Goal: Task Accomplishment & Management: Manage account settings

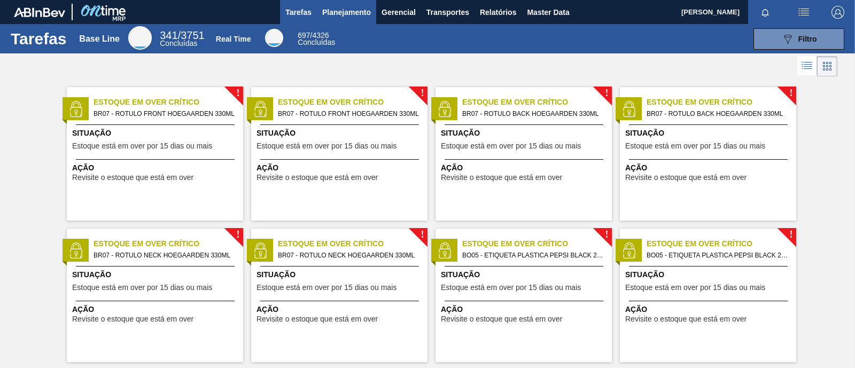
click at [331, 10] on span "Planejamento" at bounding box center [346, 12] width 49 height 13
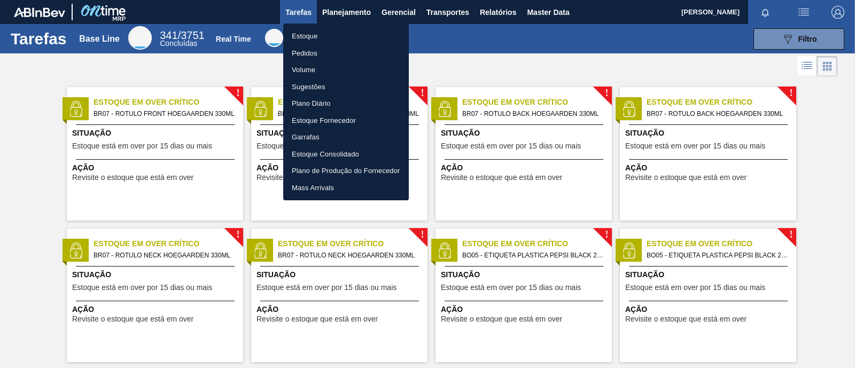
click at [324, 31] on li "Estoque" at bounding box center [346, 36] width 126 height 17
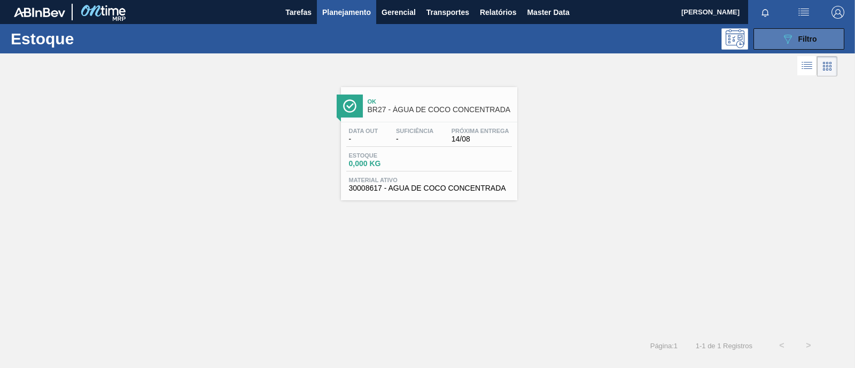
click at [777, 37] on button "089F7B8B-B2A5-4AFE-B5C0-19BA573D28AC Filtro" at bounding box center [798, 38] width 91 height 21
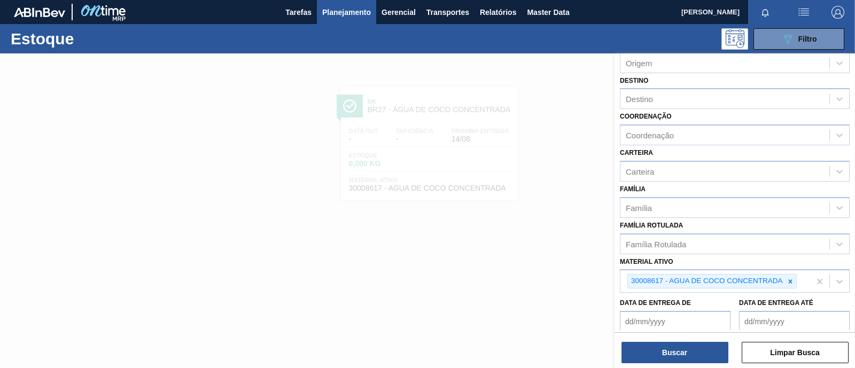
scroll to position [133, 0]
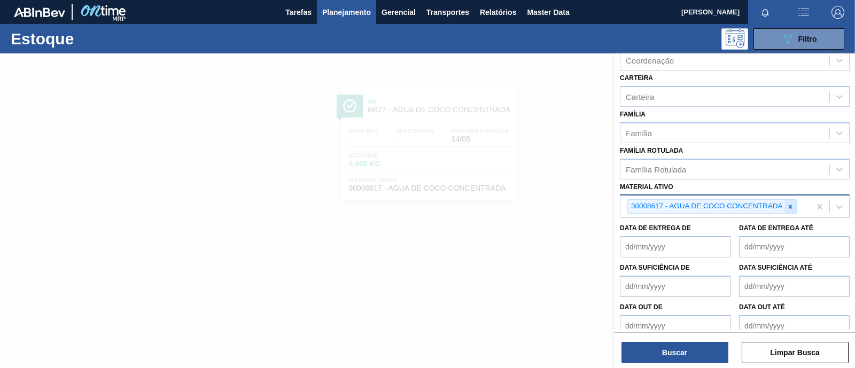
click at [789, 207] on icon at bounding box center [789, 206] width 7 height 7
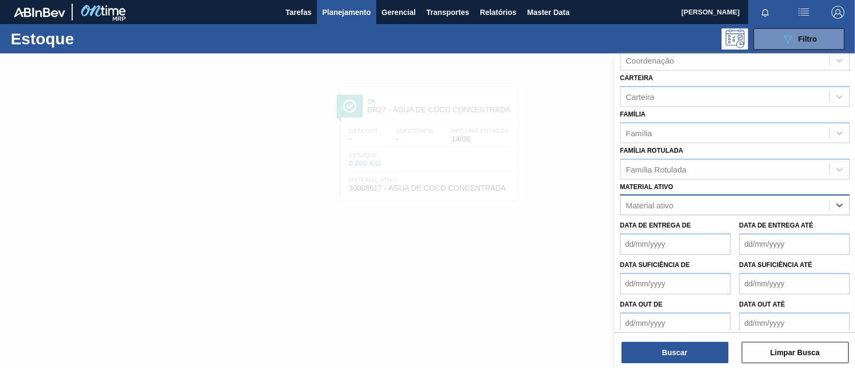
paste ativo "30006214"
type ativo "30006214"
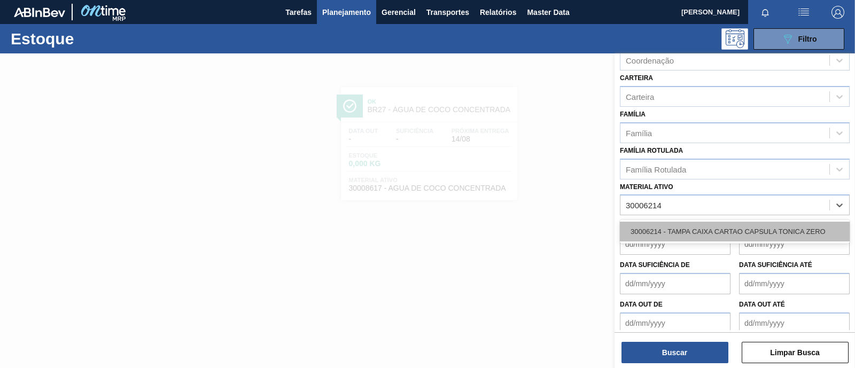
click at [665, 231] on div "30006214 - TAMPA CAIXA CARTAO CAPSULA TONICA ZERO" at bounding box center [735, 232] width 230 height 20
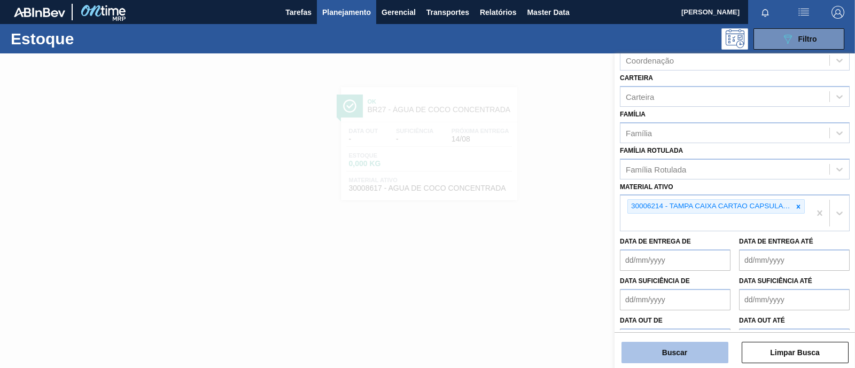
click at [675, 342] on button "Buscar" at bounding box center [674, 352] width 107 height 21
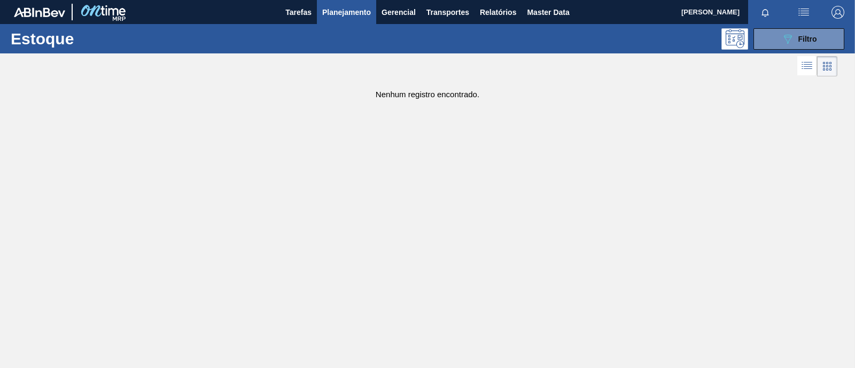
click at [801, 52] on div "Estoque 089F7B8B-B2A5-4AFE-B5C0-19BA573D28AC Filtro" at bounding box center [427, 38] width 855 height 29
click at [791, 42] on icon "089F7B8B-B2A5-4AFE-B5C0-19BA573D28AC" at bounding box center [787, 39] width 13 height 13
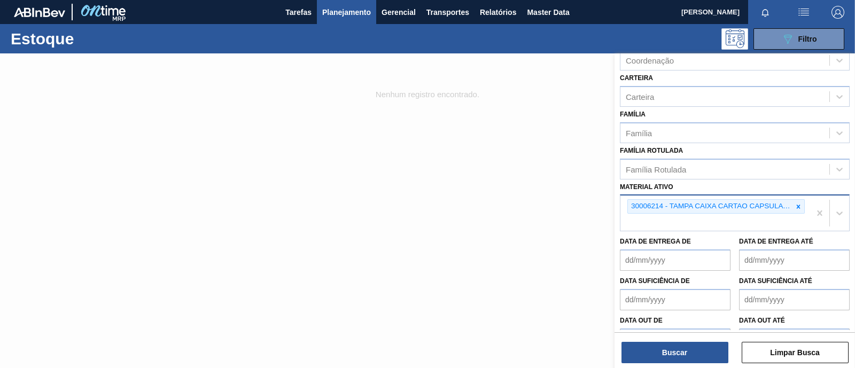
click at [730, 217] on div "30006214 - TAMPA CAIXA CARTAO CAPSULA TONICA ZERO" at bounding box center [715, 212] width 190 height 35
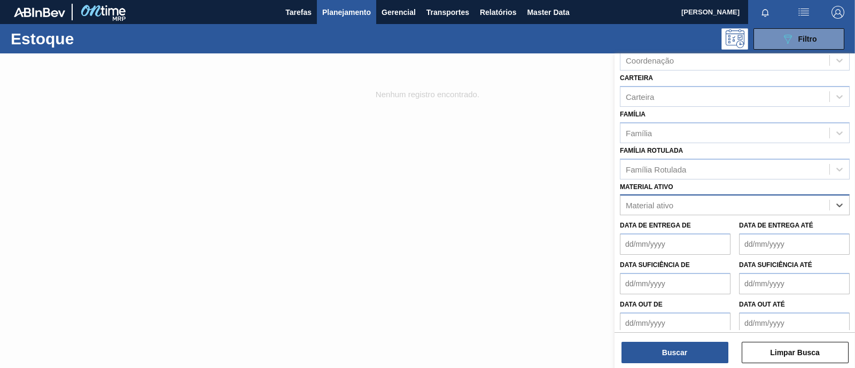
paste ativo "30006214"
type ativo "30006214"
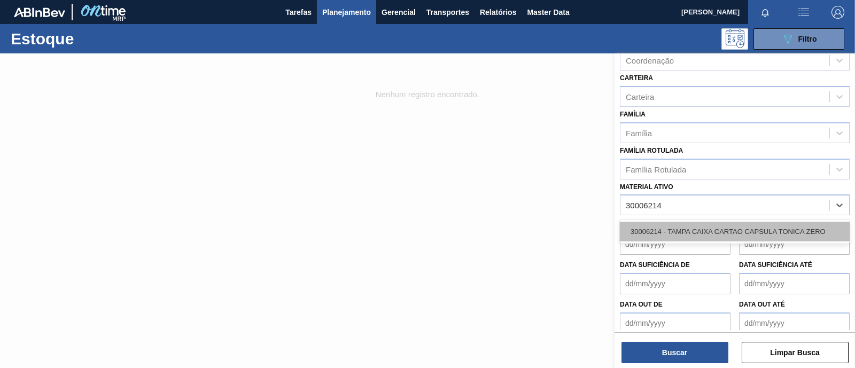
click at [690, 229] on div "30006214 - TAMPA CAIXA CARTAO CAPSULA TONICA ZERO" at bounding box center [735, 232] width 230 height 20
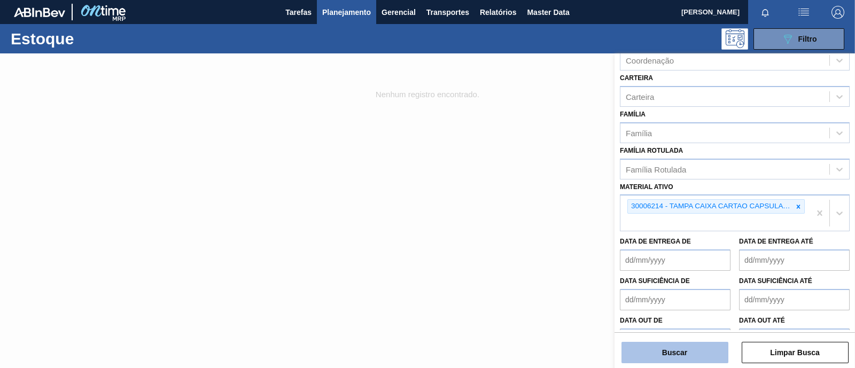
click at [685, 354] on button "Buscar" at bounding box center [674, 352] width 107 height 21
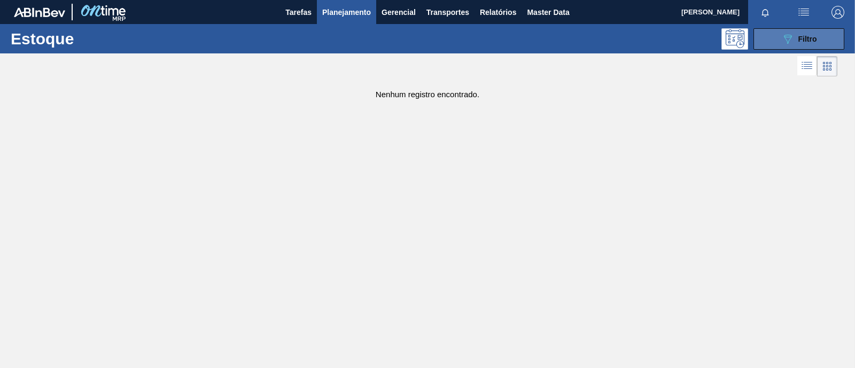
click at [799, 38] on span "Filtro" at bounding box center [807, 39] width 19 height 9
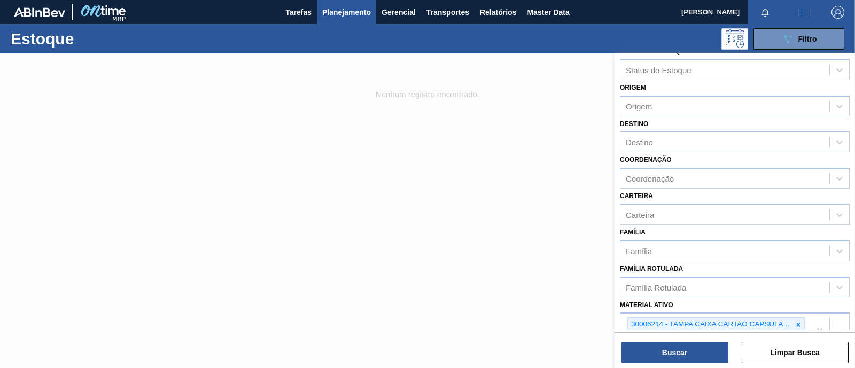
scroll to position [0, 0]
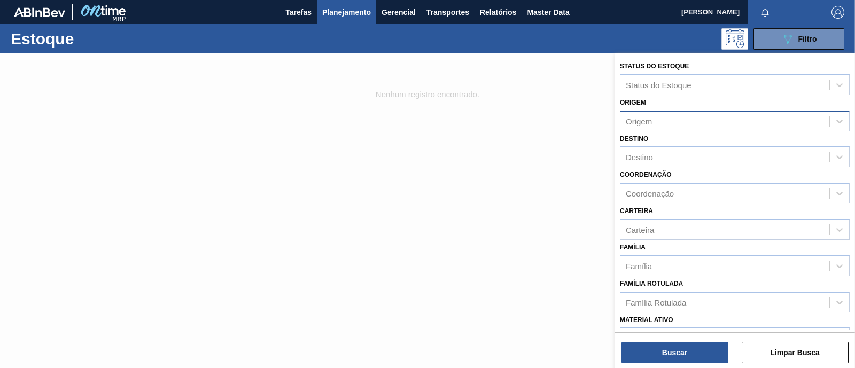
click at [700, 124] on div "Origem" at bounding box center [724, 120] width 209 height 15
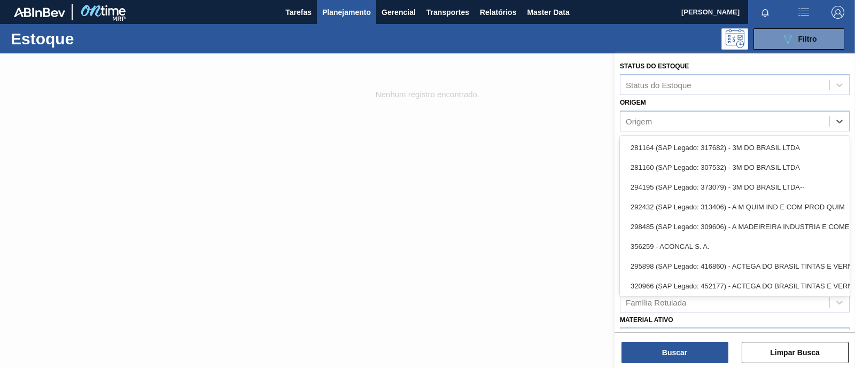
click at [575, 115] on div at bounding box center [427, 237] width 855 height 368
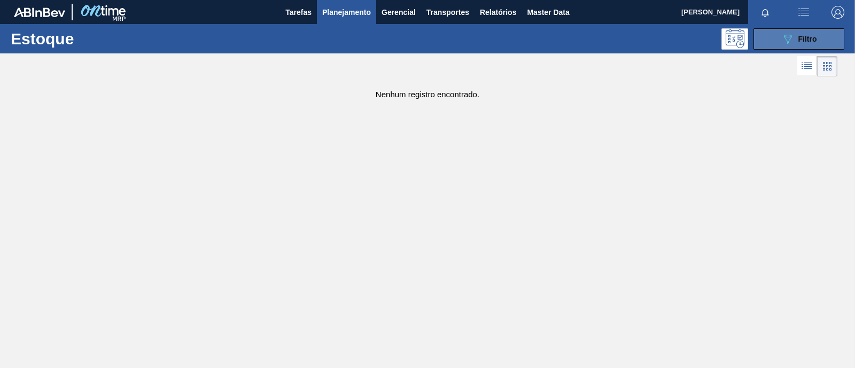
click at [776, 35] on button "089F7B8B-B2A5-4AFE-B5C0-19BA573D28AC Filtro" at bounding box center [798, 38] width 91 height 21
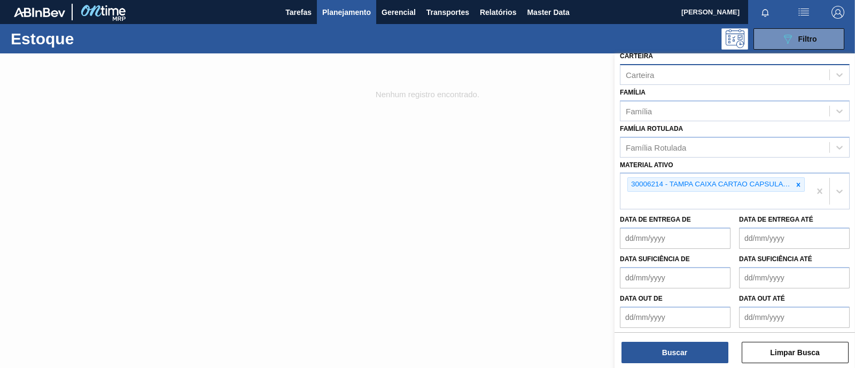
scroll to position [155, 0]
click at [796, 182] on icon at bounding box center [798, 184] width 4 height 4
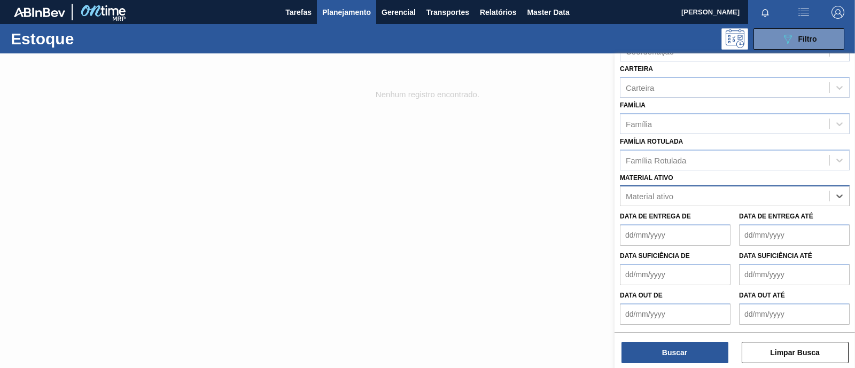
scroll to position [139, 0]
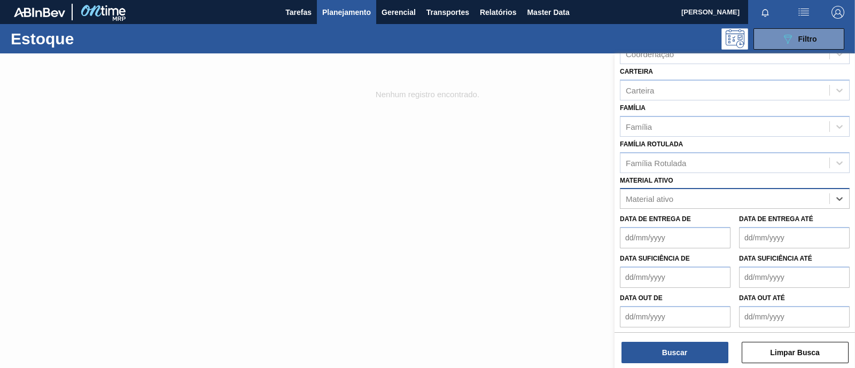
paste ativo "30006214"
type ativo "30006214"
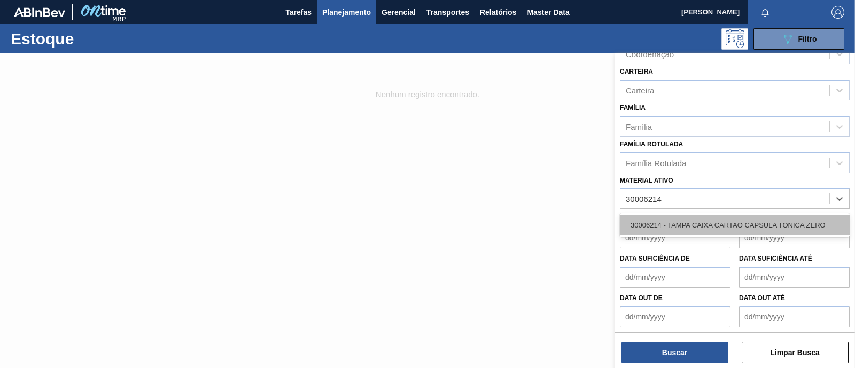
click at [691, 220] on div "30006214 - TAMPA CAIXA CARTAO CAPSULA TONICA ZERO" at bounding box center [735, 225] width 230 height 20
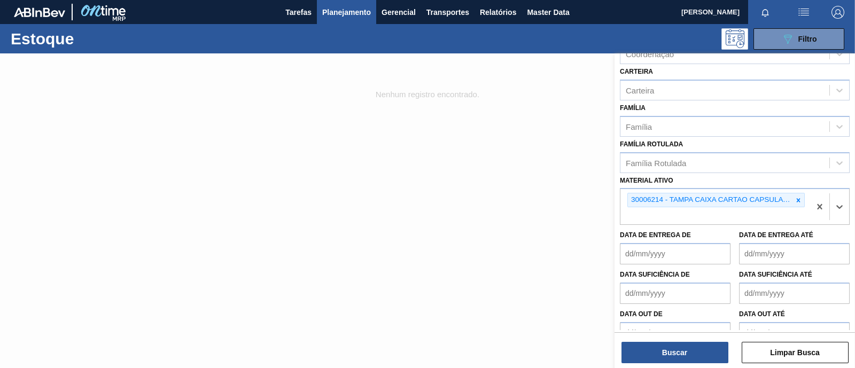
scroll to position [155, 0]
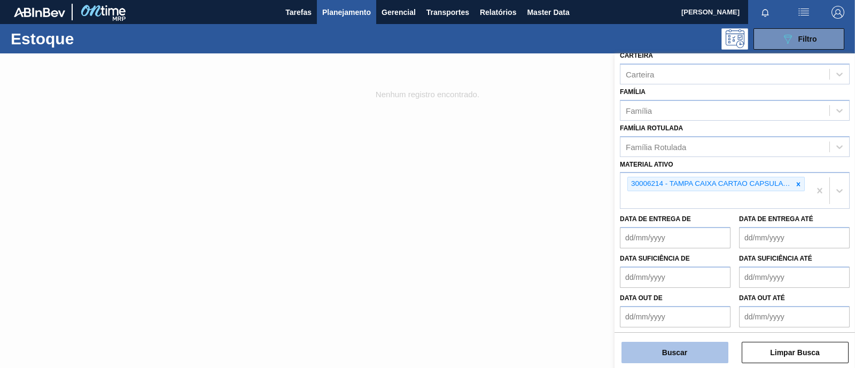
click at [677, 352] on button "Buscar" at bounding box center [674, 352] width 107 height 21
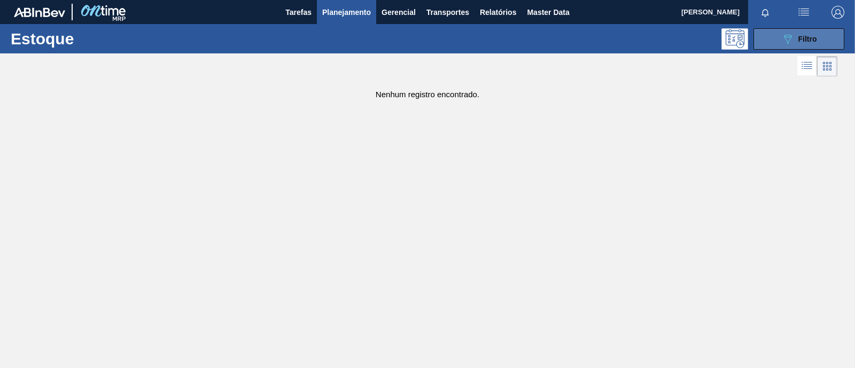
click at [785, 43] on icon "089F7B8B-B2A5-4AFE-B5C0-19BA573D28AC" at bounding box center [787, 39] width 13 height 13
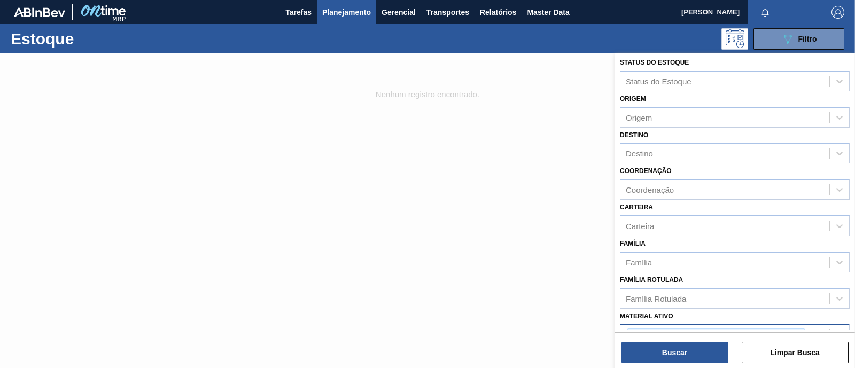
scroll to position [0, 0]
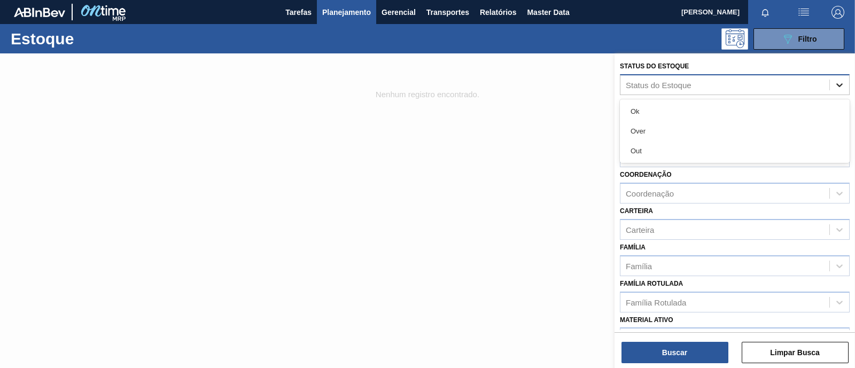
click at [840, 83] on icon at bounding box center [839, 85] width 6 height 4
click at [669, 62] on label "Status do Estoque" at bounding box center [654, 65] width 69 height 7
click at [627, 80] on Estoque "Status do Estoque" at bounding box center [625, 84] width 1 height 9
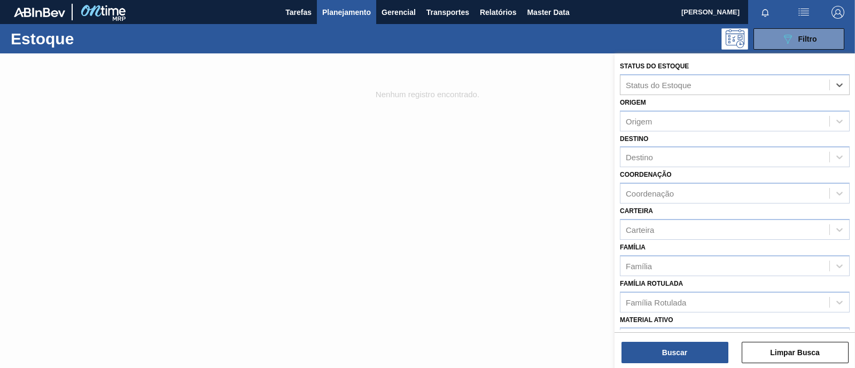
scroll to position [133, 0]
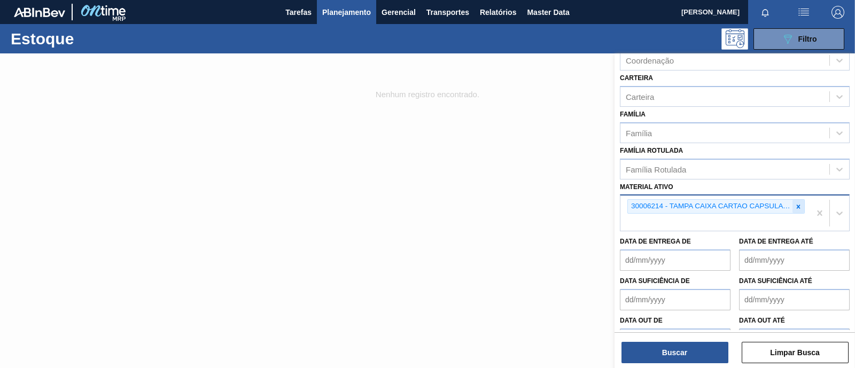
click at [799, 204] on icon at bounding box center [797, 206] width 7 height 7
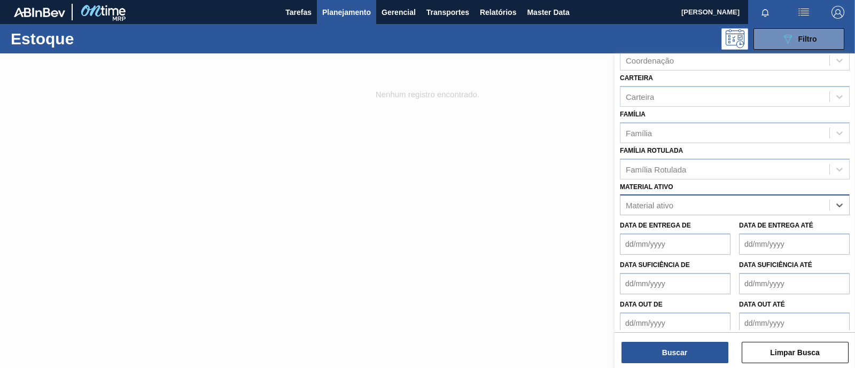
paste ativo "30008438"
type ativo "30008438"
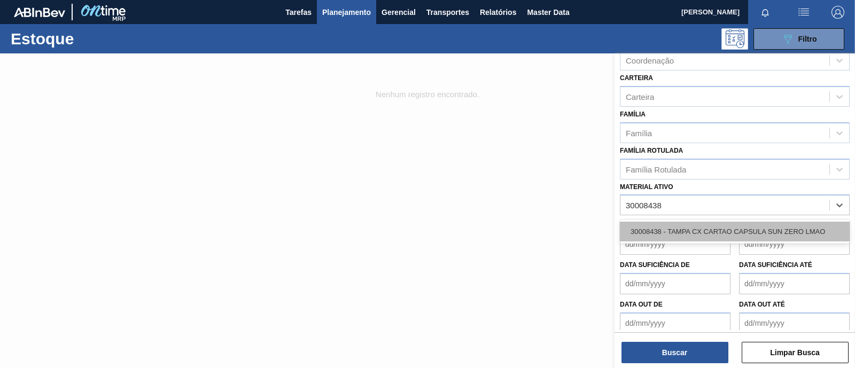
click at [702, 233] on div "30008438 - TAMPA CX CARTAO CAPSULA SUN ZERO LMAO" at bounding box center [735, 232] width 230 height 20
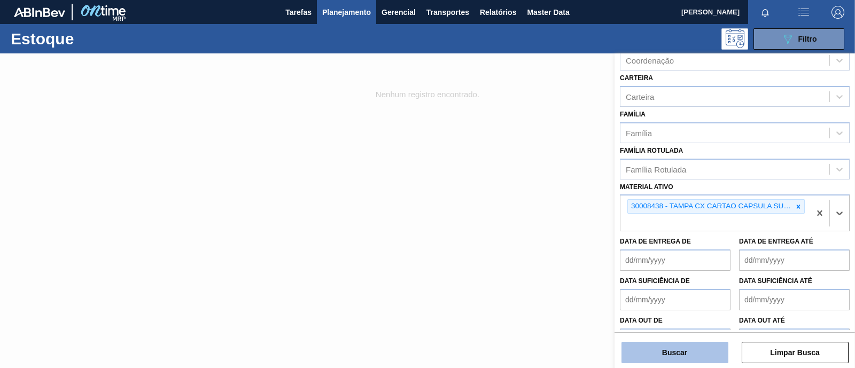
click at [678, 348] on button "Buscar" at bounding box center [674, 352] width 107 height 21
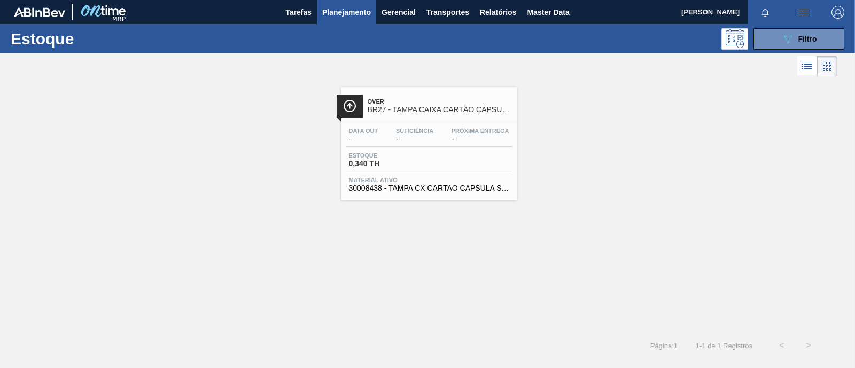
click at [422, 156] on span "Estoque" at bounding box center [386, 155] width 75 height 6
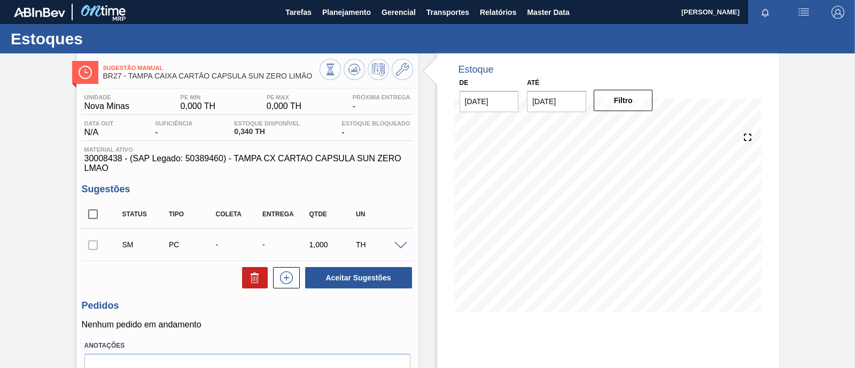
click at [401, 244] on span at bounding box center [400, 246] width 13 height 8
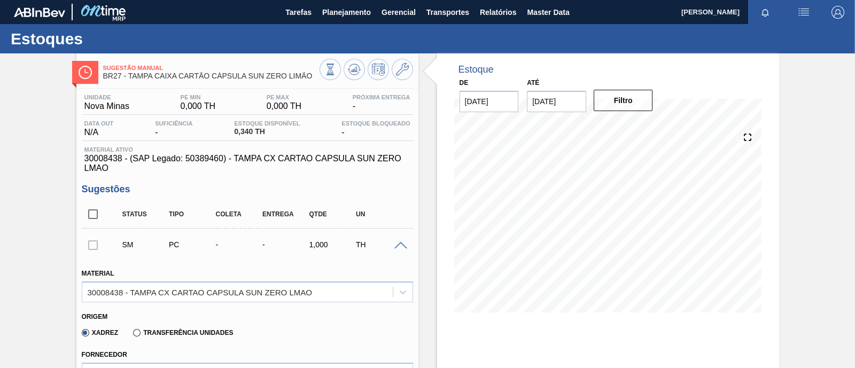
click at [398, 241] on div "SM PC - - 1,000 TH" at bounding box center [247, 244] width 331 height 27
click at [396, 246] on span at bounding box center [400, 246] width 13 height 8
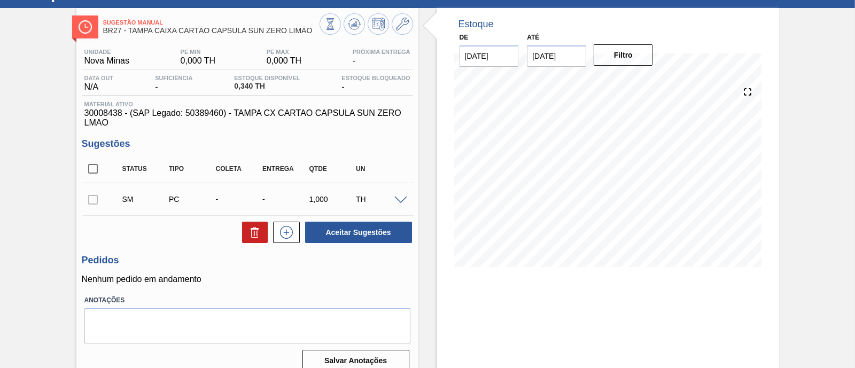
scroll to position [66, 0]
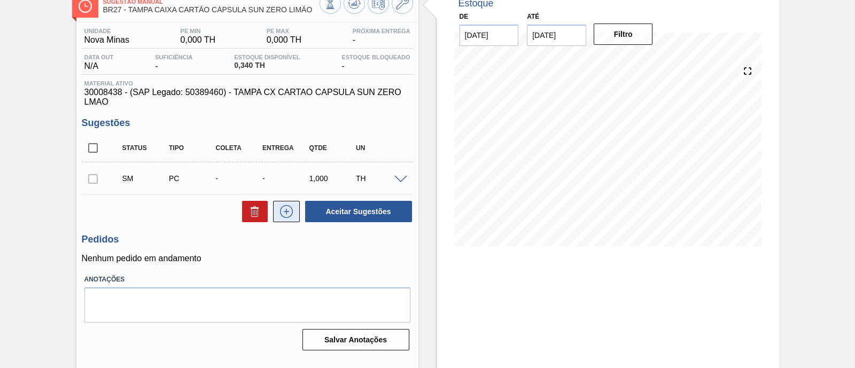
click at [284, 215] on icon at bounding box center [286, 211] width 17 height 13
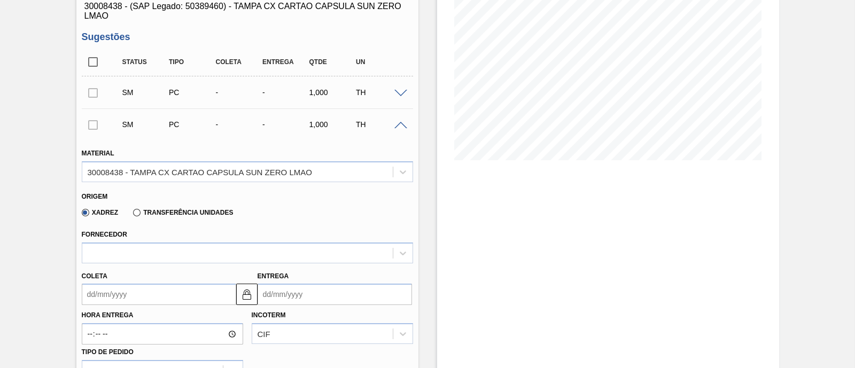
scroll to position [200, 0]
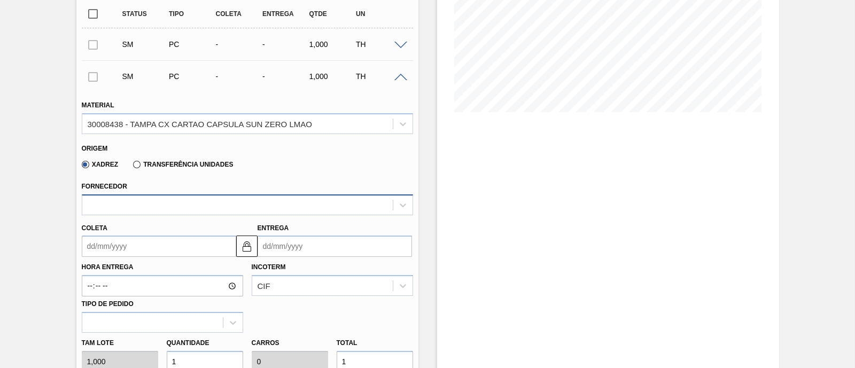
click at [298, 204] on div at bounding box center [237, 204] width 310 height 15
click at [315, 178] on div "Fornecedor" at bounding box center [247, 195] width 340 height 39
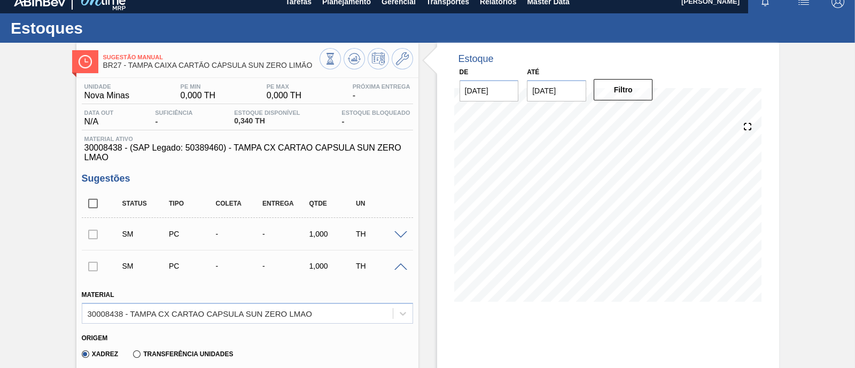
scroll to position [0, 0]
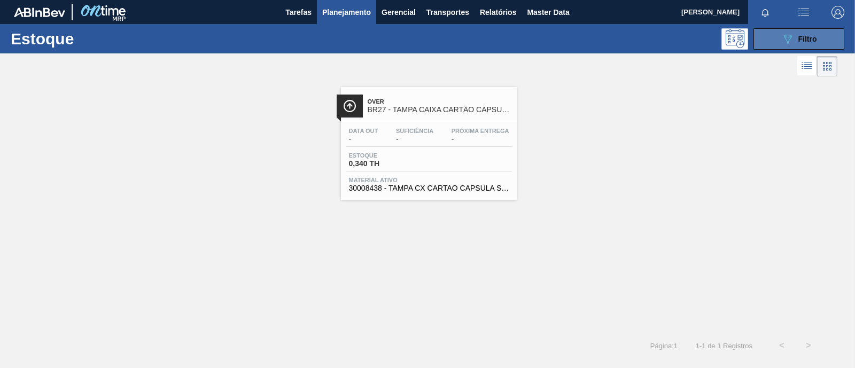
click at [803, 40] on span "Filtro" at bounding box center [807, 39] width 19 height 9
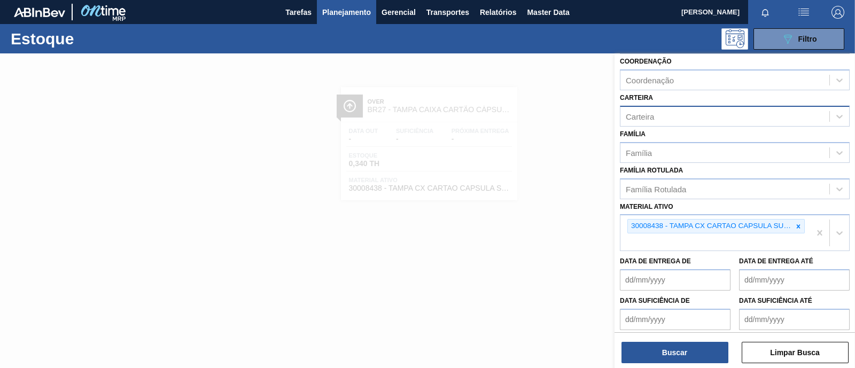
scroll to position [133, 0]
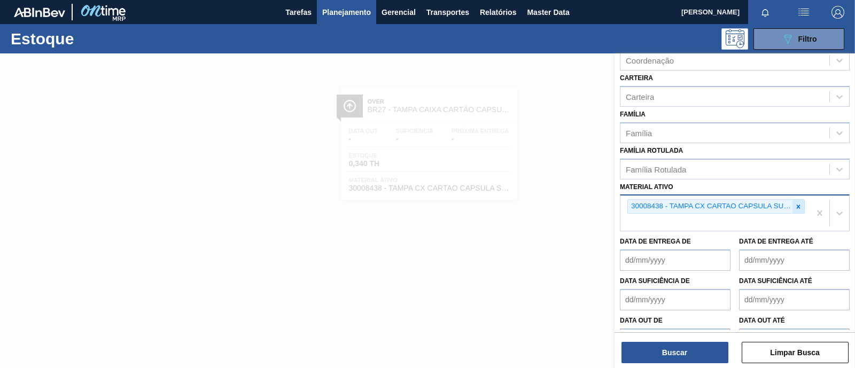
click at [796, 205] on icon at bounding box center [798, 207] width 4 height 4
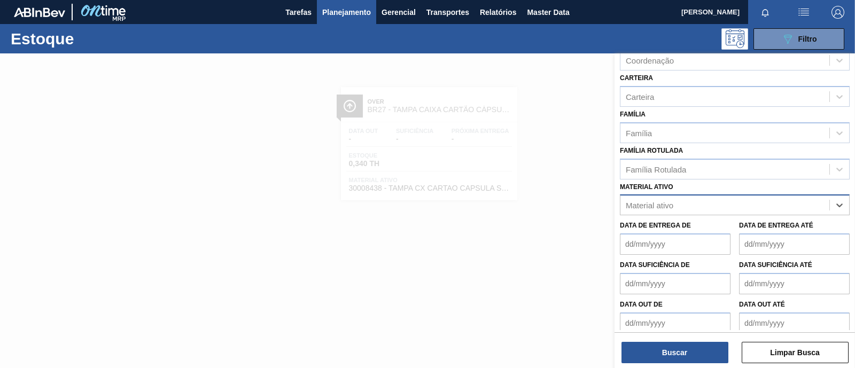
click at [711, 204] on div "Material ativo" at bounding box center [724, 205] width 209 height 15
paste ativo "30006214"
type ativo "30006214"
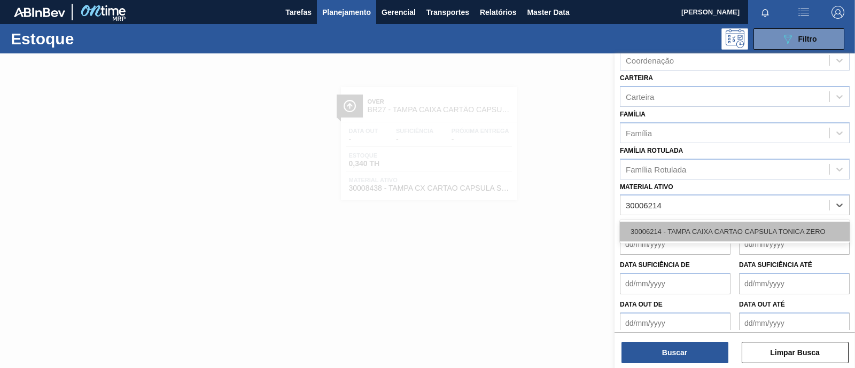
click at [718, 235] on div "30006214 - TAMPA CAIXA CARTAO CAPSULA TONICA ZERO" at bounding box center [735, 232] width 230 height 20
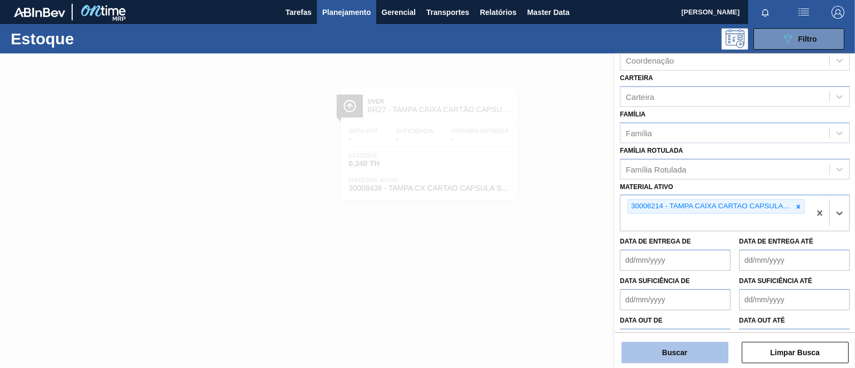
click at [688, 356] on button "Buscar" at bounding box center [674, 352] width 107 height 21
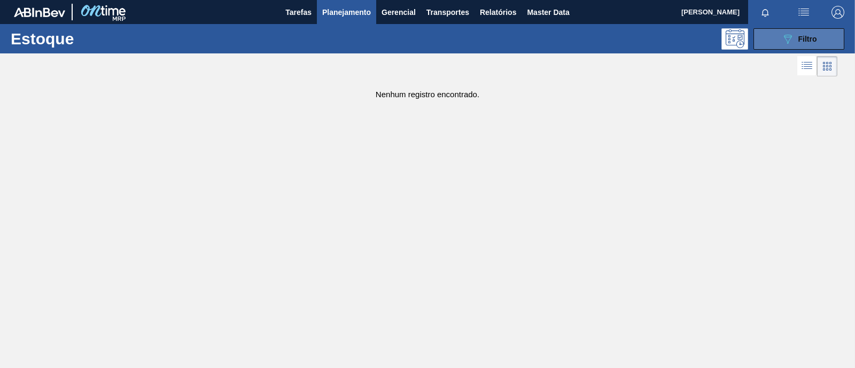
click at [796, 44] on div "089F7B8B-B2A5-4AFE-B5C0-19BA573D28AC Filtro" at bounding box center [799, 39] width 36 height 13
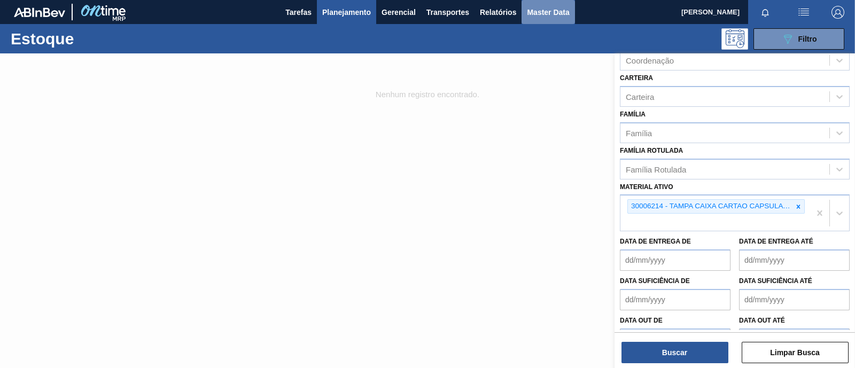
click at [570, 17] on button "Master Data" at bounding box center [547, 12] width 53 height 24
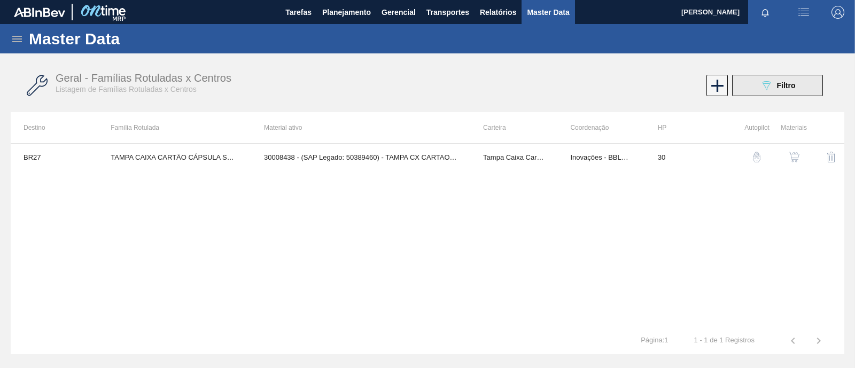
click at [778, 92] on button "089F7B8B-B2A5-4AFE-B5C0-19BA573D28AC Filtro" at bounding box center [777, 85] width 91 height 21
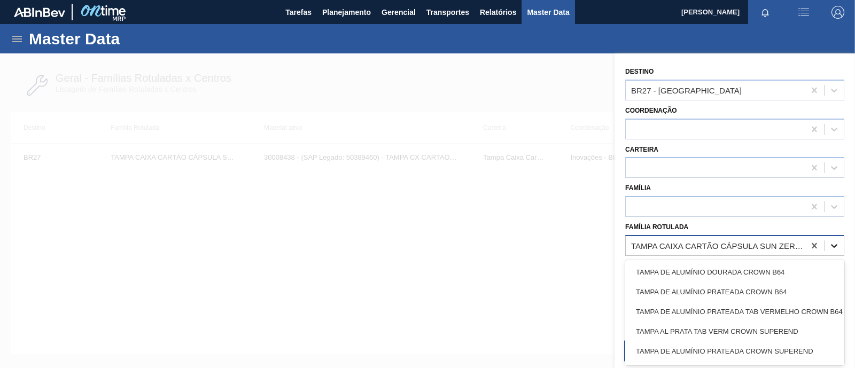
click at [829, 244] on icon at bounding box center [833, 245] width 11 height 11
click at [767, 249] on div "TAMPA CAIXA CARTÃO CÁPSULA SUN ZERO LIMÃO" at bounding box center [718, 245] width 175 height 9
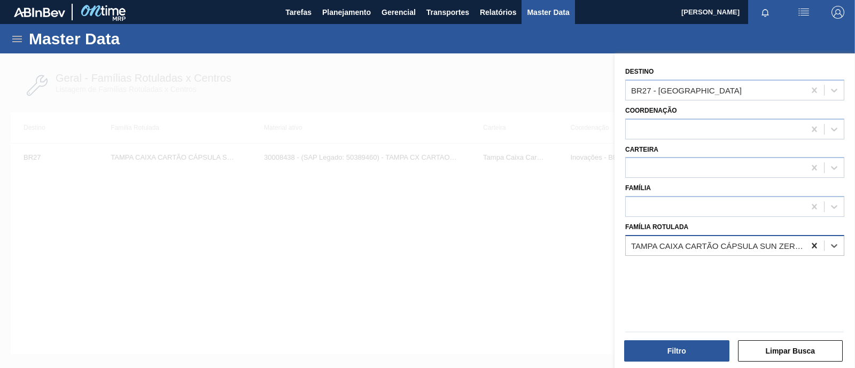
click at [812, 246] on icon at bounding box center [813, 245] width 5 height 5
paste Rotulada "30006214"
type Rotulada "30006214"
paste Rotulada "30008433"
type Rotulada "30008433"
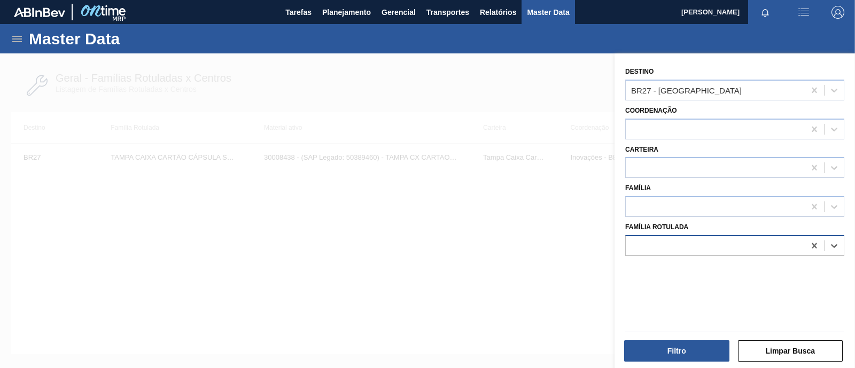
paste Rotulada "30008438"
type Rotulada "30008438"
click at [809, 241] on icon at bounding box center [814, 245] width 11 height 11
click at [833, 246] on icon at bounding box center [834, 246] width 6 height 4
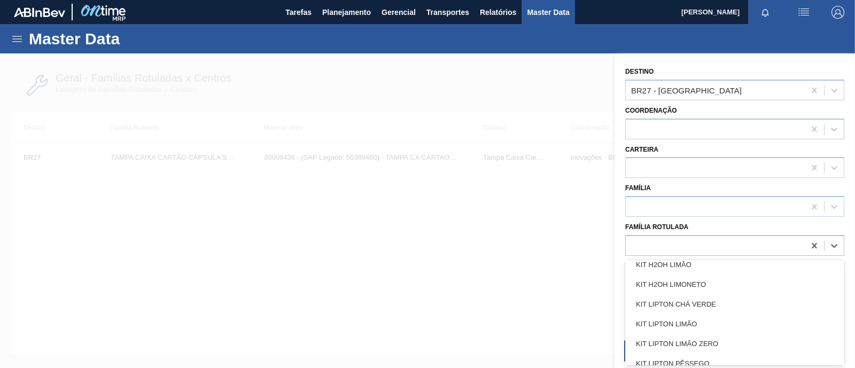
scroll to position [668, 0]
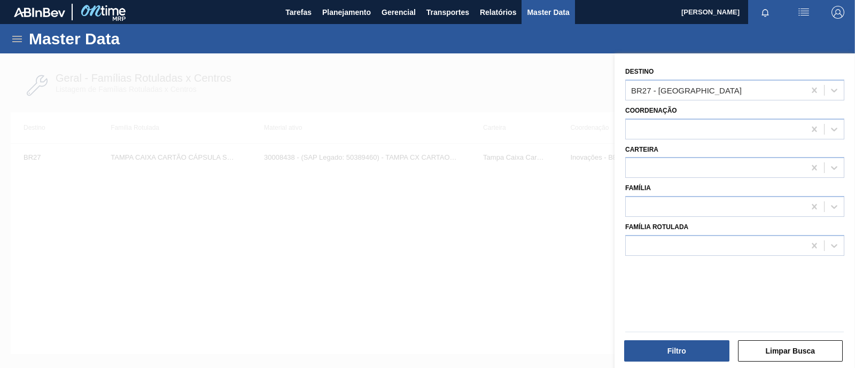
click at [558, 290] on div at bounding box center [427, 237] width 855 height 368
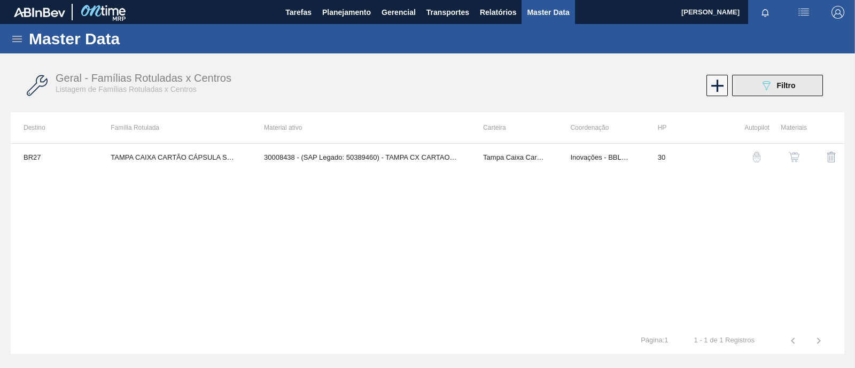
click at [782, 76] on button "089F7B8B-B2A5-4AFE-B5C0-19BA573D28AC Filtro" at bounding box center [777, 85] width 91 height 21
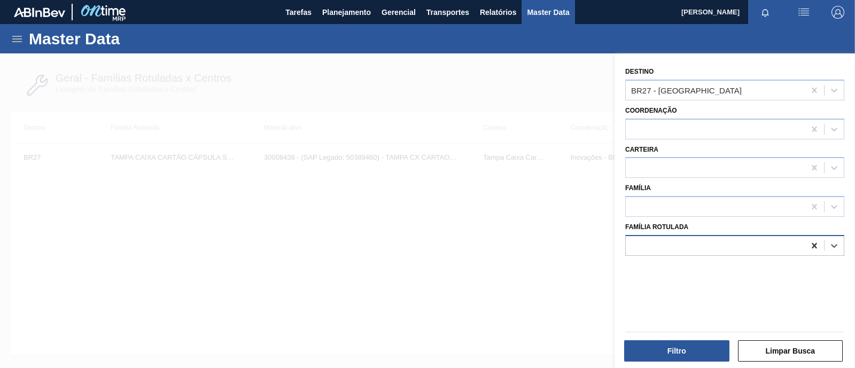
click at [809, 245] on icon at bounding box center [814, 245] width 11 height 11
paste Rotulada "TAMPA CX CARTAO CAPSULA SUN ZERO LMAO"
type Rotulada "TAMPA CX CARTAO CAPSULA SUN ZERO"
click at [809, 247] on icon at bounding box center [814, 245] width 11 height 11
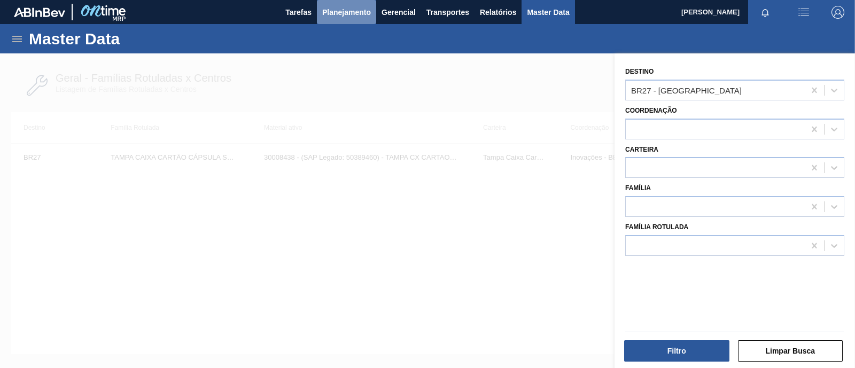
click at [356, 11] on span "Planejamento" at bounding box center [346, 12] width 49 height 13
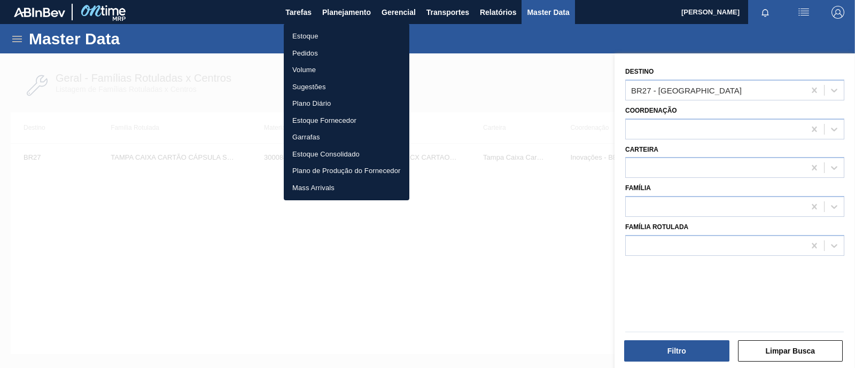
click at [315, 38] on li "Estoque" at bounding box center [347, 36] width 126 height 17
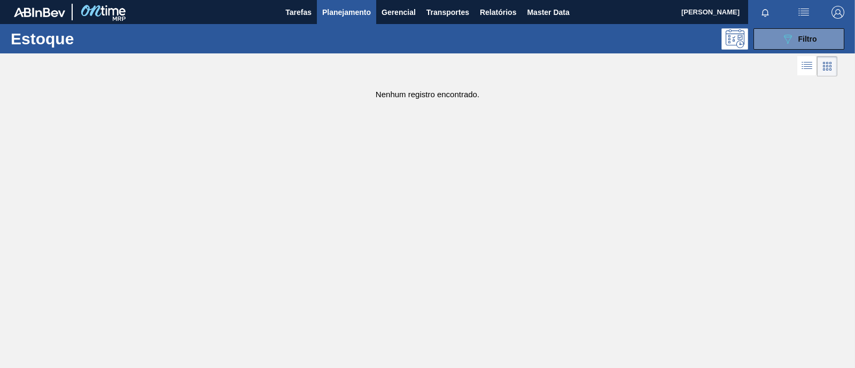
drag, startPoint x: 823, startPoint y: 28, endPoint x: 815, endPoint y: 27, distance: 7.5
click at [821, 28] on button "089F7B8B-B2A5-4AFE-B5C0-19BA573D28AC Filtro" at bounding box center [798, 38] width 91 height 21
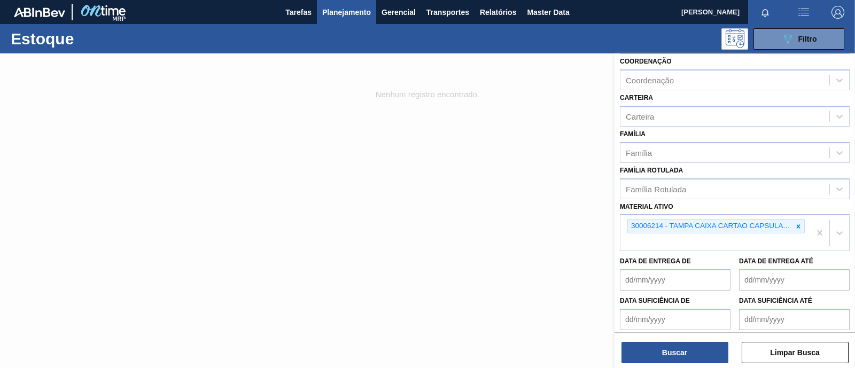
scroll to position [133, 0]
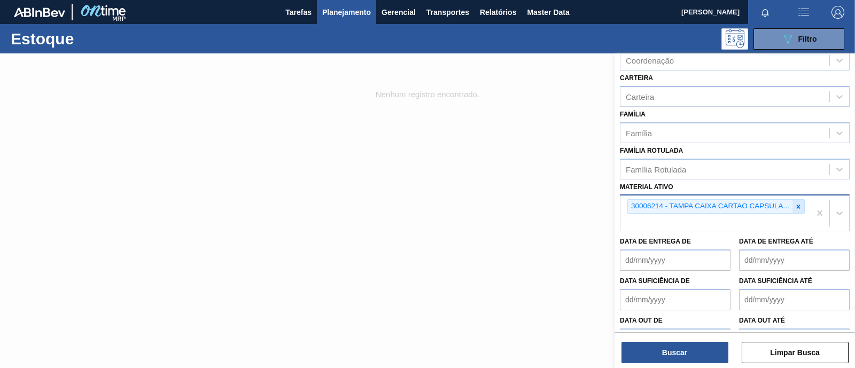
click at [799, 203] on icon at bounding box center [797, 206] width 7 height 7
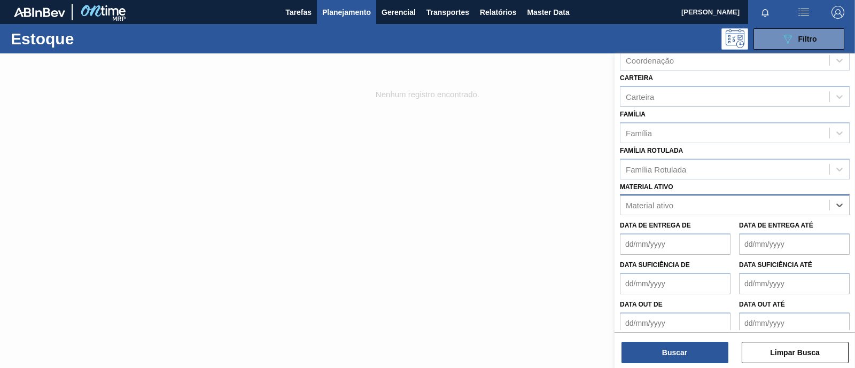
paste ativo "30009210"
type ativo "30009210"
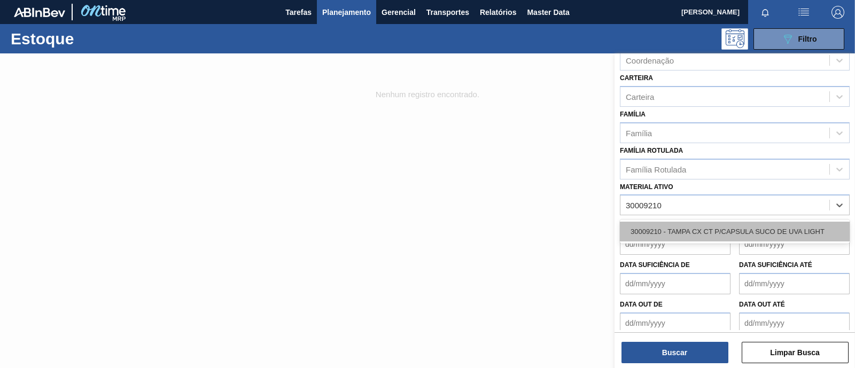
click at [754, 231] on div "30009210 - TAMPA CX CT P/CAPSULA SUCO DE UVA LIGHT" at bounding box center [735, 232] width 230 height 20
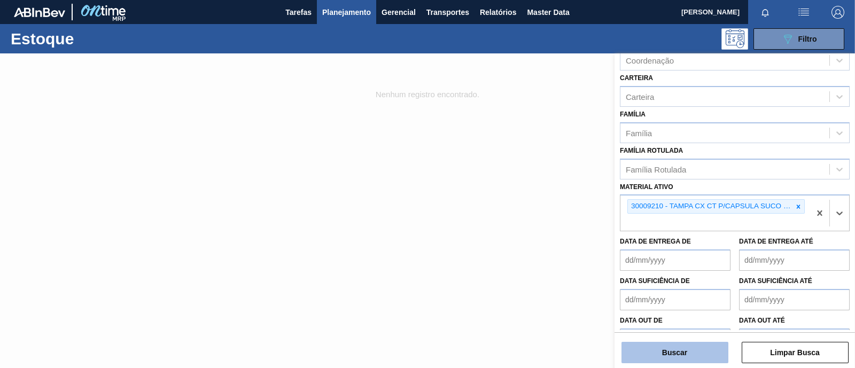
click at [686, 347] on button "Buscar" at bounding box center [674, 352] width 107 height 21
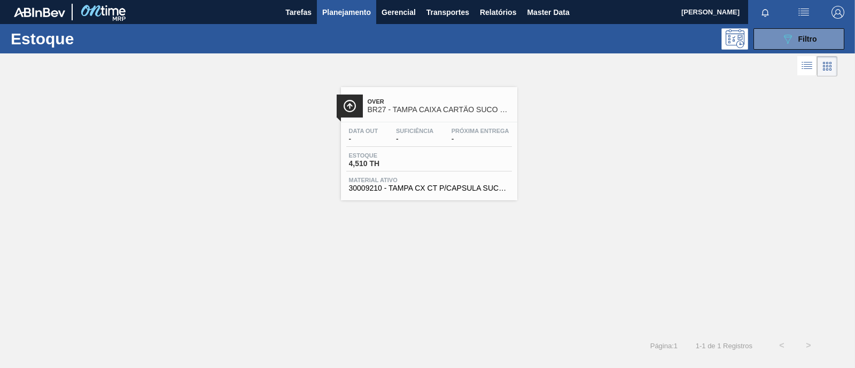
click at [435, 159] on div "Estoque 4,510 TH" at bounding box center [429, 161] width 166 height 19
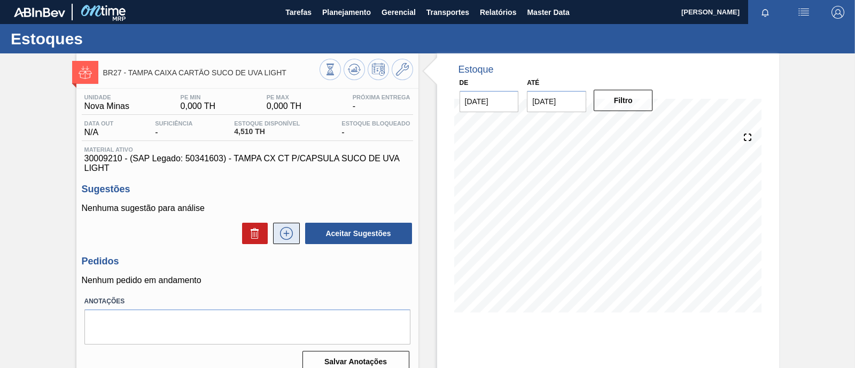
click at [290, 237] on icon at bounding box center [286, 233] width 17 height 13
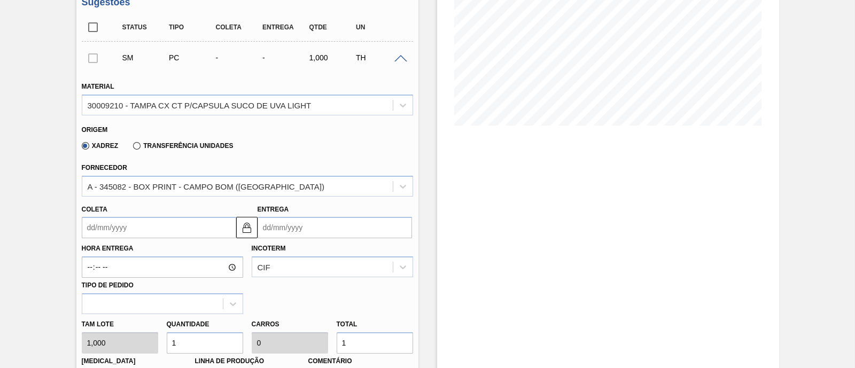
scroll to position [200, 0]
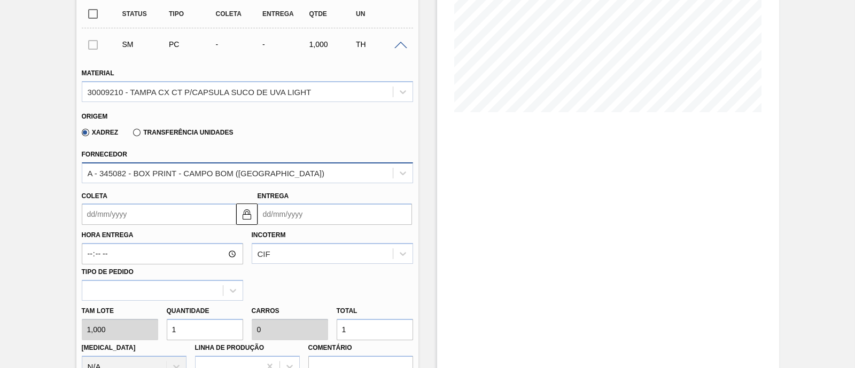
click at [258, 181] on div "A - 345082 - BOX PRINT - CAMPO BOM (RS)" at bounding box center [237, 172] width 310 height 15
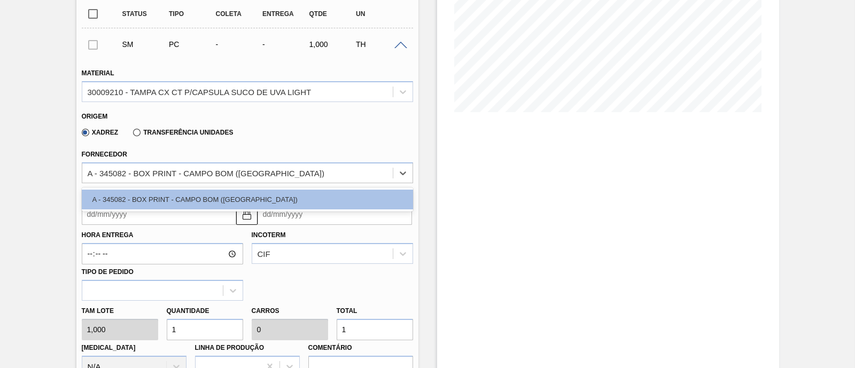
click at [294, 141] on div "Xadrez Transferência Unidades" at bounding box center [243, 130] width 322 height 21
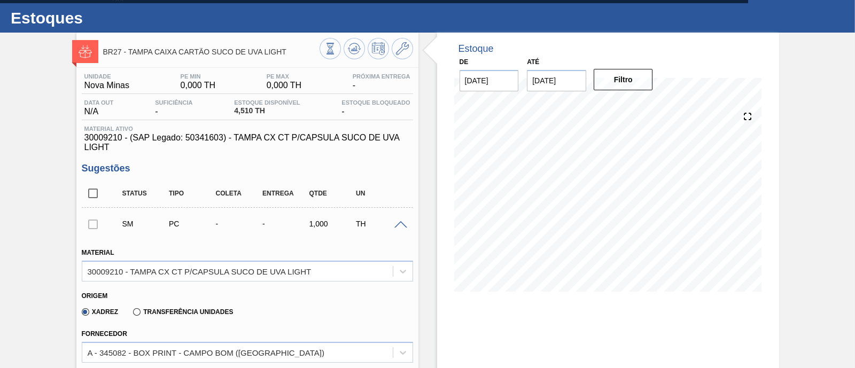
scroll to position [0, 0]
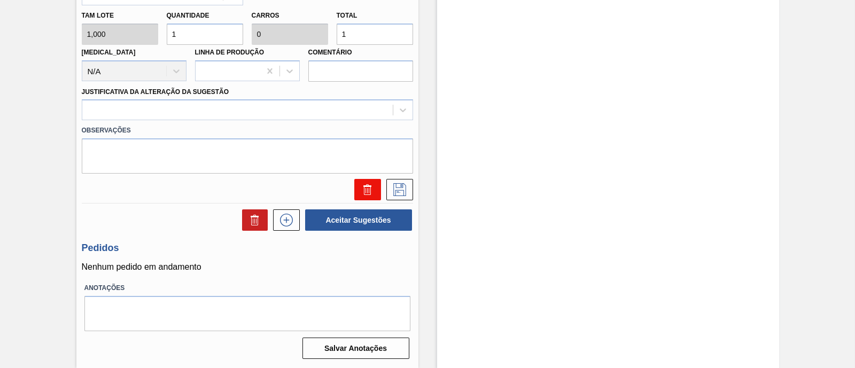
click at [361, 186] on icon at bounding box center [367, 189] width 13 height 13
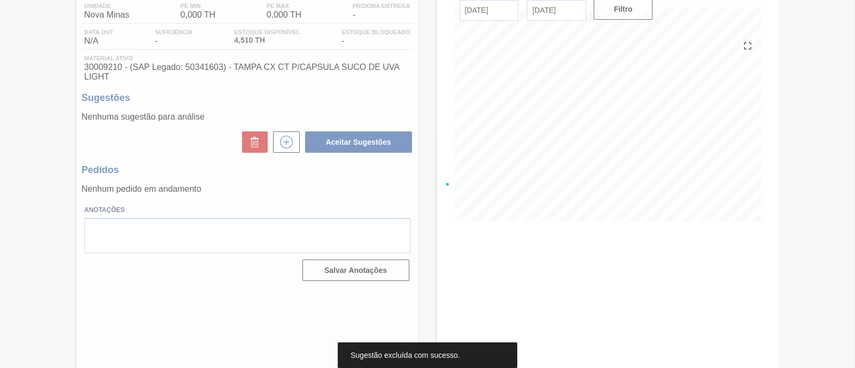
scroll to position [91, 0]
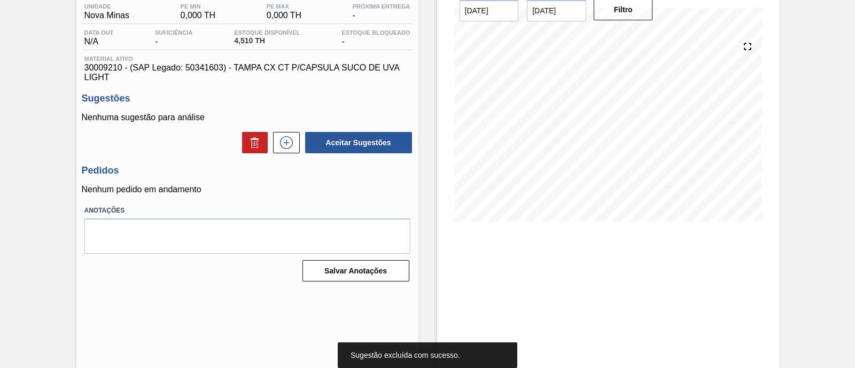
click at [288, 191] on p "Nenhum pedido em andamento" at bounding box center [247, 190] width 331 height 10
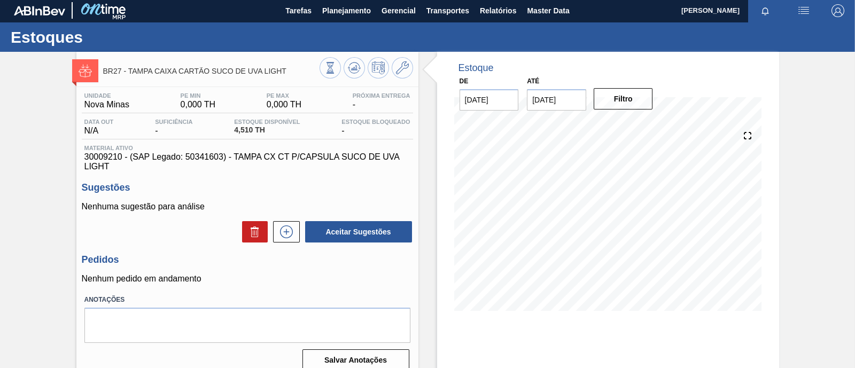
scroll to position [0, 0]
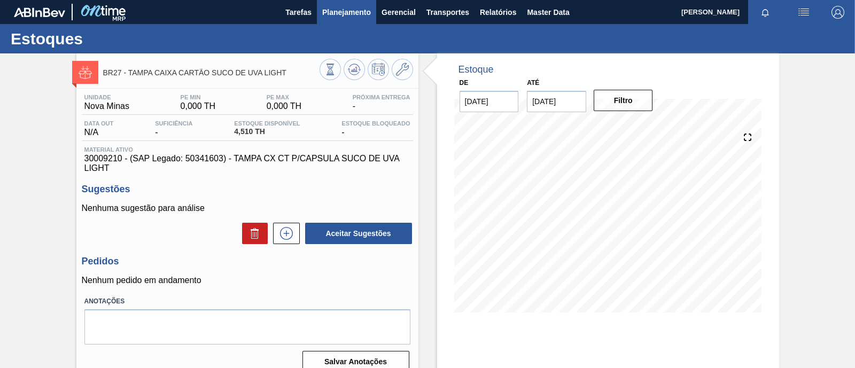
click at [348, 12] on span "Planejamento" at bounding box center [346, 12] width 49 height 13
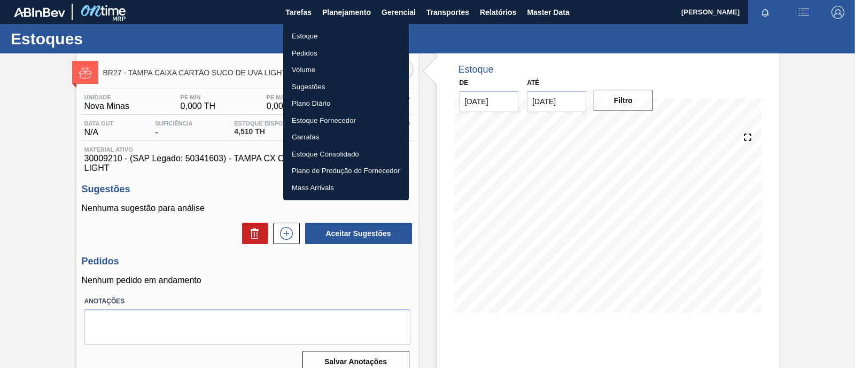
click at [322, 52] on li "Pedidos" at bounding box center [346, 53] width 126 height 17
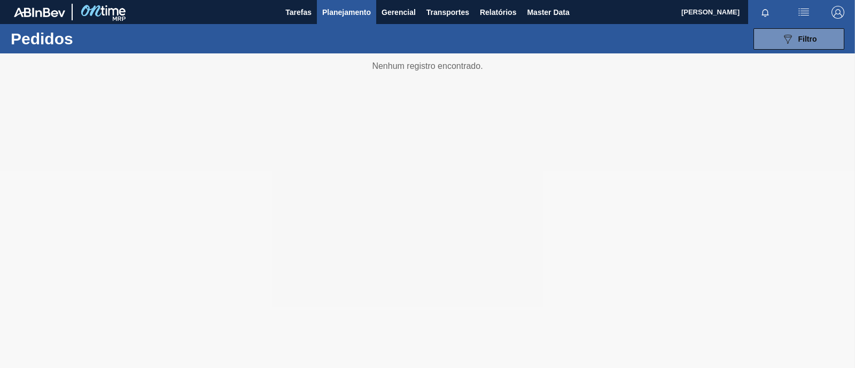
click at [334, 9] on span "Planejamento" at bounding box center [346, 12] width 49 height 13
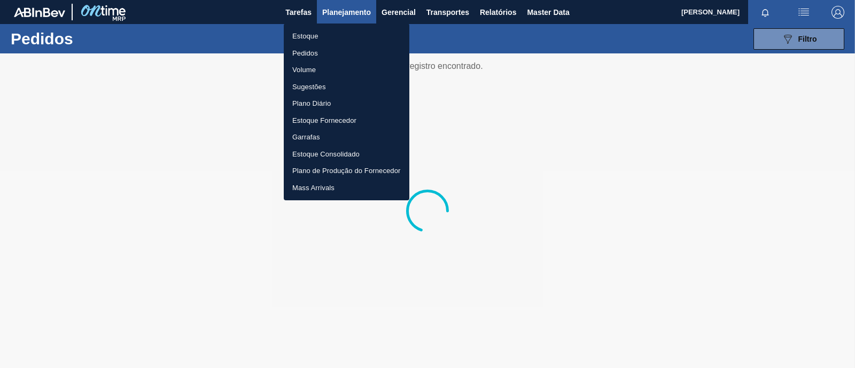
click at [797, 45] on div at bounding box center [427, 184] width 855 height 368
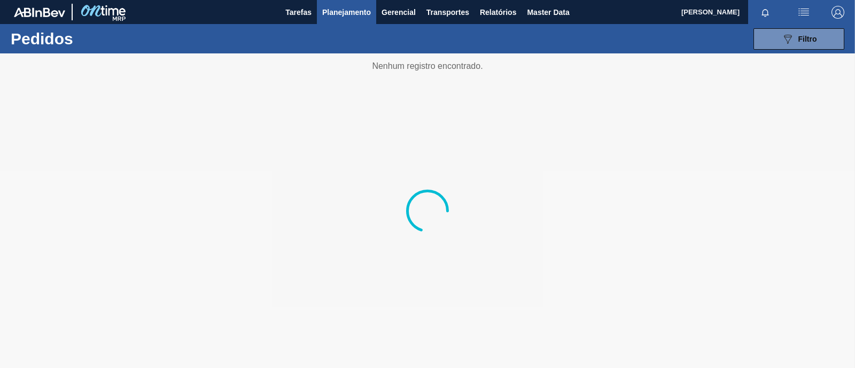
click at [797, 45] on button "089F7B8B-B2A5-4AFE-B5C0-19BA573D28AC Filtro" at bounding box center [798, 38] width 91 height 21
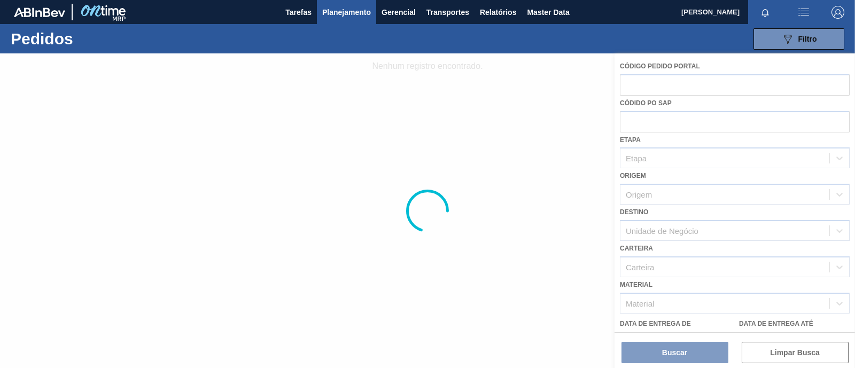
click at [678, 301] on div at bounding box center [427, 210] width 855 height 315
click at [396, 12] on span "Gerencial" at bounding box center [398, 12] width 34 height 13
click at [339, 18] on div at bounding box center [427, 184] width 855 height 368
click at [343, 4] on button "Planejamento" at bounding box center [346, 12] width 59 height 24
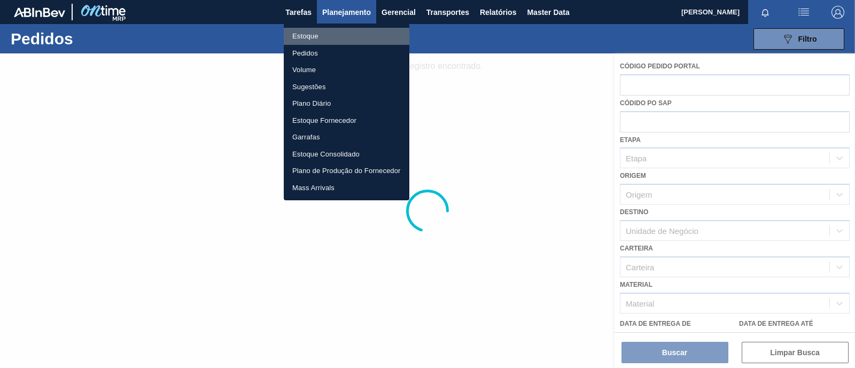
click at [323, 34] on li "Estoque" at bounding box center [347, 36] width 126 height 17
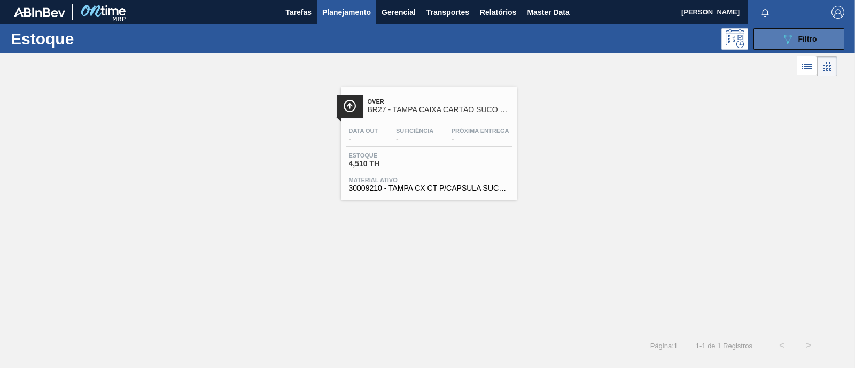
click at [791, 44] on icon "089F7B8B-B2A5-4AFE-B5C0-19BA573D28AC" at bounding box center [787, 39] width 13 height 13
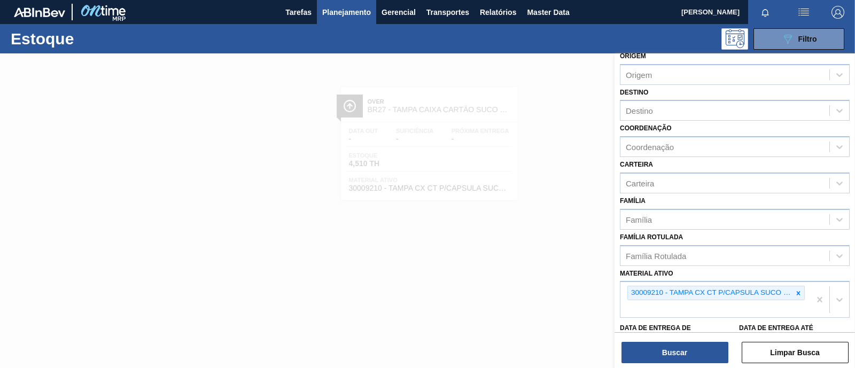
scroll to position [66, 0]
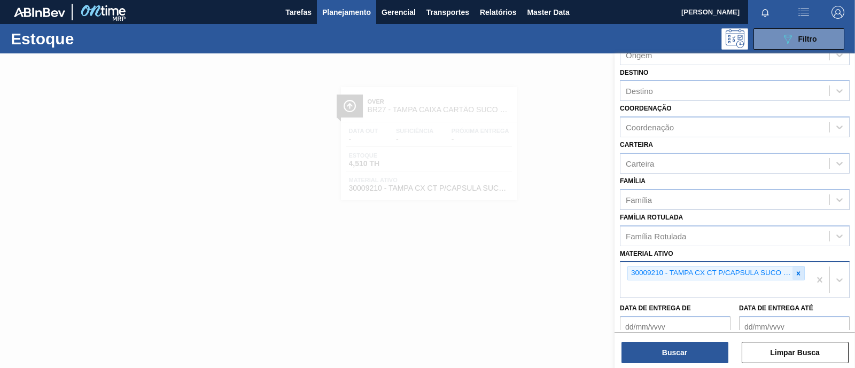
click at [796, 271] on icon at bounding box center [798, 273] width 4 height 4
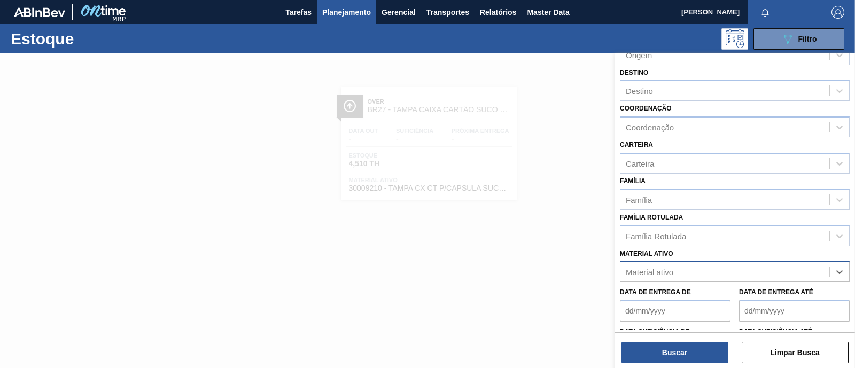
paste ativo "30009168"
type ativo "30009168"
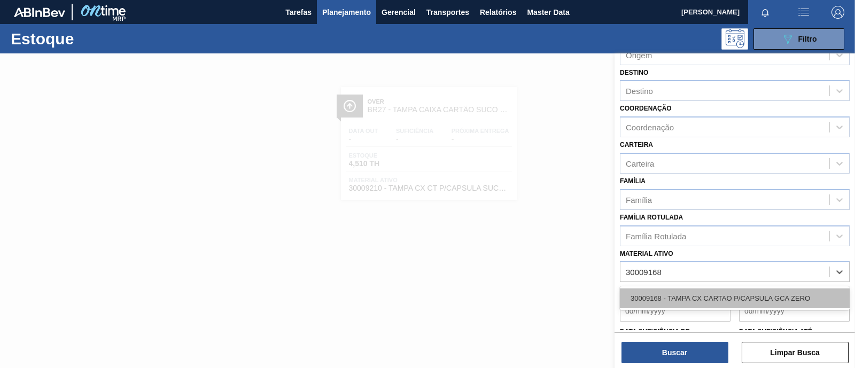
click at [694, 288] on div "30009168 - TAMPA CX CARTAO P/CAPSULA GCA ZERO" at bounding box center [735, 298] width 230 height 20
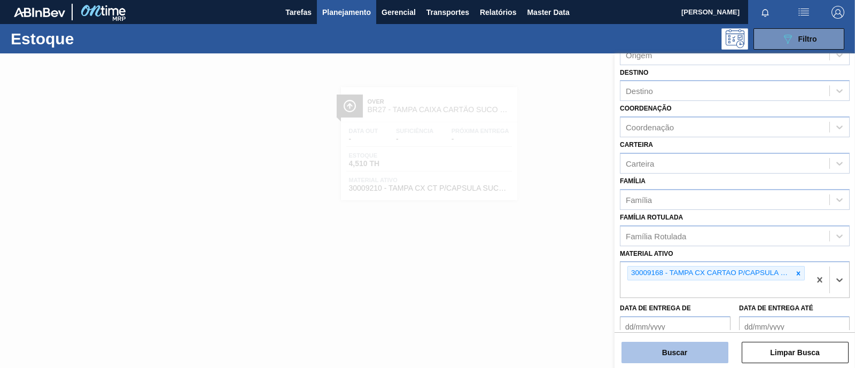
click at [679, 354] on button "Buscar" at bounding box center [674, 352] width 107 height 21
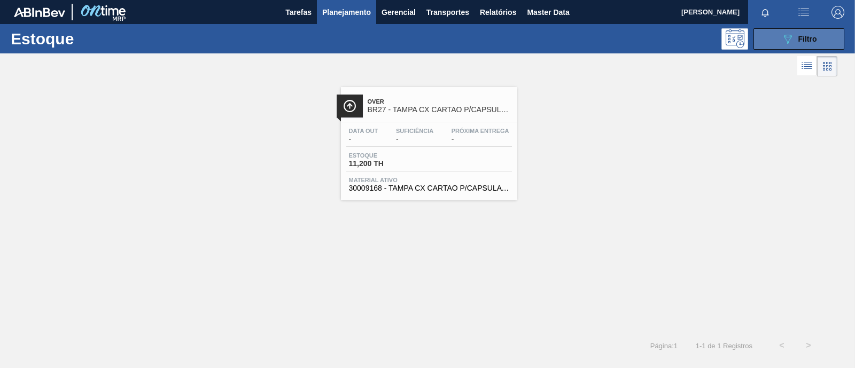
click at [796, 44] on div "089F7B8B-B2A5-4AFE-B5C0-19BA573D28AC Filtro" at bounding box center [799, 39] width 36 height 13
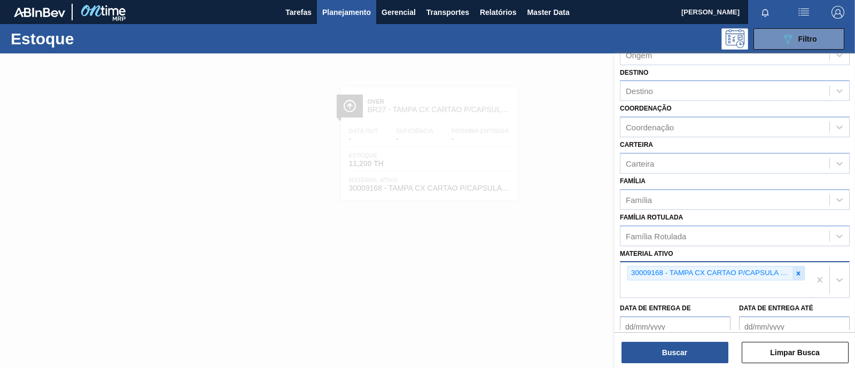
click at [797, 271] on icon at bounding box center [798, 273] width 4 height 4
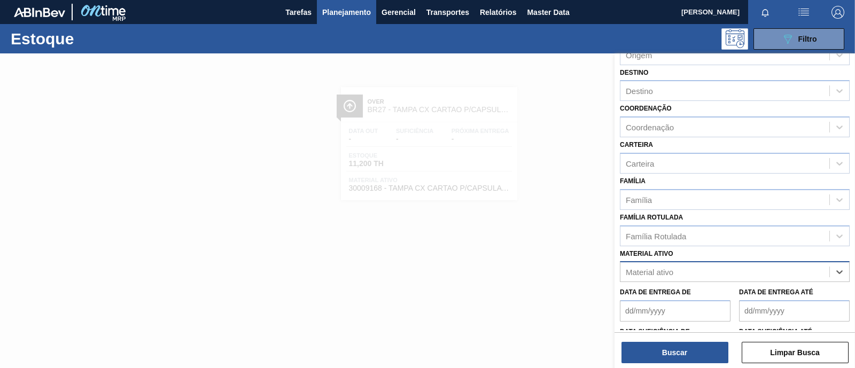
paste ativo "30006214"
type ativo "30006214"
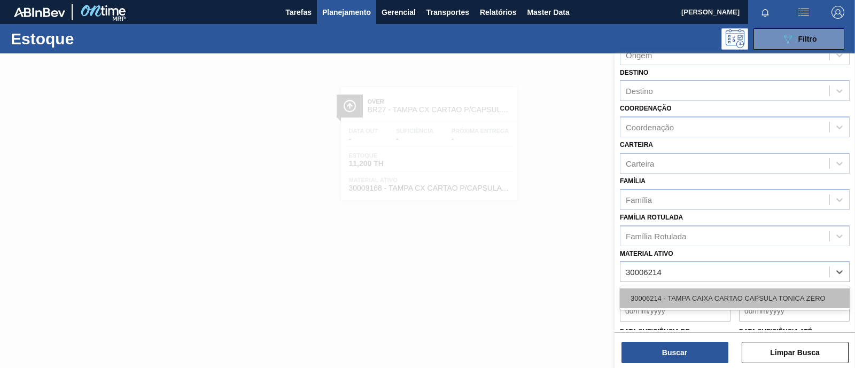
click at [745, 292] on div "30006214 - TAMPA CAIXA CARTAO CAPSULA TONICA ZERO" at bounding box center [735, 298] width 230 height 20
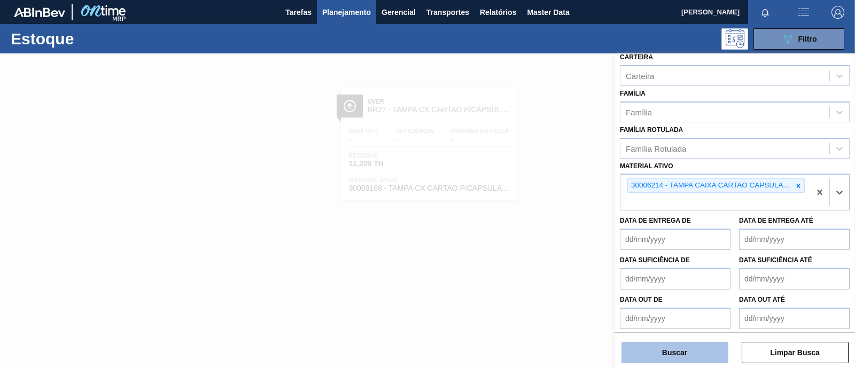
scroll to position [155, 0]
click at [672, 349] on button "Buscar" at bounding box center [674, 352] width 107 height 21
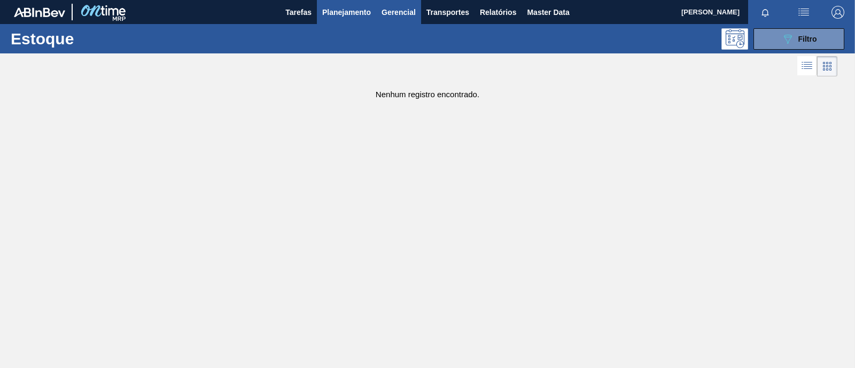
click at [407, 20] on button "Gerencial" at bounding box center [398, 12] width 45 height 24
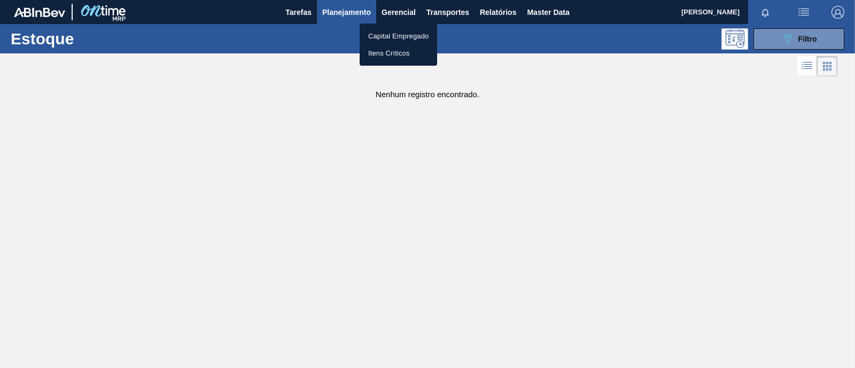
click at [355, 13] on div at bounding box center [427, 184] width 855 height 368
click at [353, 6] on span "Planejamento" at bounding box center [346, 12] width 49 height 13
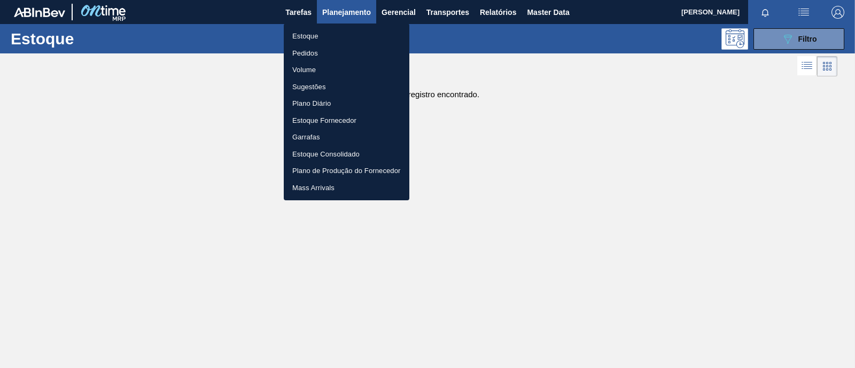
click at [307, 54] on li "Pedidos" at bounding box center [347, 53] width 126 height 17
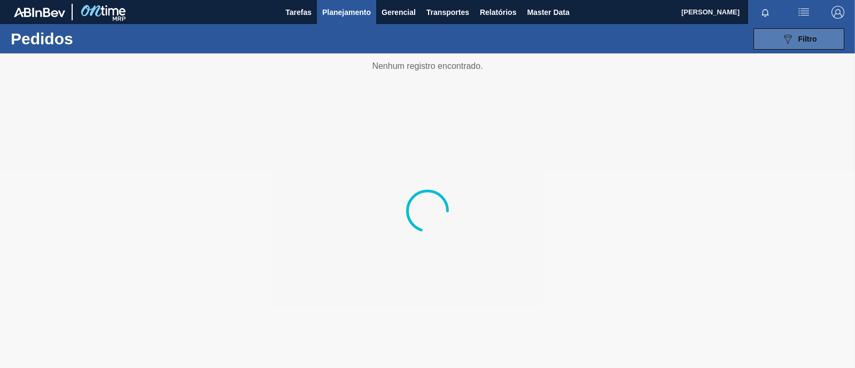
click at [791, 38] on icon "089F7B8B-B2A5-4AFE-B5C0-19BA573D28AC" at bounding box center [787, 39] width 13 height 13
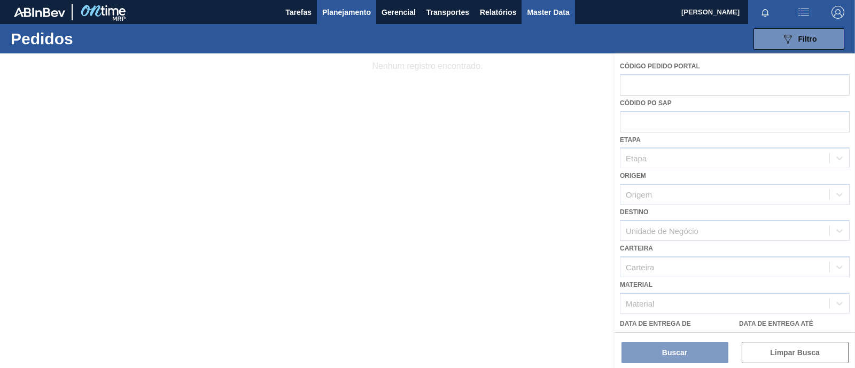
click at [553, 12] on span "Master Data" at bounding box center [548, 12] width 42 height 13
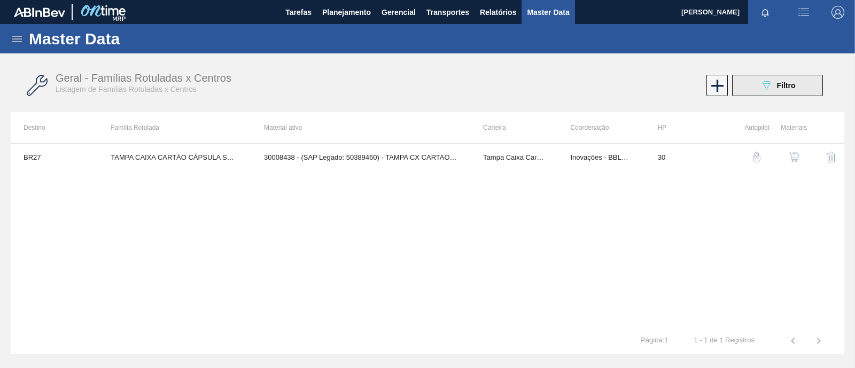
click at [753, 88] on button "089F7B8B-B2A5-4AFE-B5C0-19BA573D28AC Filtro" at bounding box center [777, 85] width 91 height 21
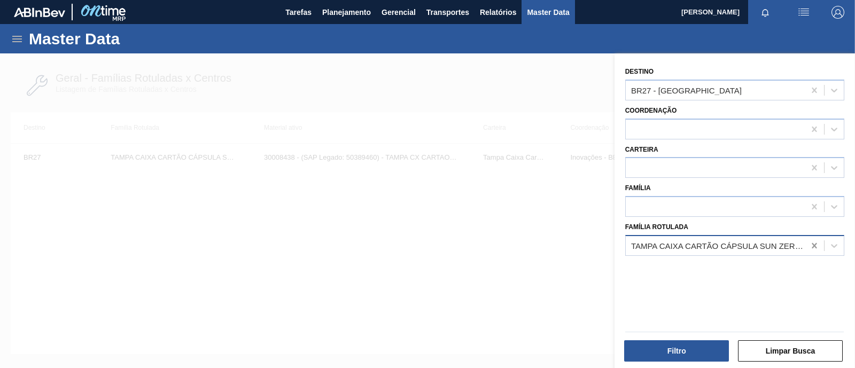
click at [813, 247] on icon at bounding box center [814, 245] width 11 height 11
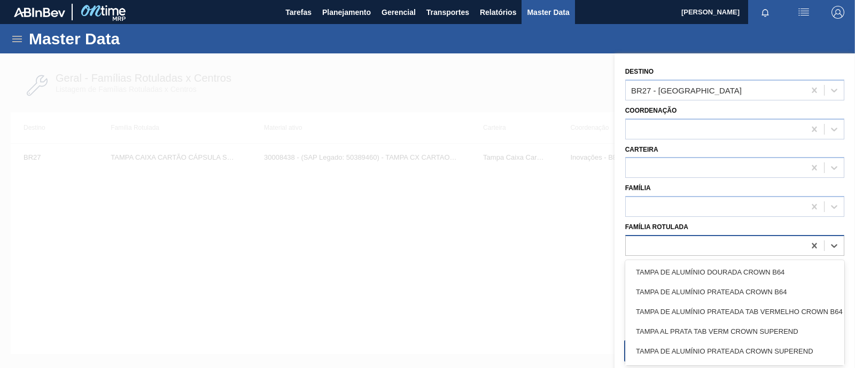
click at [724, 244] on div at bounding box center [714, 245] width 179 height 15
paste Rotulada "30006214"
type Rotulada "30006214"
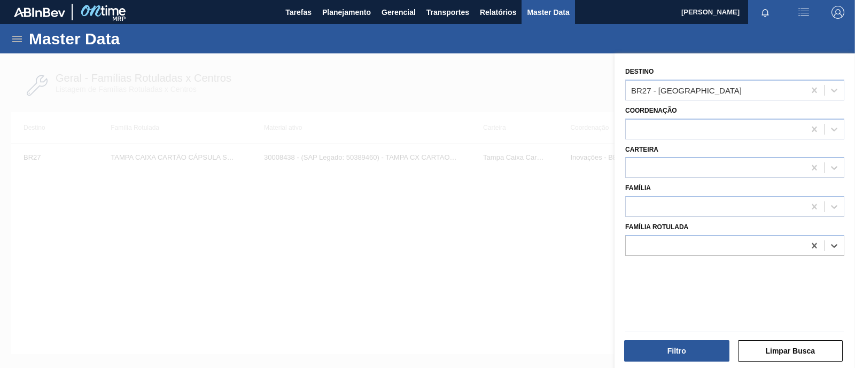
drag, startPoint x: 724, startPoint y: 244, endPoint x: 530, endPoint y: 252, distance: 193.5
click at [614, 252] on div "Destino BR27 - Nova Minas Coordenação Carteira Família Família Rotulada Select …" at bounding box center [734, 237] width 240 height 368
paste Rotulada "TAMPA CAIXA CARTAO CAPSULA TONICA ZERO"
type Rotulada "TAMPA CAIXA CARTAO CAPSULA TONICA"
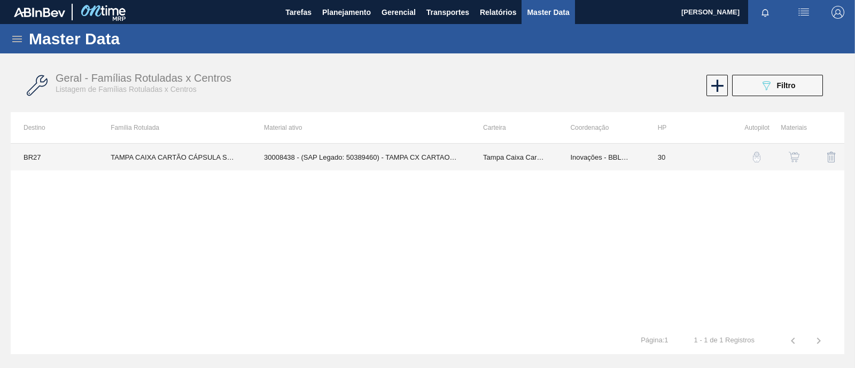
click at [441, 154] on td "30008438 - (SAP Legado: 50389460) - TAMPA CX CARTAO CAPSULA SUN ZERO LMAO" at bounding box center [360, 157] width 219 height 27
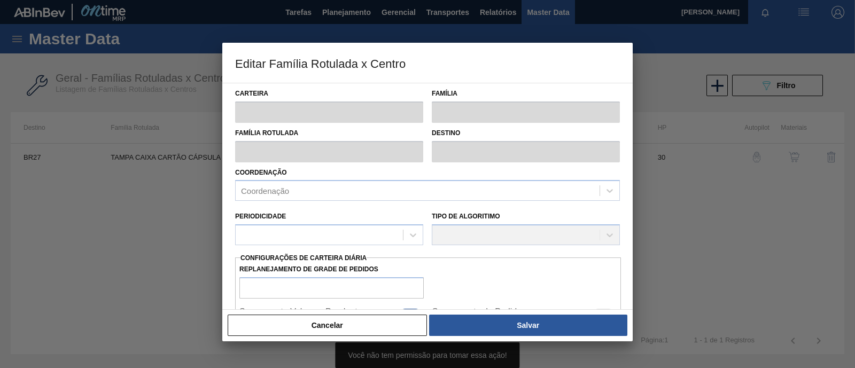
type input "Tampa Caixa Cartão"
type input "TAMPA CAIXA CARTÃO CÁPSULA SUN ZERO LIMÃO"
type input "BR27 - Nova Minas"
type input "30"
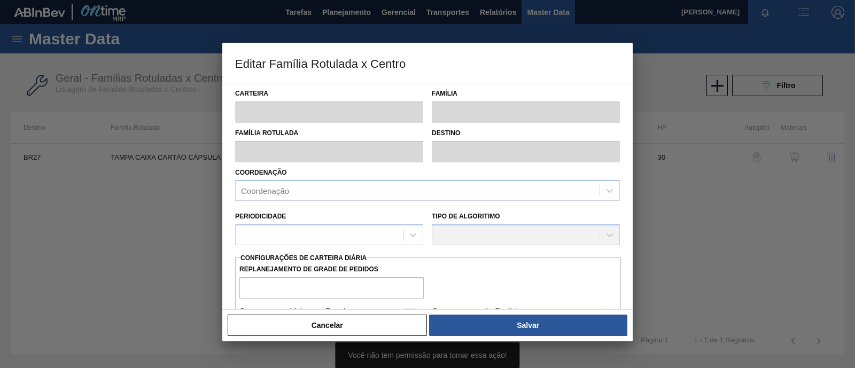
type input "0"
type input "100"
type input "0,000"
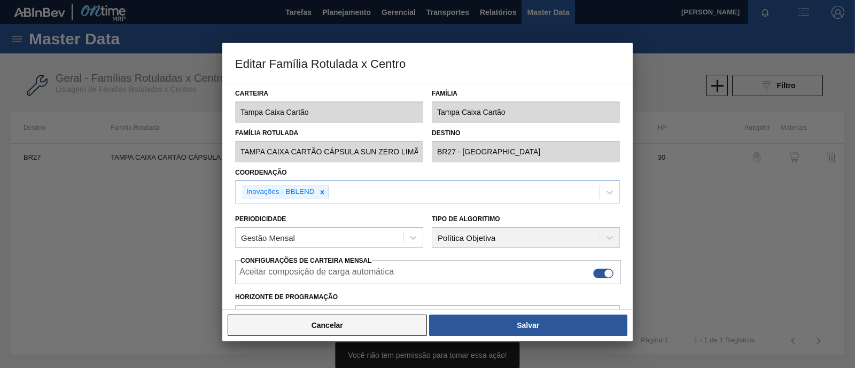
click at [348, 332] on button "Cancelar" at bounding box center [327, 325] width 199 height 21
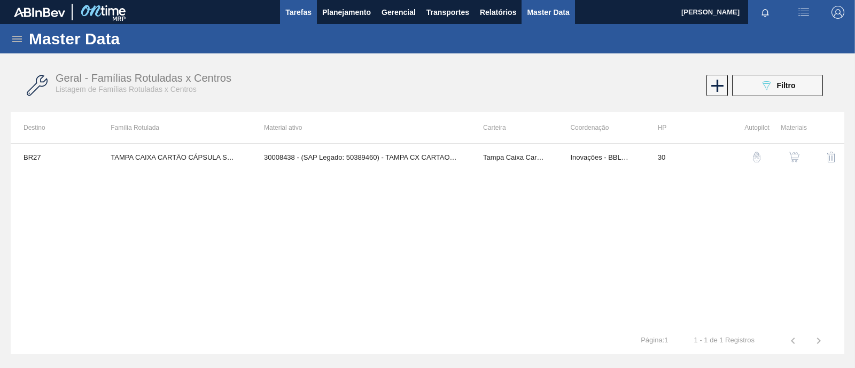
click at [299, 14] on span "Tarefas" at bounding box center [298, 12] width 26 height 13
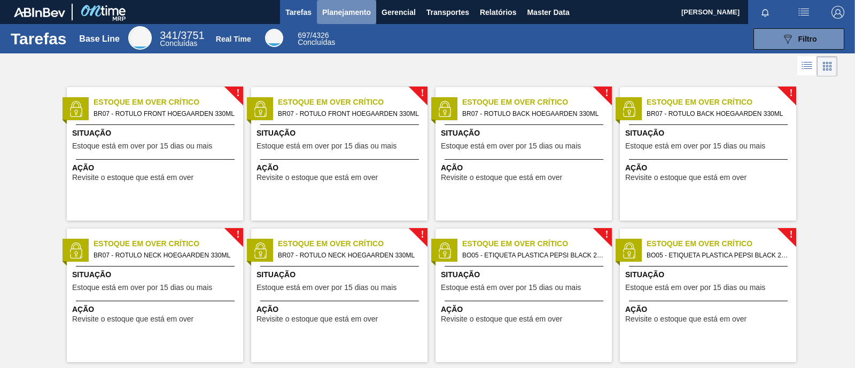
click at [359, 15] on span "Planejamento" at bounding box center [346, 12] width 49 height 13
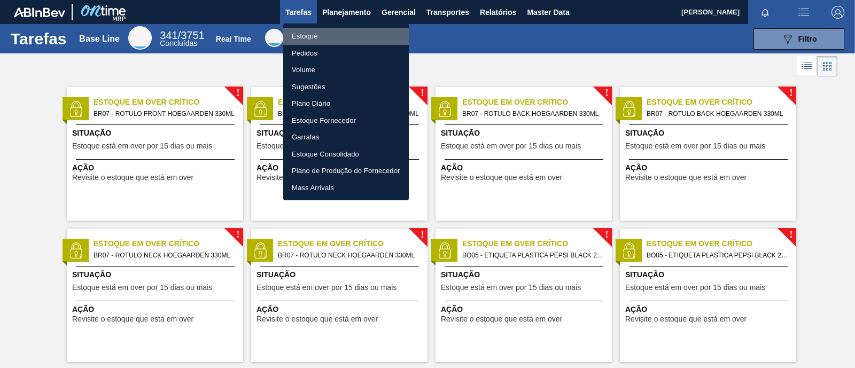
click at [349, 35] on li "Estoque" at bounding box center [346, 36] width 126 height 17
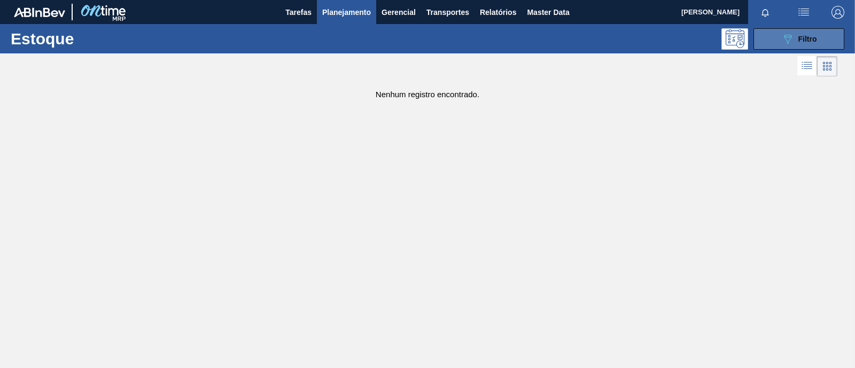
click at [811, 41] on span "Filtro" at bounding box center [807, 39] width 19 height 9
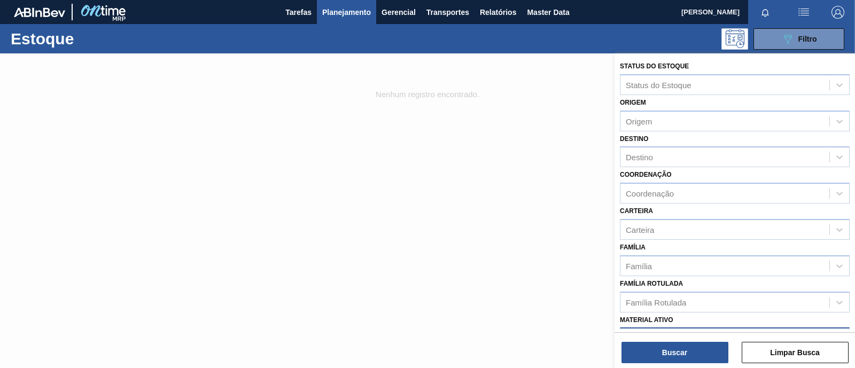
scroll to position [155, 0]
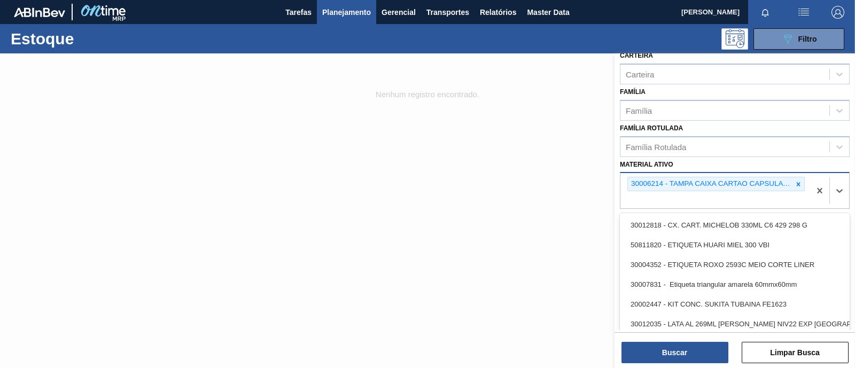
click at [681, 209] on div "option 30012035 - LATA AL 269ML MIKES HL NIV22 EXP PERU focused, 6 of 101. 101 …" at bounding box center [735, 190] width 230 height 37
click at [797, 185] on icon at bounding box center [797, 184] width 7 height 7
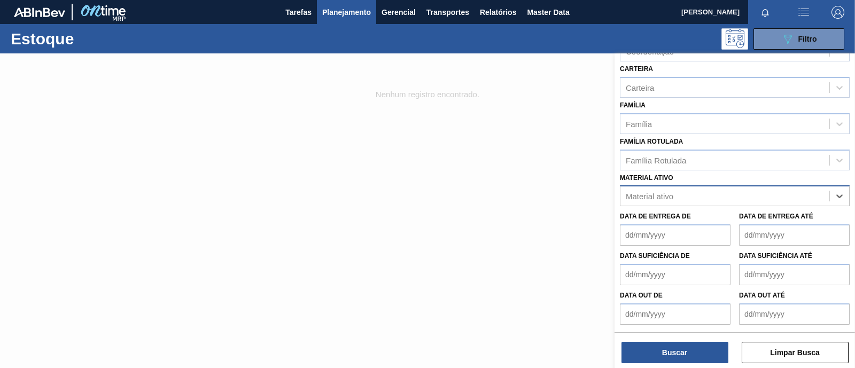
scroll to position [139, 0]
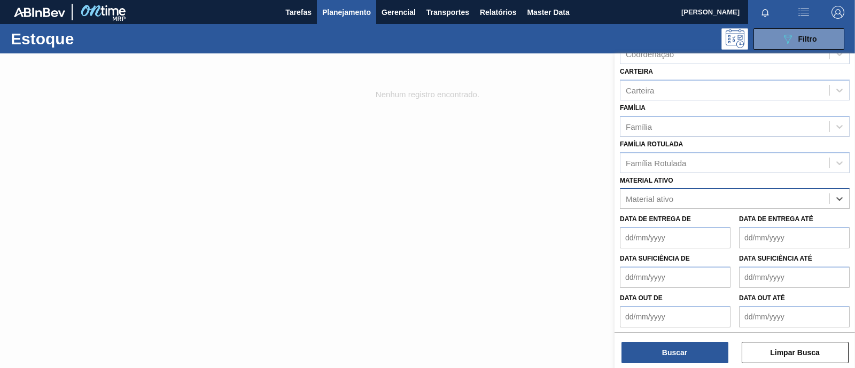
paste ativo "TAMPA CAIXA CARTAO CAPSULA TONICA ZERO"
type ativo "TAMPA CAIXA CARTAO CAPSULA TONICA ZERO"
click at [797, 185] on div "Material ativo option 30006214 - TAMPA CAIXA CARTAO CAPSULA TONICA ZERO, desele…" at bounding box center [735, 191] width 230 height 36
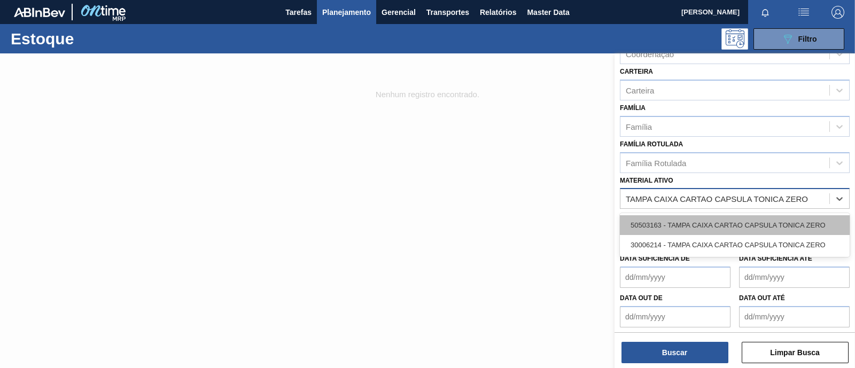
click at [732, 221] on div "50503163 - TAMPA CAIXA CARTAO CAPSULA TONICA ZERO" at bounding box center [735, 225] width 230 height 20
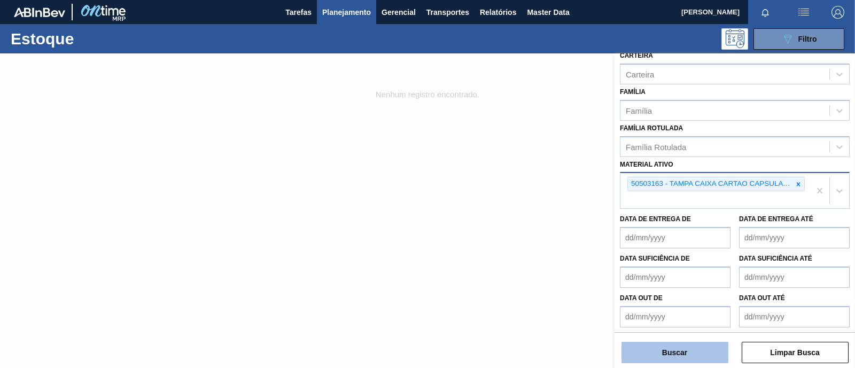
click at [665, 350] on button "Buscar" at bounding box center [674, 352] width 107 height 21
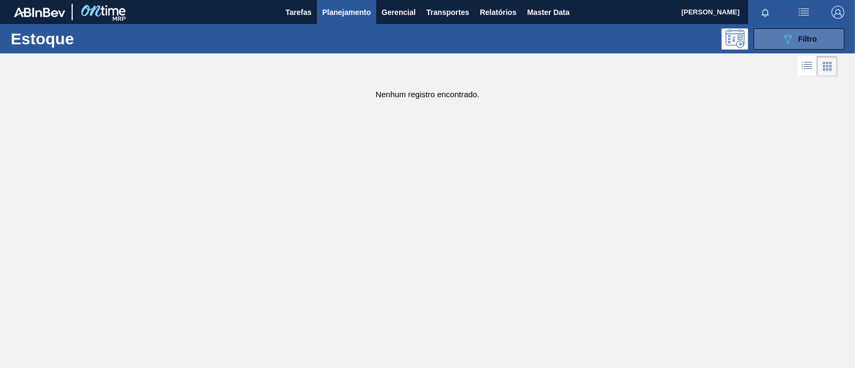
click at [768, 46] on button "089F7B8B-B2A5-4AFE-B5C0-19BA573D28AC Filtro" at bounding box center [798, 38] width 91 height 21
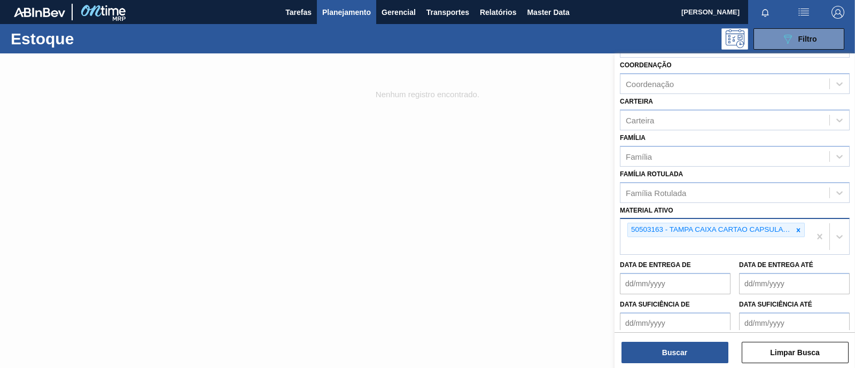
scroll to position [108, 0]
click at [841, 10] on img "button" at bounding box center [837, 12] width 13 height 13
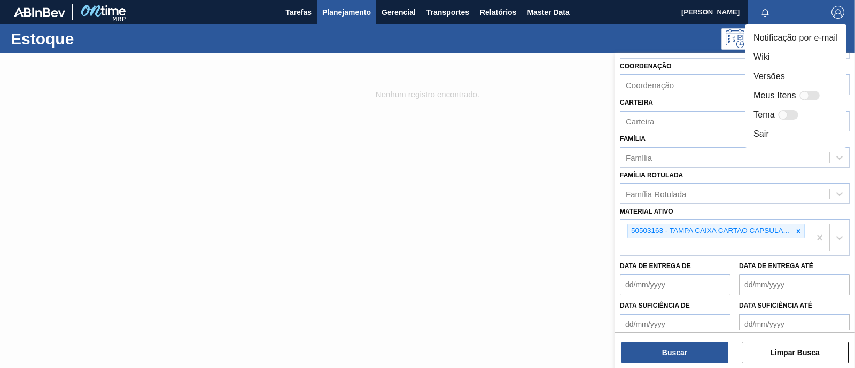
click at [577, 198] on div at bounding box center [427, 184] width 855 height 368
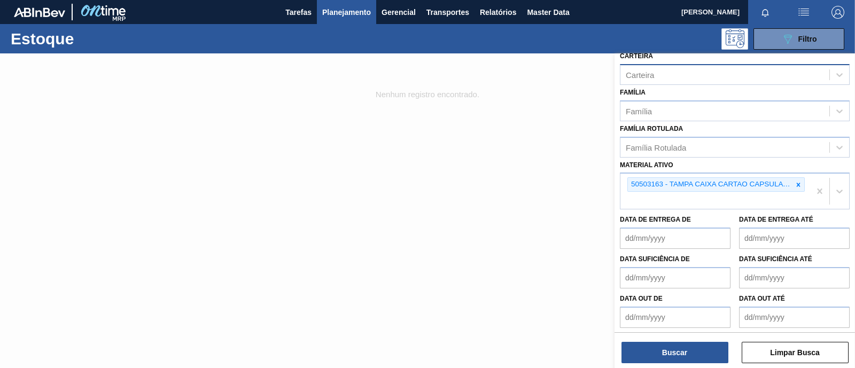
scroll to position [155, 0]
click at [545, 7] on span "Master Data" at bounding box center [548, 12] width 42 height 13
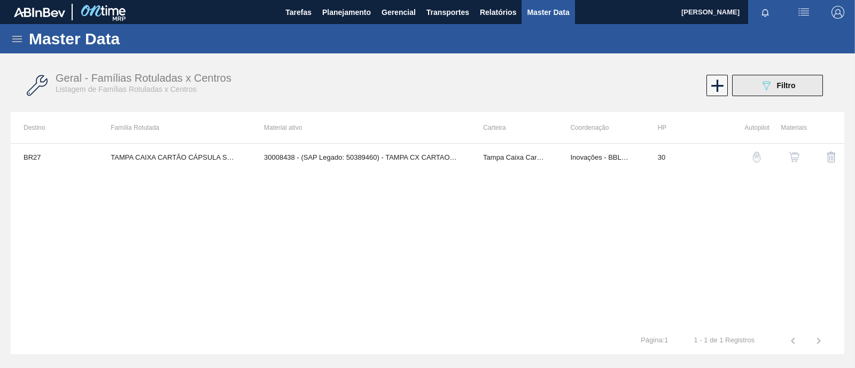
click at [760, 84] on icon "089F7B8B-B2A5-4AFE-B5C0-19BA573D28AC" at bounding box center [766, 85] width 13 height 13
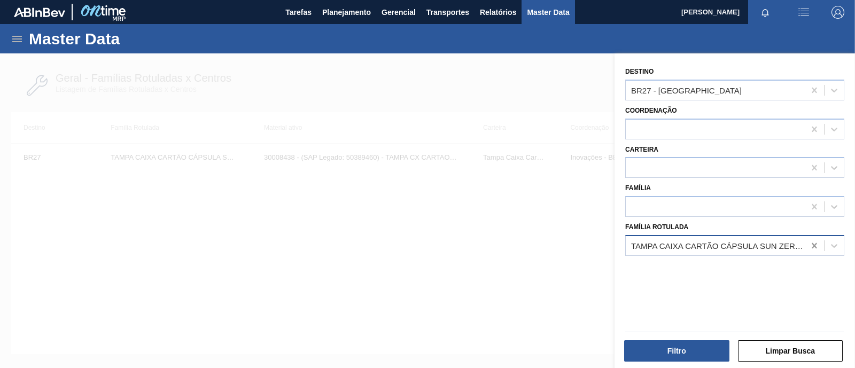
click at [806, 243] on div at bounding box center [813, 245] width 19 height 19
paste Rotulada "TAMPA CAIXA CARTAO CAPSULA TONICA ZERO"
type Rotulada "TAMPA CAIXA CARTAO CAPSULA TONICA ZERO"
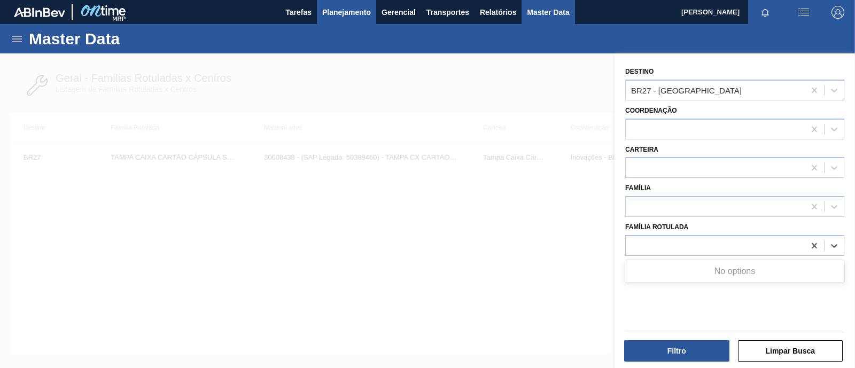
scroll to position [0, 0]
click at [322, 9] on span "Planejamento" at bounding box center [346, 12] width 49 height 13
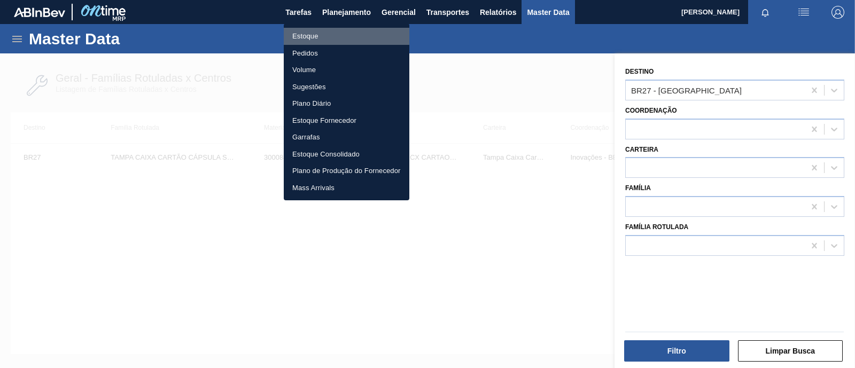
click at [326, 35] on li "Estoque" at bounding box center [347, 36] width 126 height 17
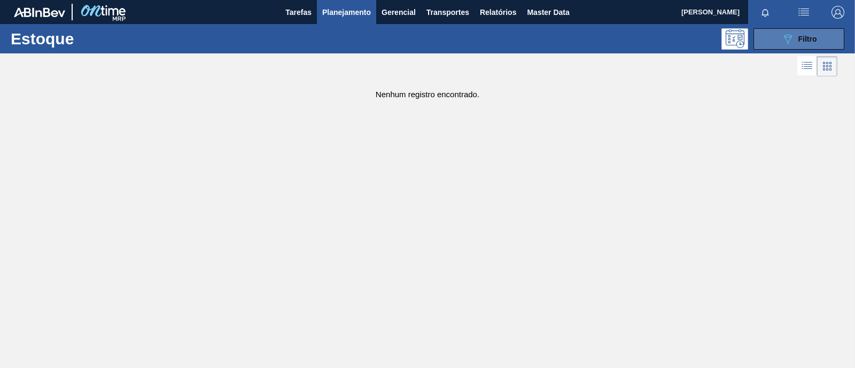
click at [827, 30] on button "089F7B8B-B2A5-4AFE-B5C0-19BA573D28AC Filtro" at bounding box center [798, 38] width 91 height 21
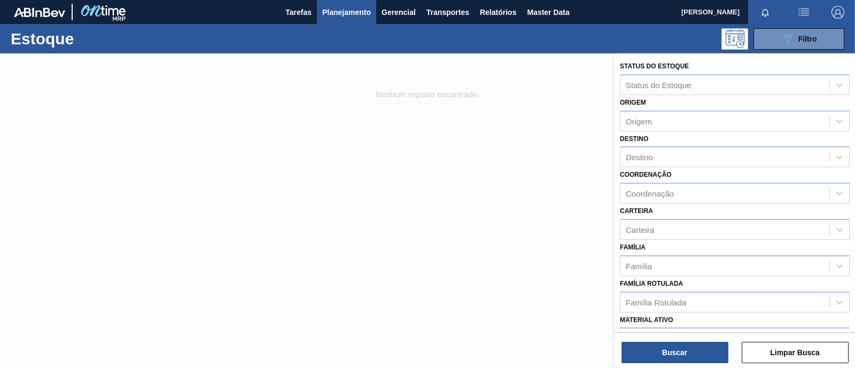
scroll to position [155, 0]
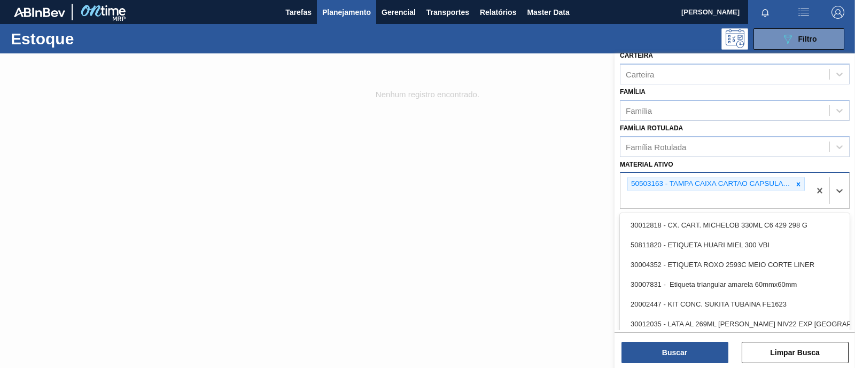
click at [769, 198] on div "50503163 - TAMPA CAIXA CARTAO CAPSULA TONICA ZERO" at bounding box center [715, 190] width 190 height 35
paste ativo "30006214"
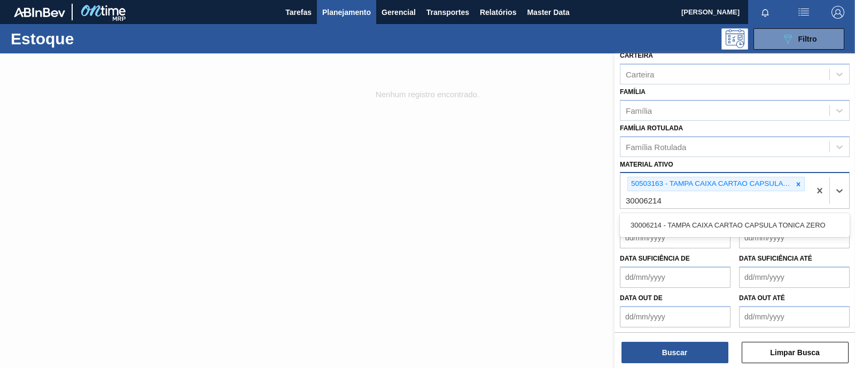
type ativo "30006214"
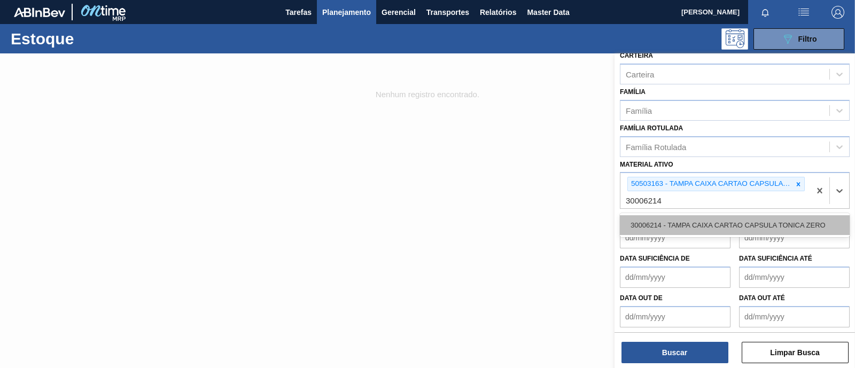
click at [734, 217] on div "30006214 - TAMPA CAIXA CARTAO CAPSULA TONICA ZERO" at bounding box center [735, 225] width 230 height 20
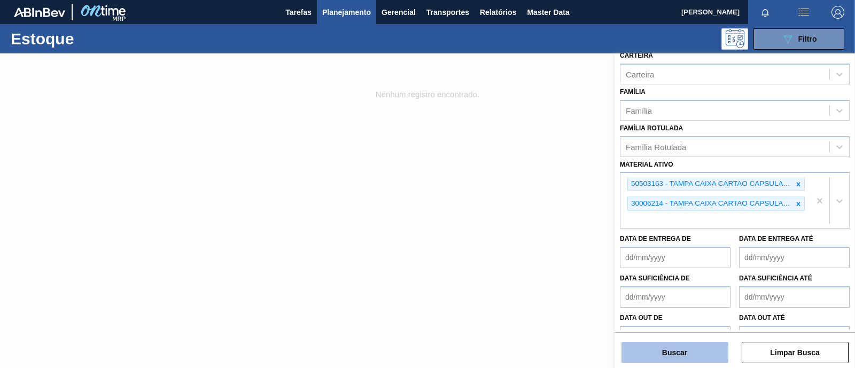
click at [681, 361] on button "Buscar" at bounding box center [674, 352] width 107 height 21
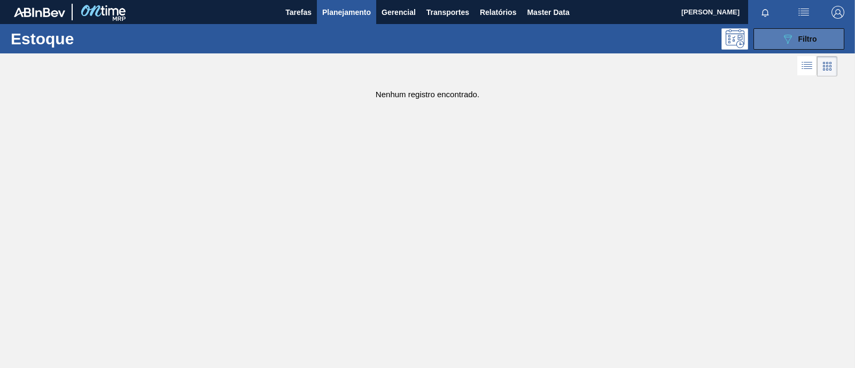
click at [795, 37] on div "089F7B8B-B2A5-4AFE-B5C0-19BA573D28AC Filtro" at bounding box center [799, 39] width 36 height 13
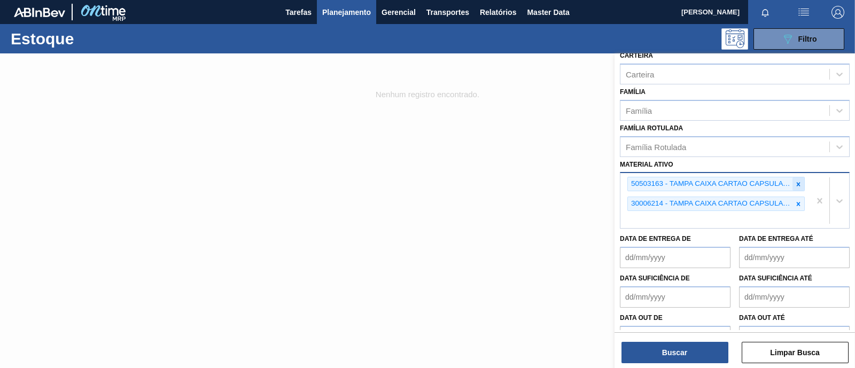
click at [798, 183] on icon at bounding box center [798, 184] width 4 height 4
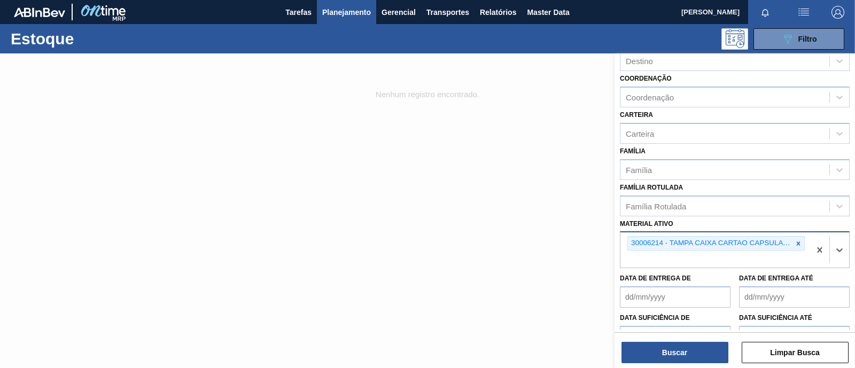
scroll to position [94, 0]
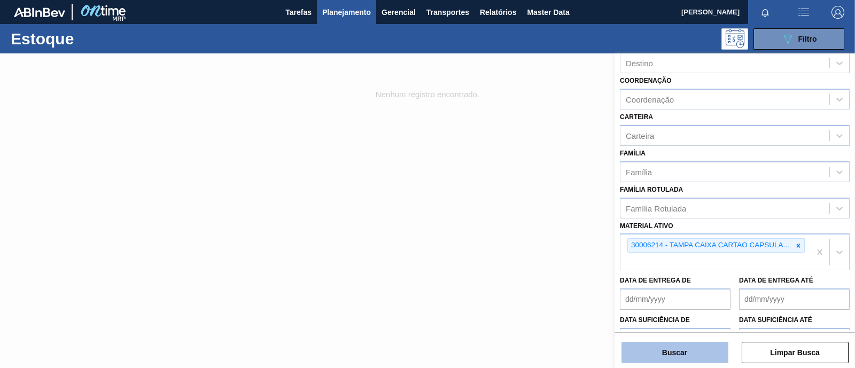
click at [683, 354] on button "Buscar" at bounding box center [674, 352] width 107 height 21
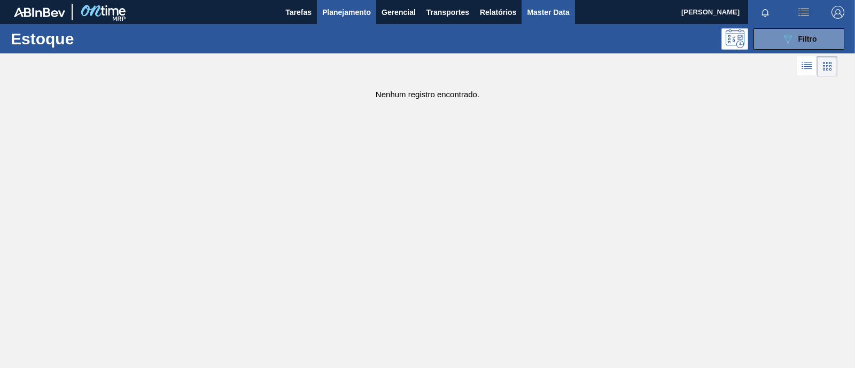
click at [539, 18] on button "Master Data" at bounding box center [547, 12] width 53 height 24
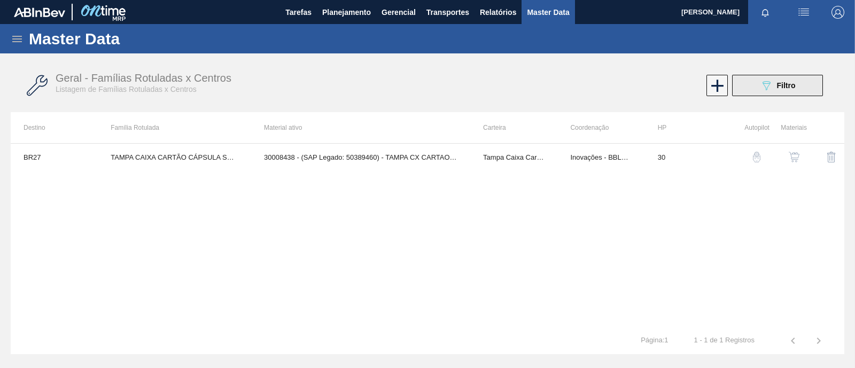
click at [751, 91] on button "089F7B8B-B2A5-4AFE-B5C0-19BA573D28AC Filtro" at bounding box center [777, 85] width 91 height 21
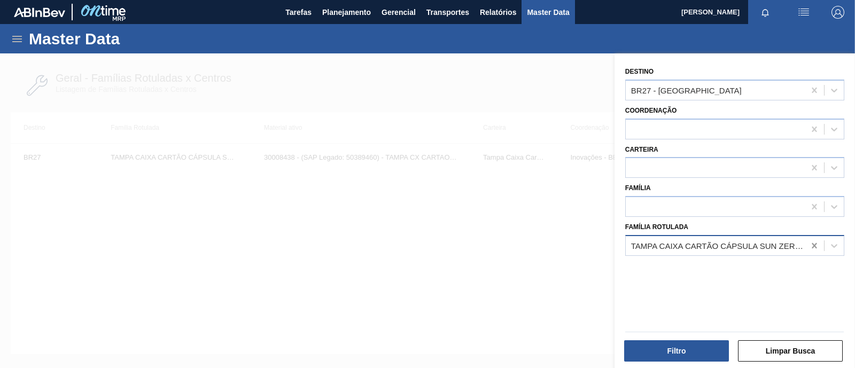
click at [805, 242] on div at bounding box center [813, 245] width 19 height 19
click at [132, 152] on div at bounding box center [427, 237] width 855 height 368
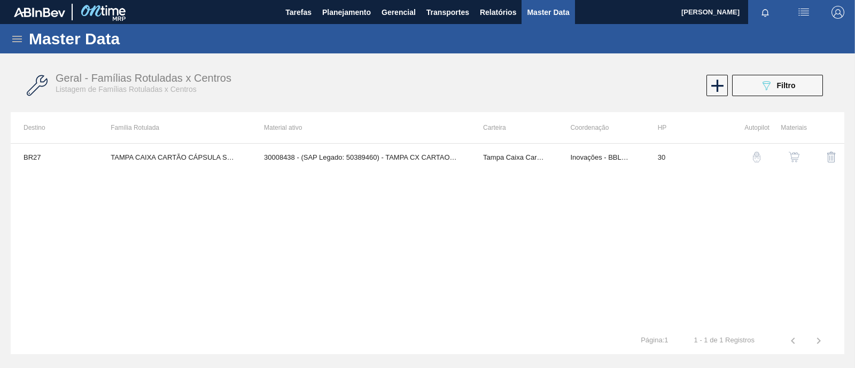
click at [13, 36] on icon at bounding box center [17, 39] width 10 height 6
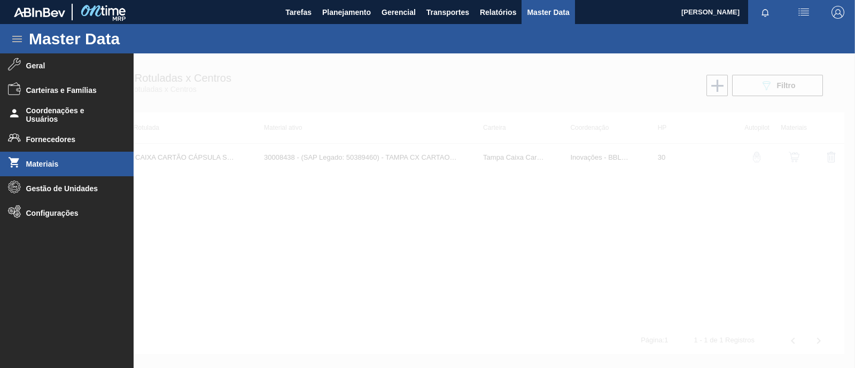
click at [58, 159] on li "Materiais" at bounding box center [67, 164] width 134 height 25
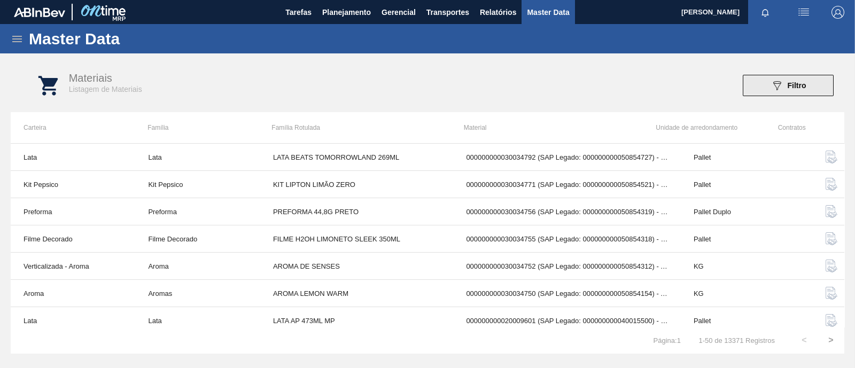
click at [771, 81] on icon "089F7B8B-B2A5-4AFE-B5C0-19BA573D28AC" at bounding box center [776, 85] width 13 height 13
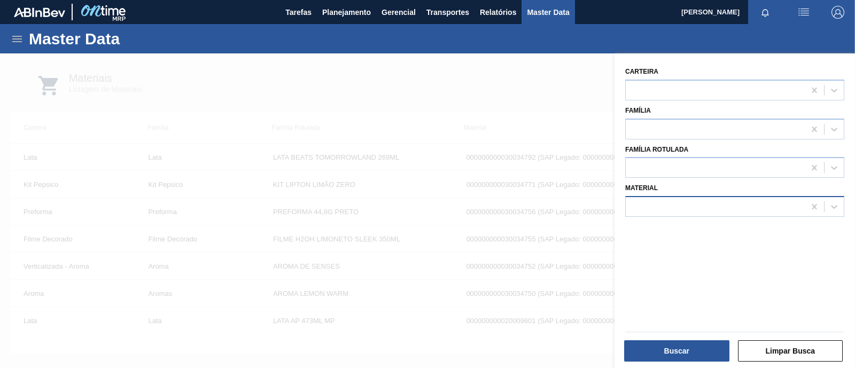
click at [721, 199] on div at bounding box center [714, 206] width 179 height 15
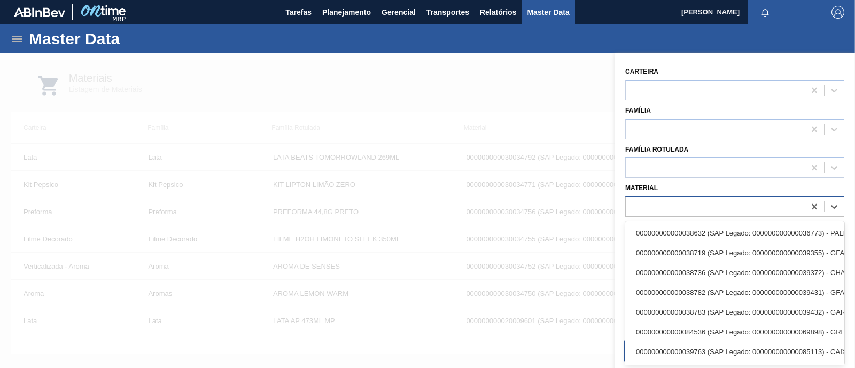
paste input "30006214"
type input "30006214"
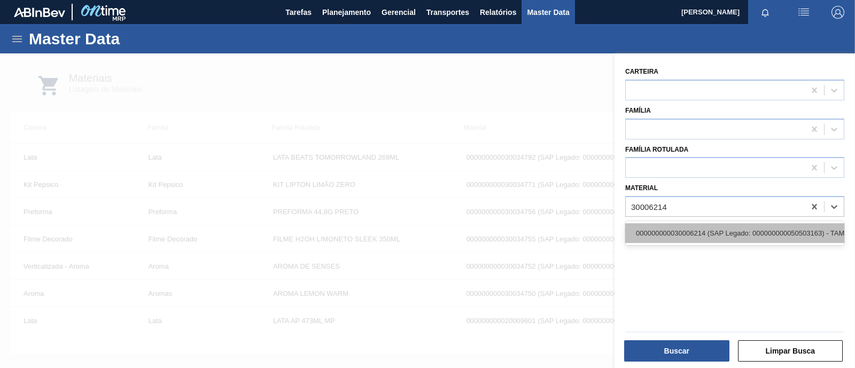
click at [708, 228] on div "000000000030006214 (SAP Legado: 000000000050503163) - TAMPA CAIXA CARTAO CAPSUL…" at bounding box center [734, 233] width 219 height 20
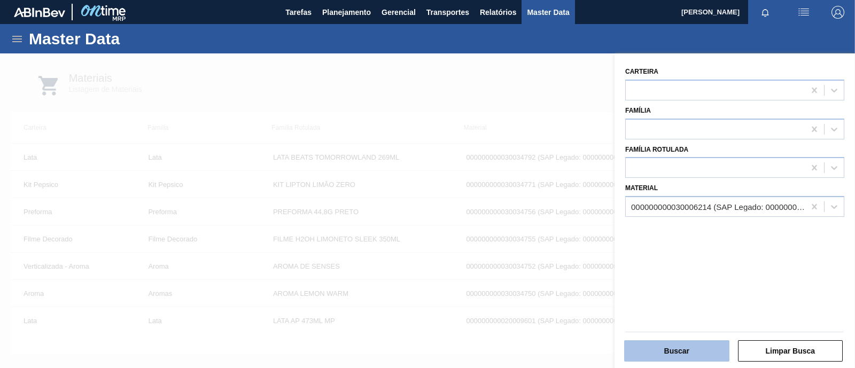
click at [673, 345] on button "Buscar" at bounding box center [676, 350] width 105 height 21
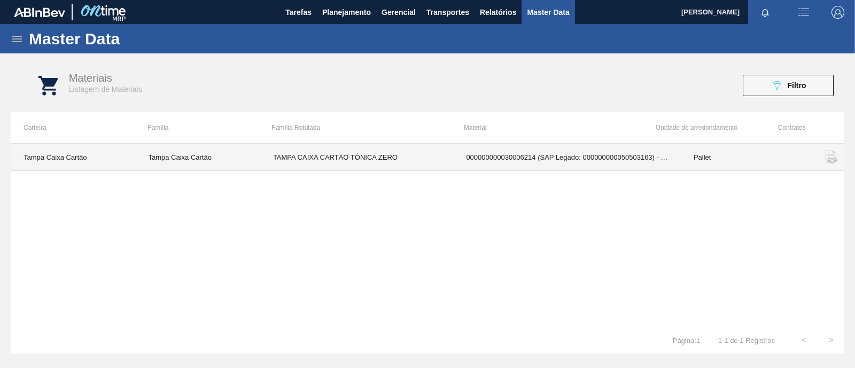
click at [400, 158] on td "TAMPA CAIXA CARTÃO TÔNICA ZERO" at bounding box center [356, 157] width 193 height 27
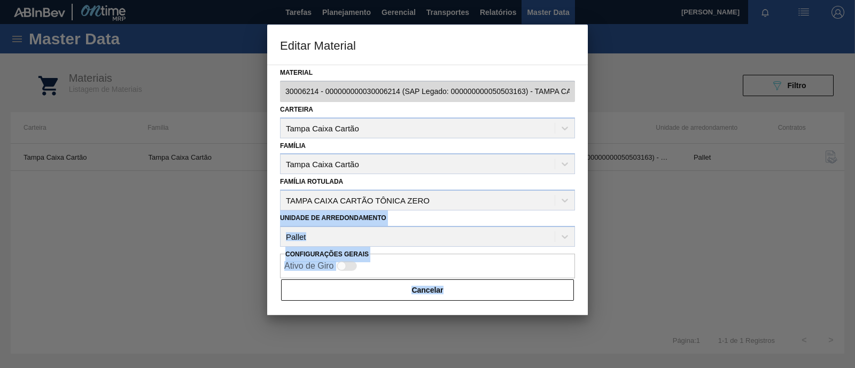
drag, startPoint x: 447, startPoint y: 201, endPoint x: 240, endPoint y: 202, distance: 206.7
click at [240, 202] on div "Editar Material Material 30006214 - 000000000030006214 (SAP Legado: 00000000005…" at bounding box center [427, 184] width 855 height 368
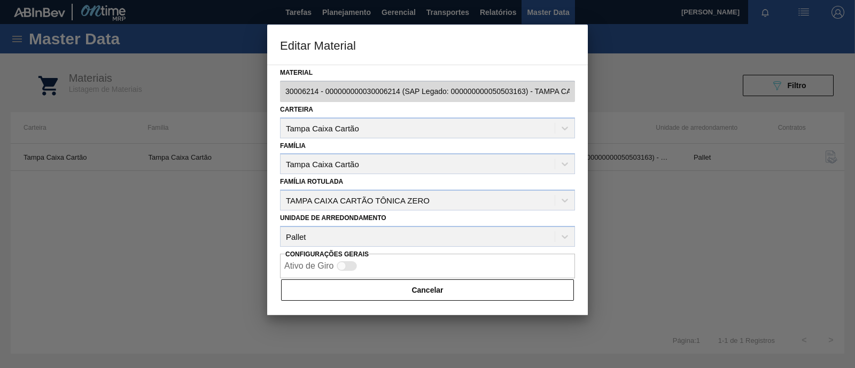
click at [434, 183] on div "Família Rotulada TAMPA CAIXA CARTÃO TÔNICA ZERO" at bounding box center [427, 192] width 295 height 36
drag, startPoint x: 436, startPoint y: 200, endPoint x: 286, endPoint y: 201, distance: 150.6
click at [286, 201] on div "Família Rotulada TAMPA CAIXA CARTÃO TÔNICA ZERO" at bounding box center [427, 192] width 295 height 36
copy div "TAMPA CAIXA CARTÃO TÔNICA ZERO"
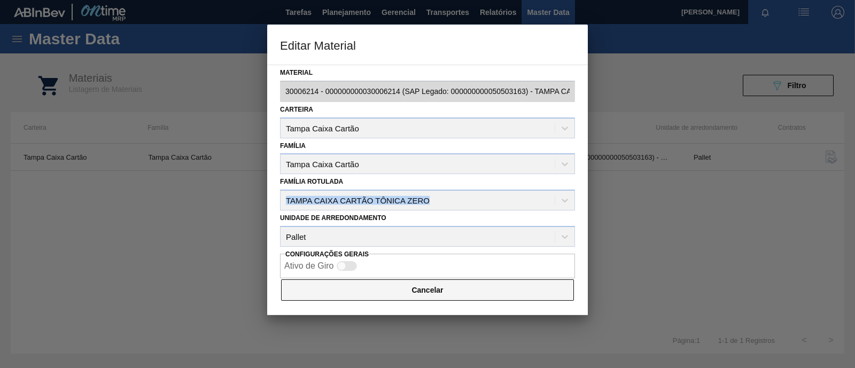
click at [417, 287] on button "Cancelar" at bounding box center [427, 289] width 293 height 21
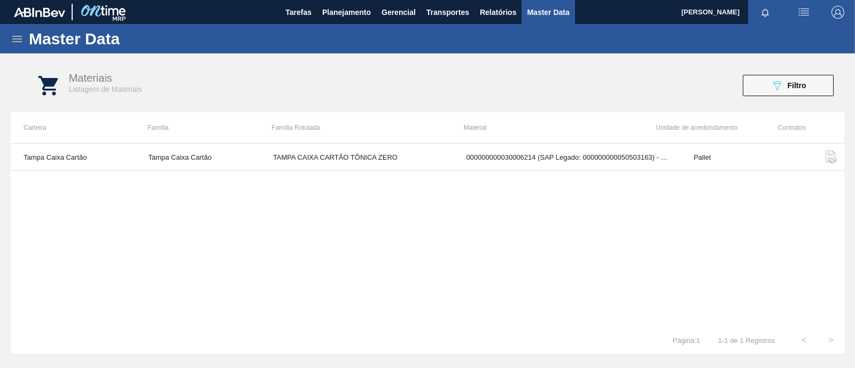
click at [14, 35] on icon at bounding box center [17, 39] width 13 height 13
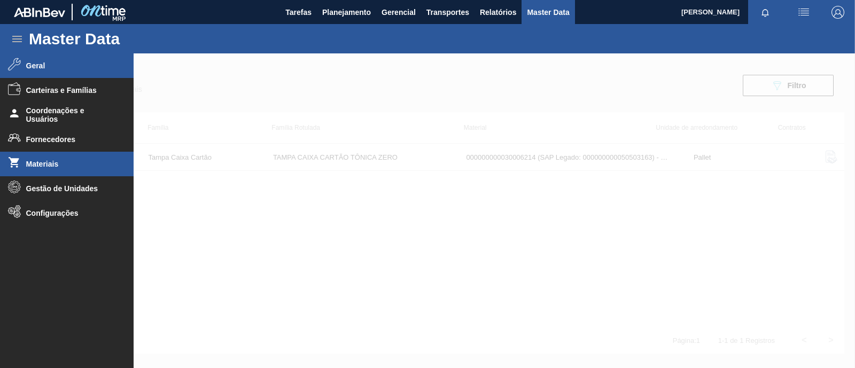
click at [64, 66] on span "Geral" at bounding box center [70, 65] width 88 height 9
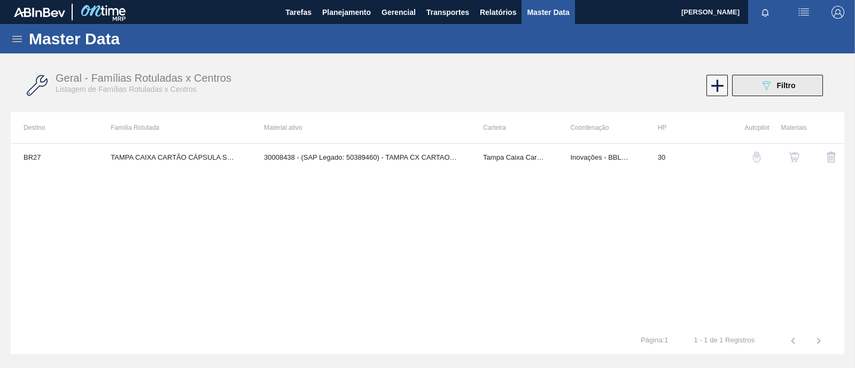
click at [789, 89] on span "Filtro" at bounding box center [786, 85] width 19 height 9
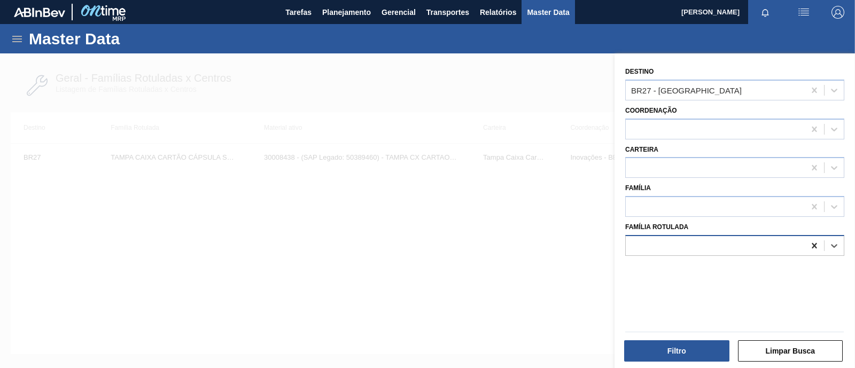
click at [811, 243] on icon at bounding box center [813, 245] width 5 height 5
paste Rotulada "TAMPA CAIXA CARTÃO TÔNICA ZERO"
type Rotulada "TAMPA CAIXA CARTÃO TÔNICA ZERO"
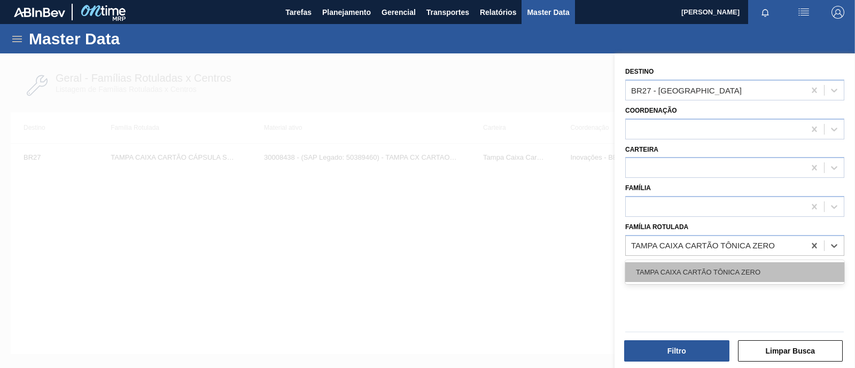
click at [740, 270] on div "TAMPA CAIXA CARTÃO TÔNICA ZERO" at bounding box center [734, 272] width 219 height 20
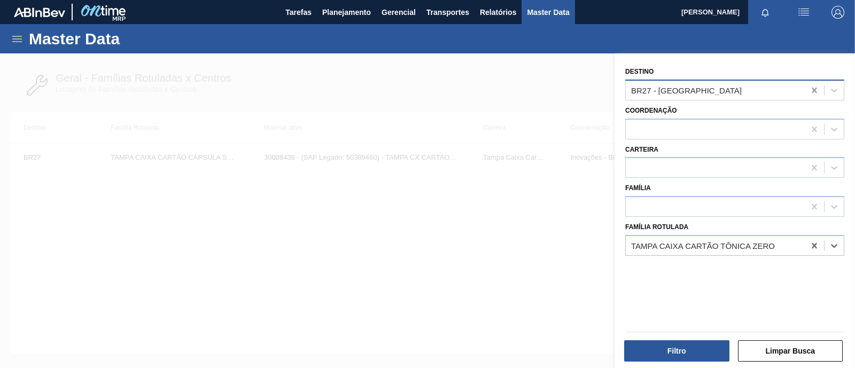
click at [810, 85] on icon at bounding box center [814, 90] width 11 height 11
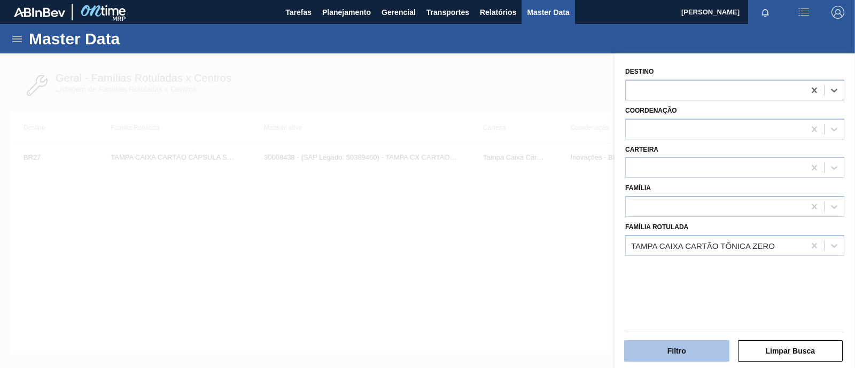
click at [707, 347] on button "Filtro" at bounding box center [676, 350] width 105 height 21
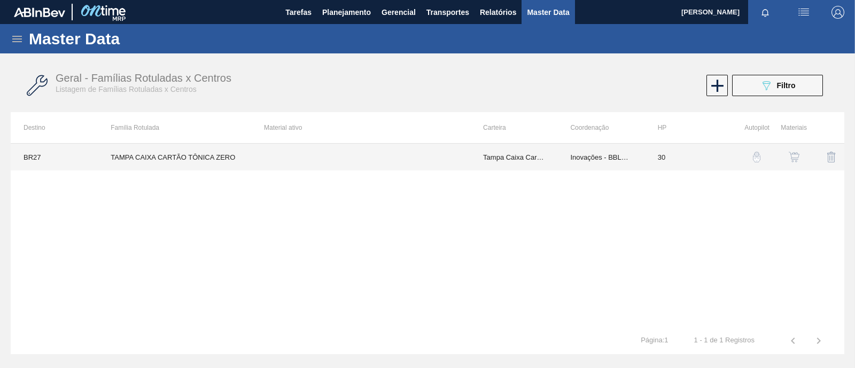
click at [390, 154] on td at bounding box center [360, 157] width 219 height 27
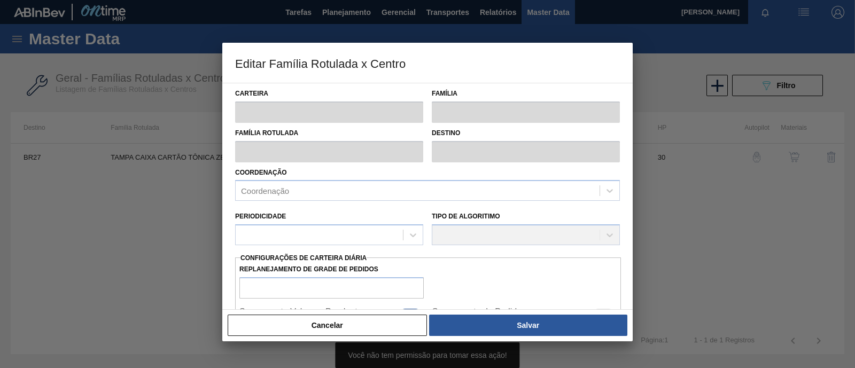
type input "Tampa Caixa Cartão"
type input "TAMPA CAIXA CARTÃO TÔNICA ZERO"
type input "BR27 - Nova Minas"
type input "30"
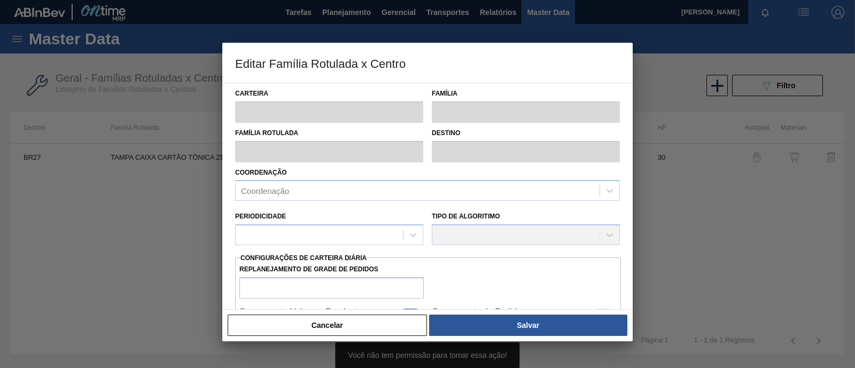
type input "0"
type input "100"
type input "0,000"
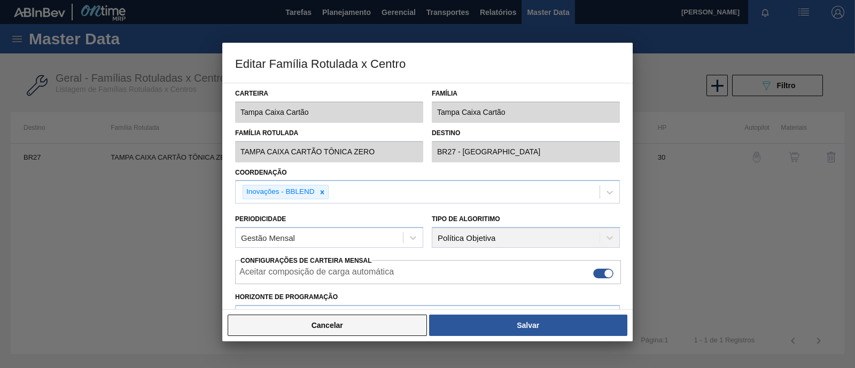
click at [337, 324] on button "Cancelar" at bounding box center [327, 325] width 199 height 21
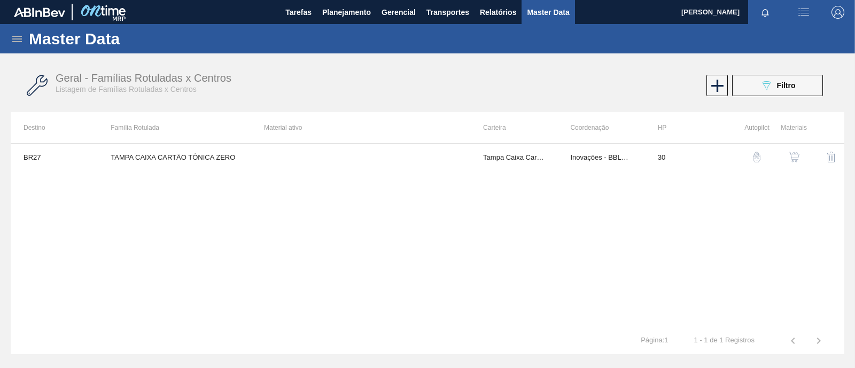
click at [796, 160] on img "button" at bounding box center [793, 157] width 11 height 11
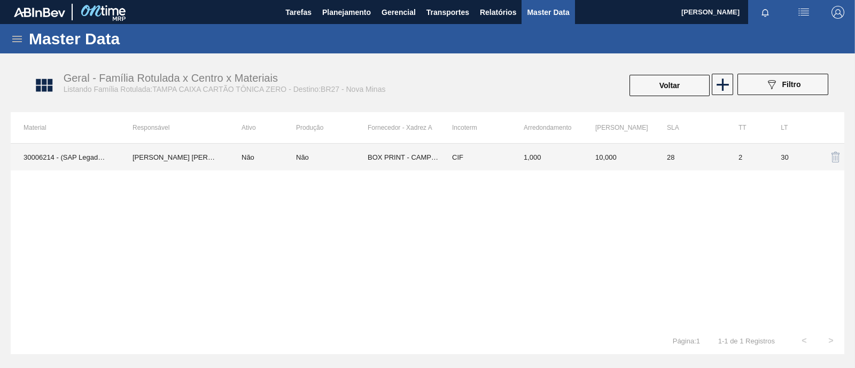
click at [252, 154] on td "Não" at bounding box center [262, 157] width 67 height 27
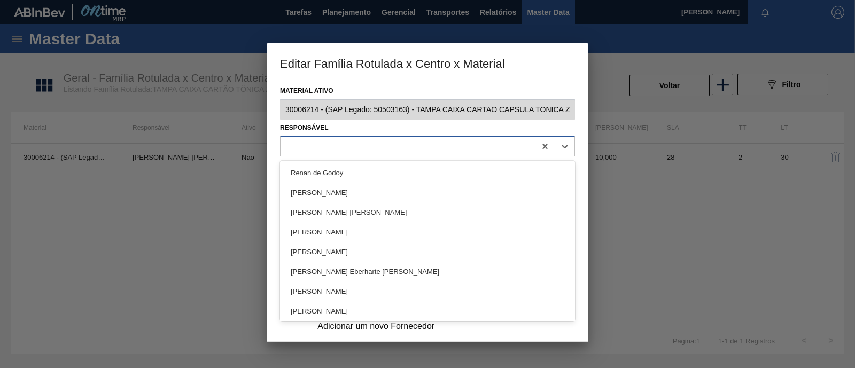
click at [380, 136] on div at bounding box center [427, 146] width 295 height 21
type input "rafa"
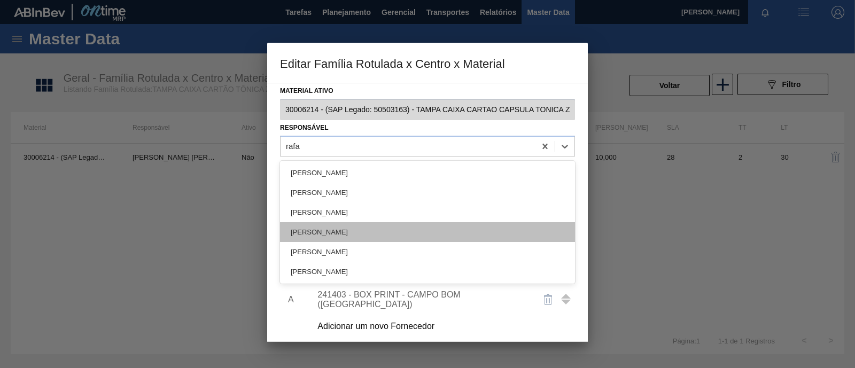
click at [347, 228] on div "Rafael Shimabukuro" at bounding box center [427, 232] width 295 height 20
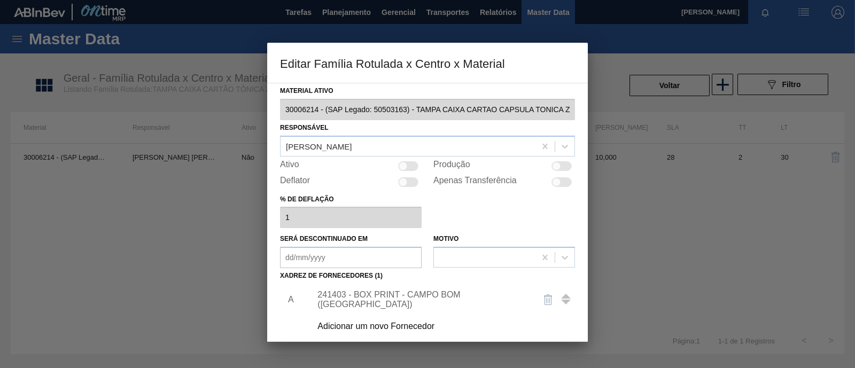
click at [401, 166] on div at bounding box center [402, 165] width 9 height 9
checkbox input "true"
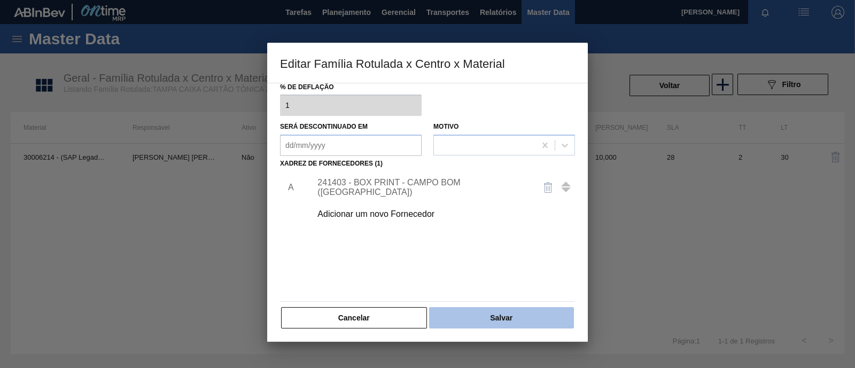
click at [502, 319] on button "Salvar" at bounding box center [501, 317] width 145 height 21
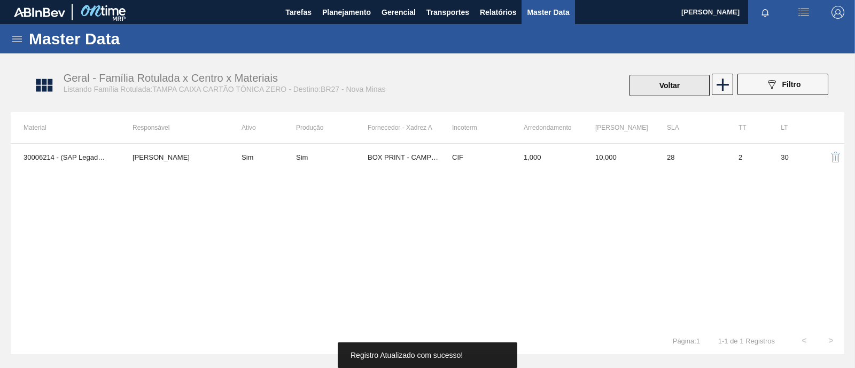
click at [663, 86] on button "Voltar" at bounding box center [669, 85] width 80 height 21
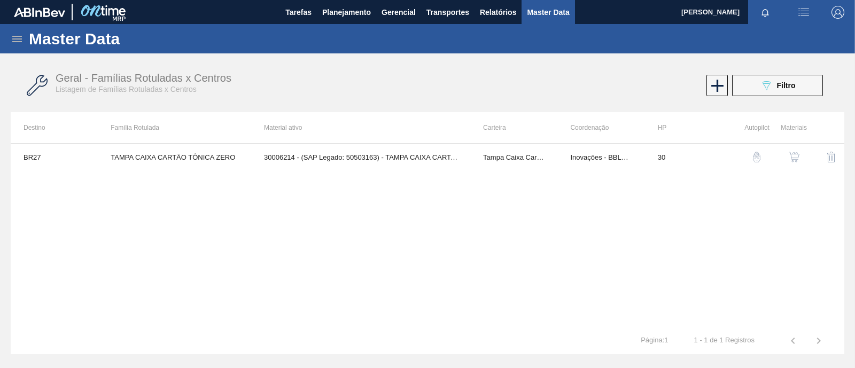
click at [789, 160] on img "button" at bounding box center [793, 157] width 11 height 11
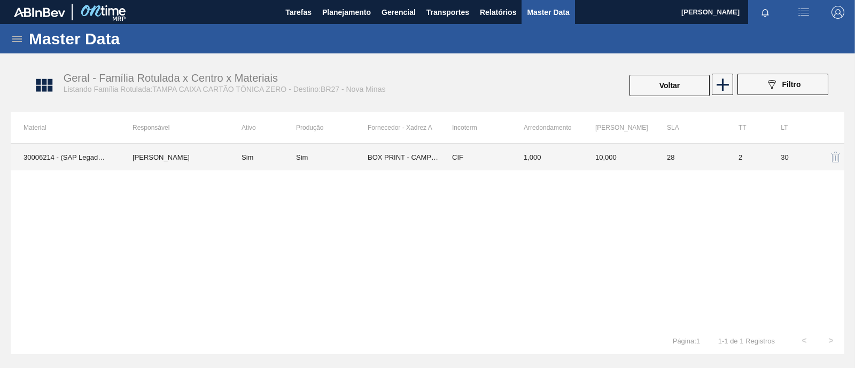
click at [500, 154] on td "CIF" at bounding box center [475, 157] width 72 height 27
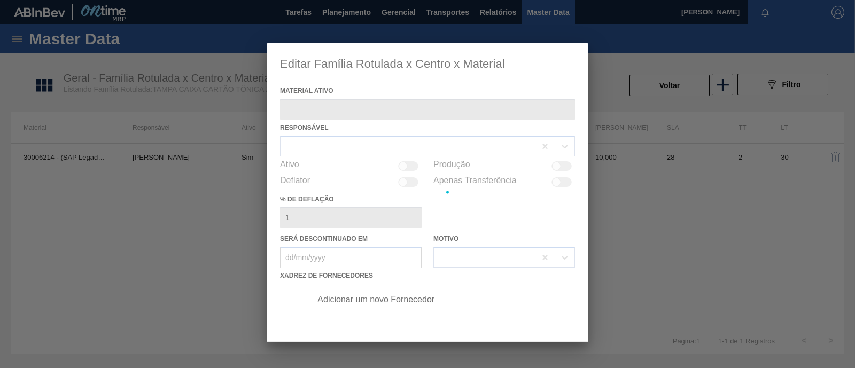
type ativo "30006214 - (SAP Legado: 50503163) - TAMPA CAIXA CARTAO CAPSULA TONICA ZERO"
checkbox input "true"
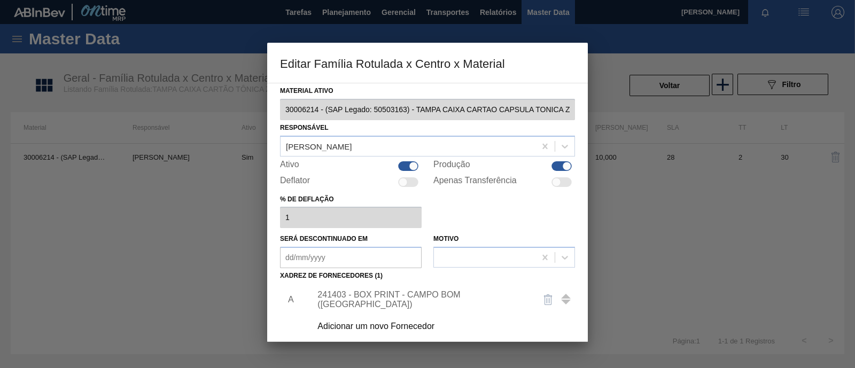
scroll to position [112, 0]
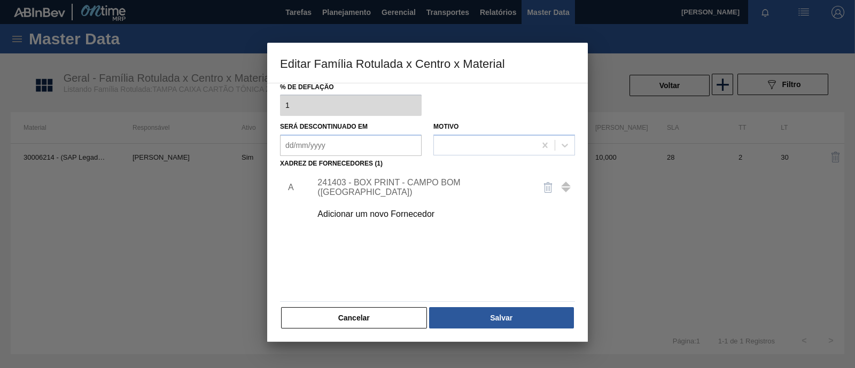
click at [443, 168] on div "Material ativo 30006214 - (SAP Legado: 50503163) - TAMPA CAIXA CARTAO CAPSULA T…" at bounding box center [427, 150] width 295 height 358
click at [427, 181] on div "241403 - BOX PRINT - CAMPO BOM (RS)" at bounding box center [421, 187] width 209 height 19
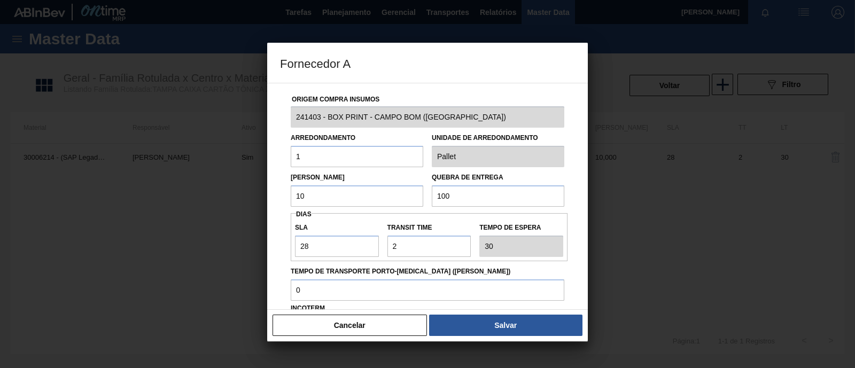
click at [510, 198] on input "100" at bounding box center [498, 195] width 132 height 21
type input "1"
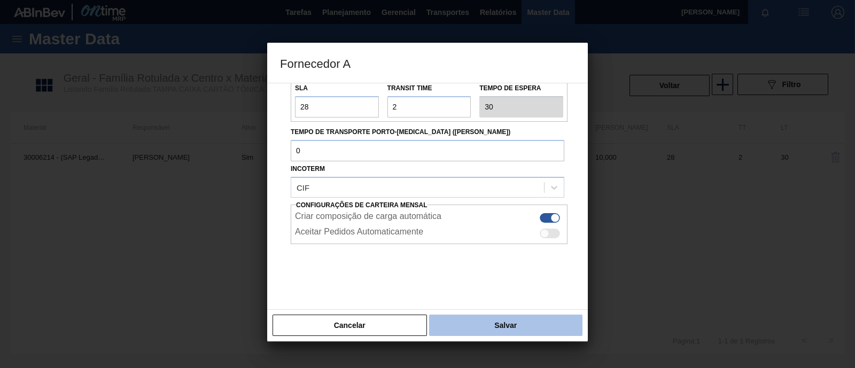
type input "3.000"
click at [505, 316] on button "Salvar" at bounding box center [505, 325] width 153 height 21
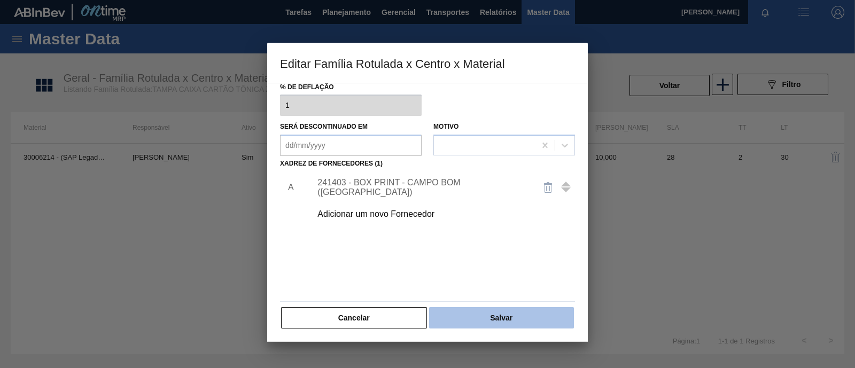
click at [481, 317] on button "Salvar" at bounding box center [501, 317] width 145 height 21
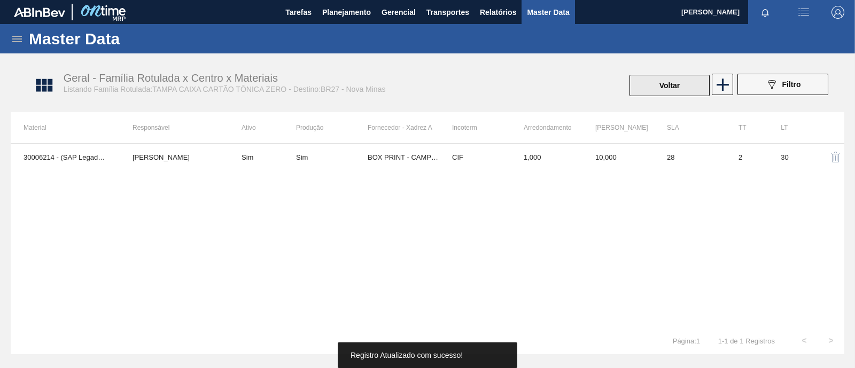
click at [669, 81] on button "Voltar" at bounding box center [669, 85] width 80 height 21
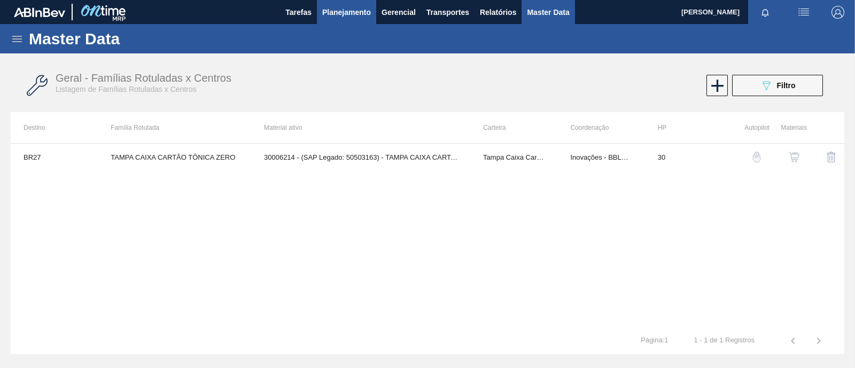
click at [366, 7] on span "Planejamento" at bounding box center [346, 12] width 49 height 13
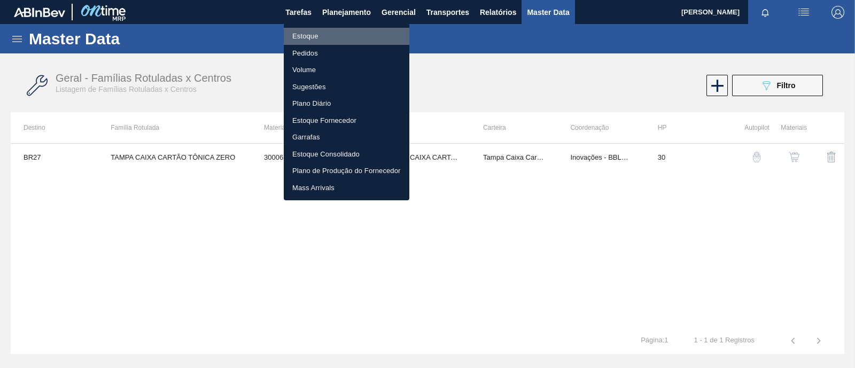
click at [347, 33] on li "Estoque" at bounding box center [347, 36] width 126 height 17
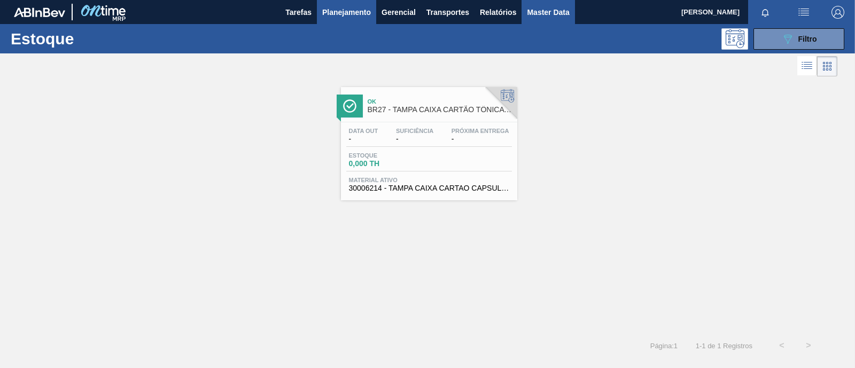
click at [545, 13] on span "Master Data" at bounding box center [548, 12] width 42 height 13
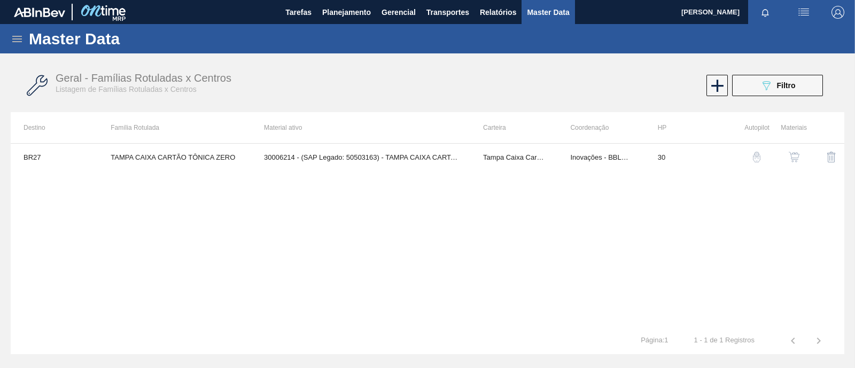
click at [21, 37] on icon at bounding box center [17, 39] width 13 height 13
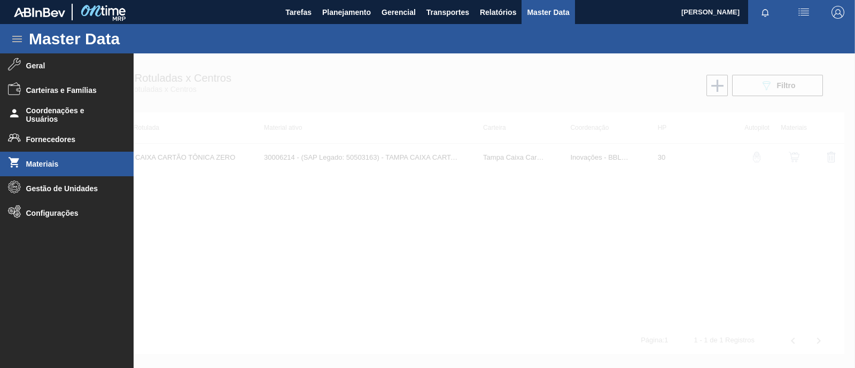
click at [37, 167] on span "Materiais" at bounding box center [70, 164] width 88 height 9
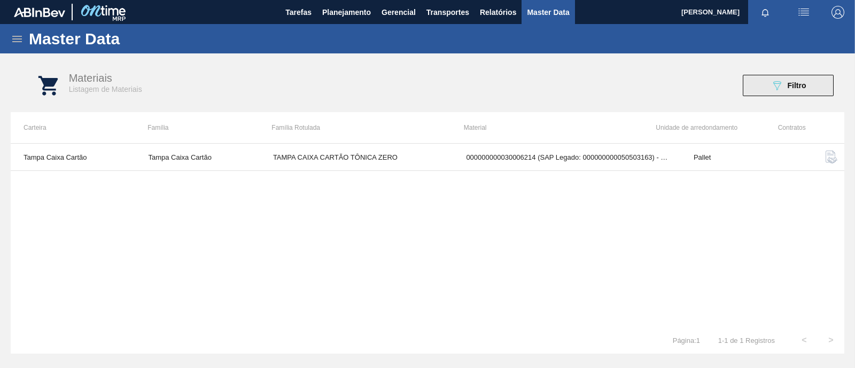
click at [824, 76] on button "089F7B8B-B2A5-4AFE-B5C0-19BA573D28AC Filtro" at bounding box center [787, 85] width 91 height 21
click at [16, 44] on icon at bounding box center [17, 39] width 13 height 13
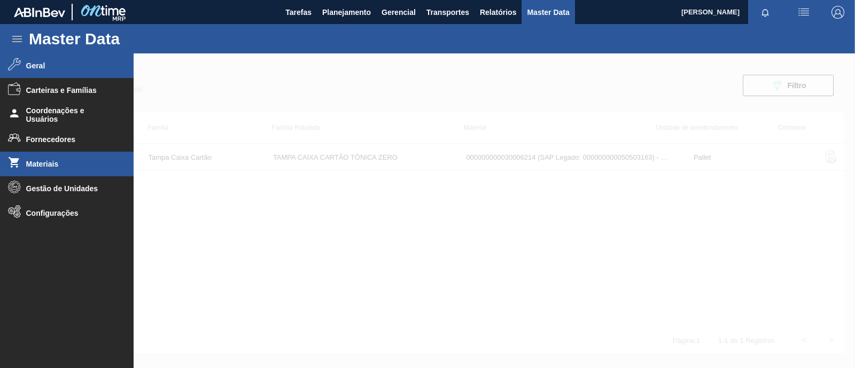
click at [42, 64] on span "Geral" at bounding box center [70, 65] width 88 height 9
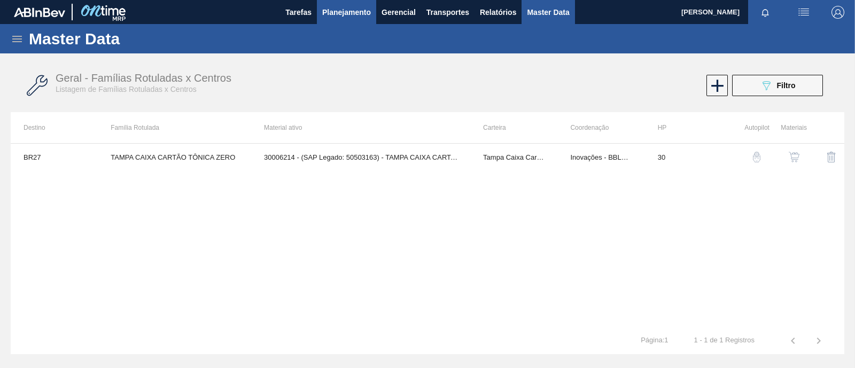
click at [354, 11] on span "Planejamento" at bounding box center [346, 12] width 49 height 13
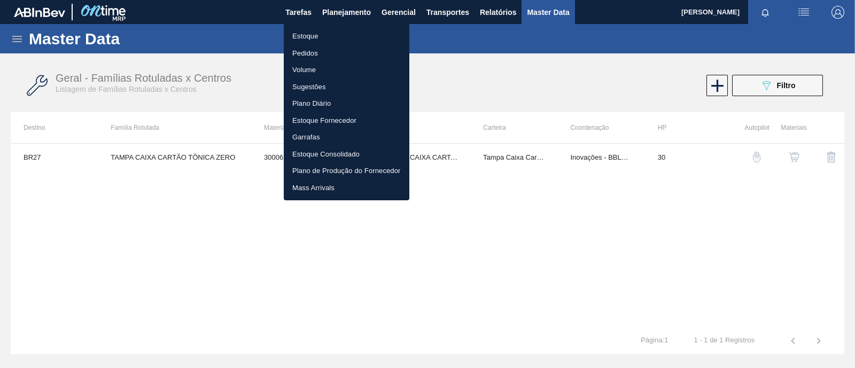
click at [323, 34] on li "Estoque" at bounding box center [347, 36] width 126 height 17
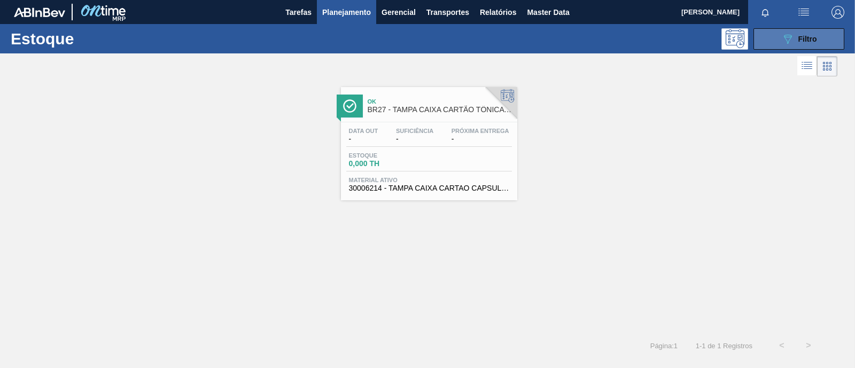
click at [784, 44] on icon "089F7B8B-B2A5-4AFE-B5C0-19BA573D28AC" at bounding box center [787, 39] width 13 height 13
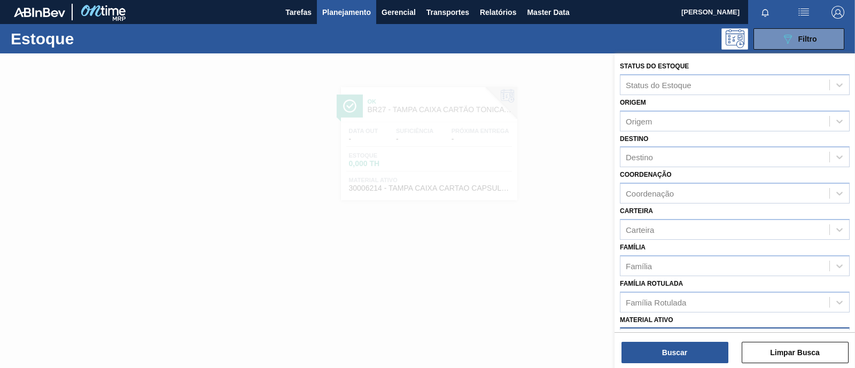
scroll to position [133, 0]
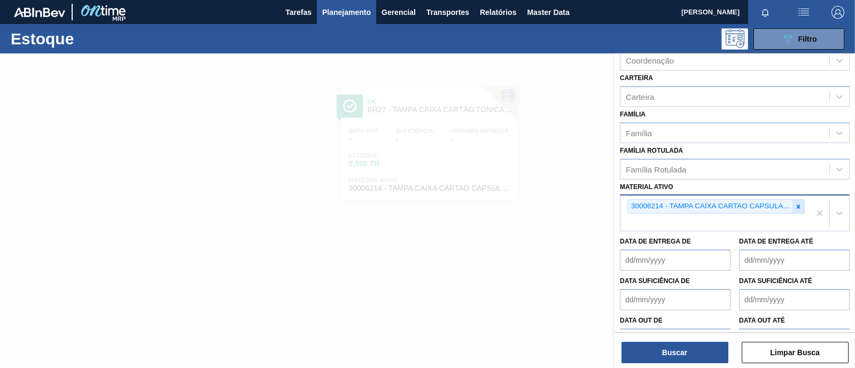
click at [797, 205] on icon at bounding box center [798, 207] width 4 height 4
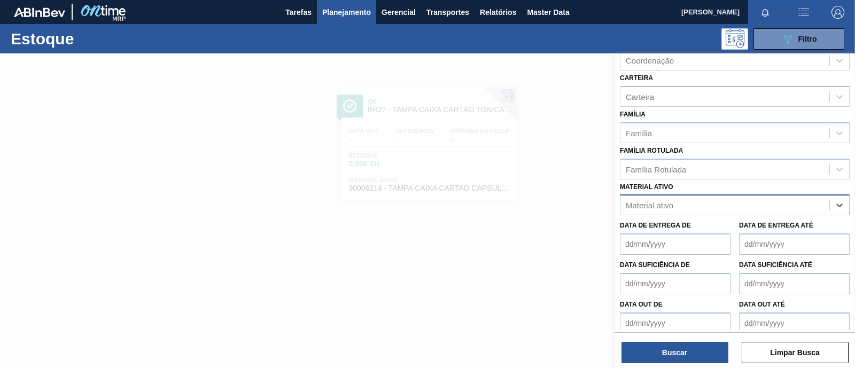
paste ativo "30008433"
type ativo "30008433"
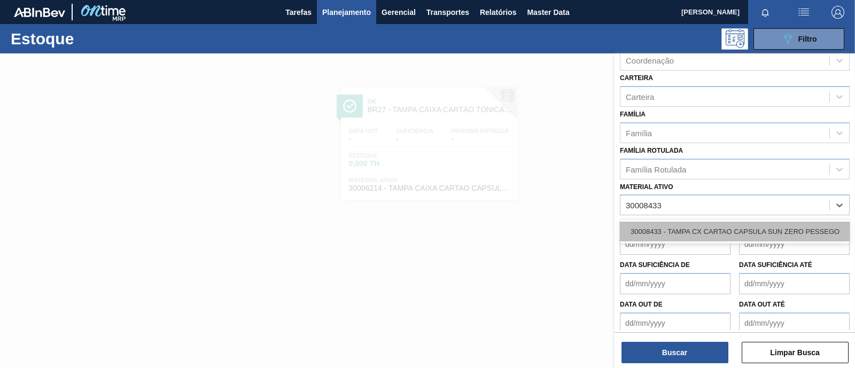
click at [702, 231] on div "30008433 - TAMPA CX CARTAO CAPSULA SUN ZERO PESSEGO" at bounding box center [735, 232] width 230 height 20
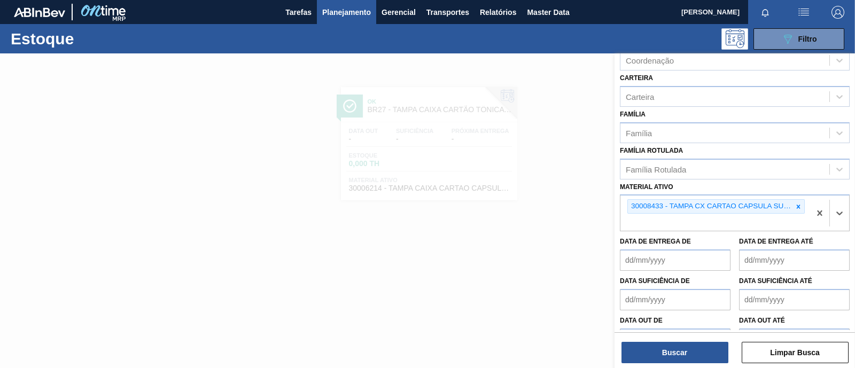
click at [676, 328] on de "Data out de" at bounding box center [675, 338] width 111 height 21
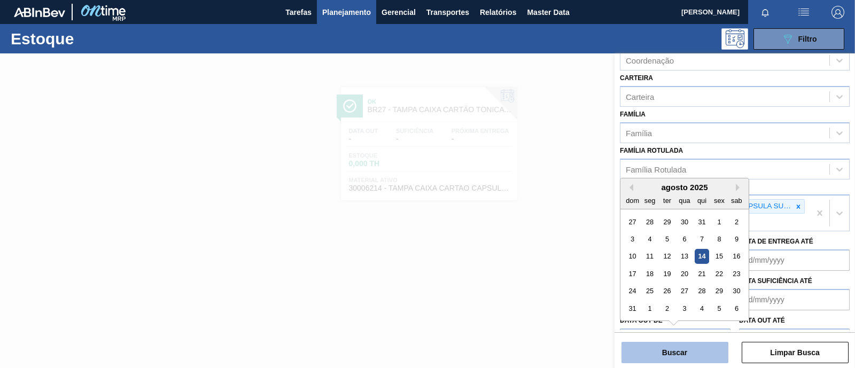
click at [685, 348] on button "Buscar" at bounding box center [674, 352] width 107 height 21
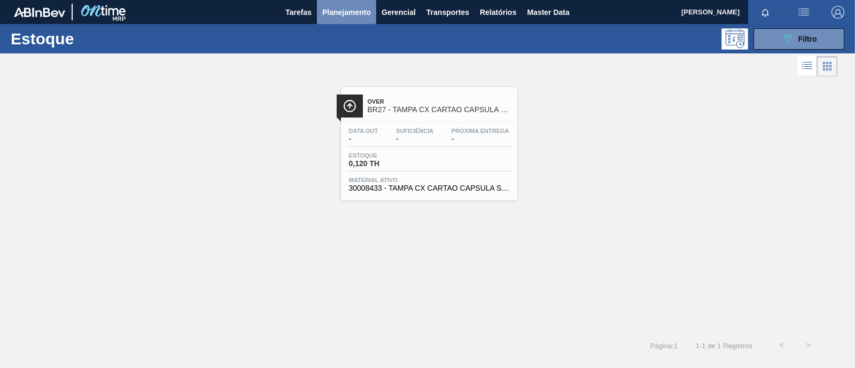
click at [347, 9] on span "Planejamento" at bounding box center [346, 12] width 49 height 13
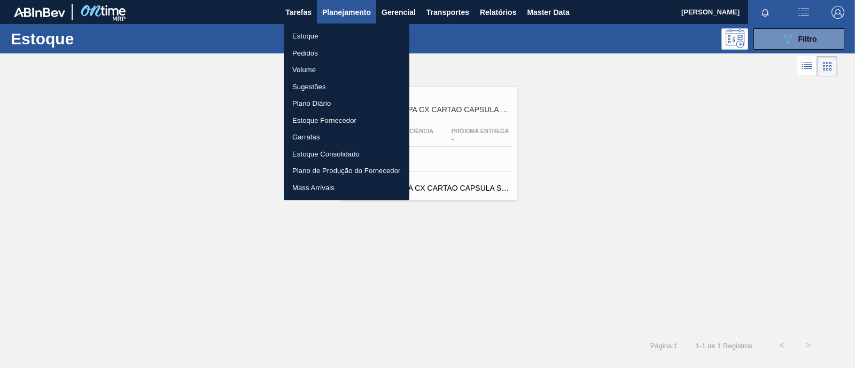
drag, startPoint x: 801, startPoint y: 42, endPoint x: 792, endPoint y: 44, distance: 9.5
click at [800, 44] on div at bounding box center [427, 184] width 855 height 368
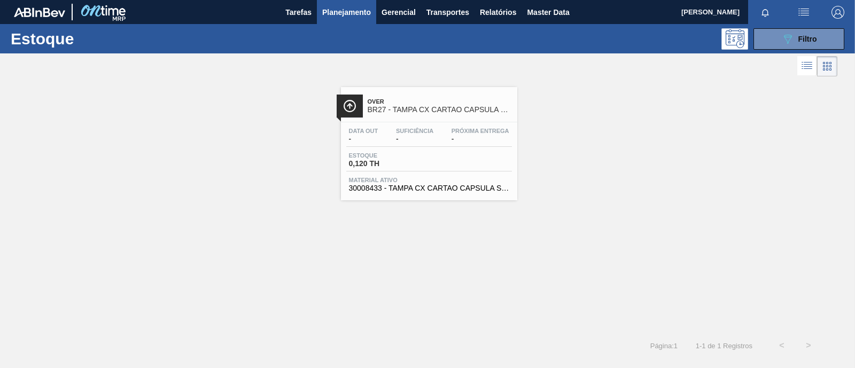
click at [792, 44] on icon "089F7B8B-B2A5-4AFE-B5C0-19BA573D28AC" at bounding box center [787, 39] width 13 height 13
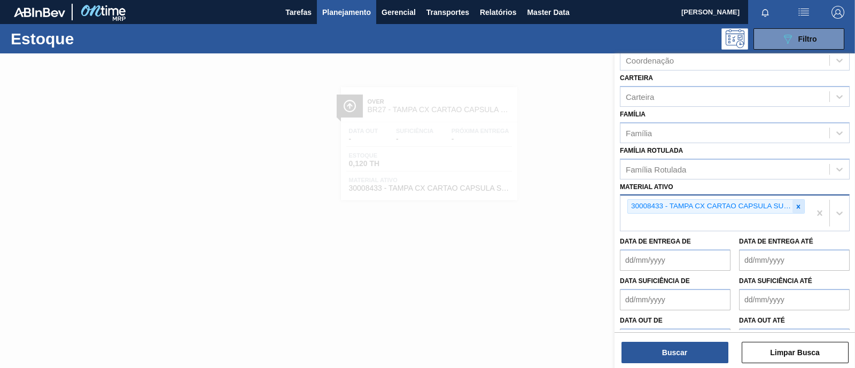
click at [796, 203] on icon at bounding box center [797, 206] width 7 height 7
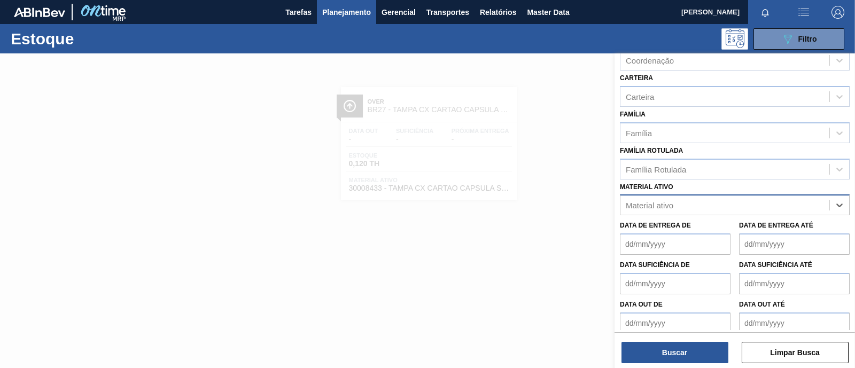
paste ativo "30006214"
type ativo "30006214"
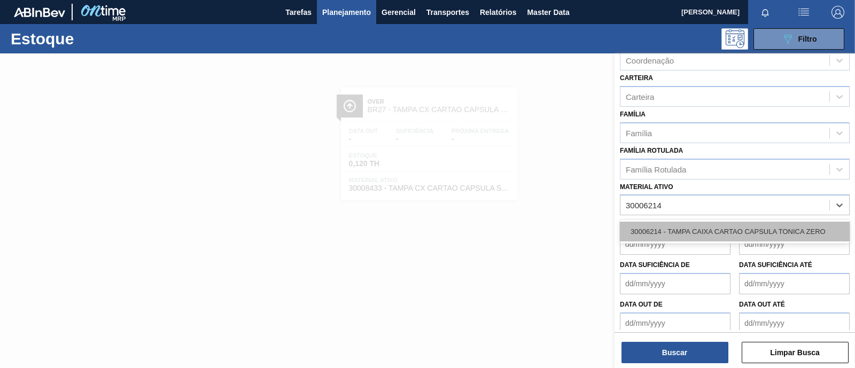
click at [698, 222] on div "30006214 - TAMPA CAIXA CARTAO CAPSULA TONICA ZERO" at bounding box center [735, 232] width 230 height 20
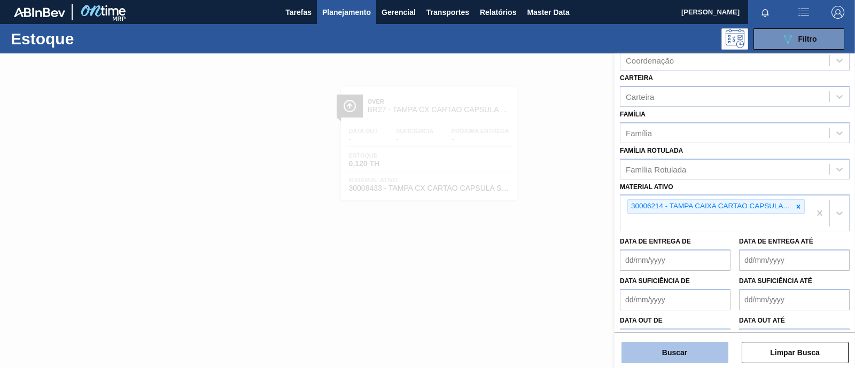
click at [686, 349] on button "Buscar" at bounding box center [674, 352] width 107 height 21
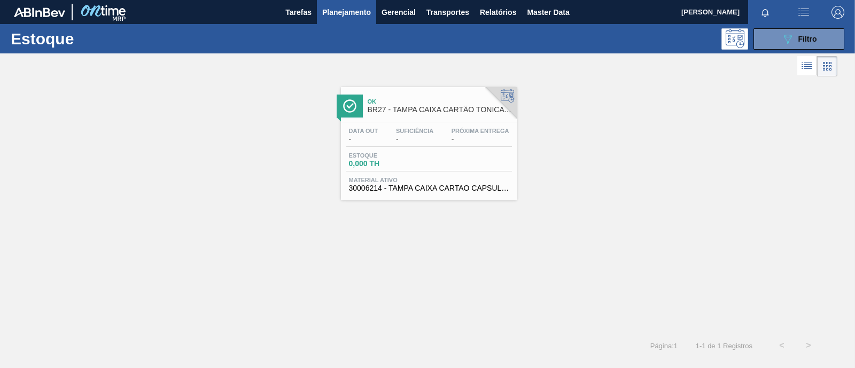
click at [436, 178] on span "Material ativo" at bounding box center [429, 180] width 160 height 6
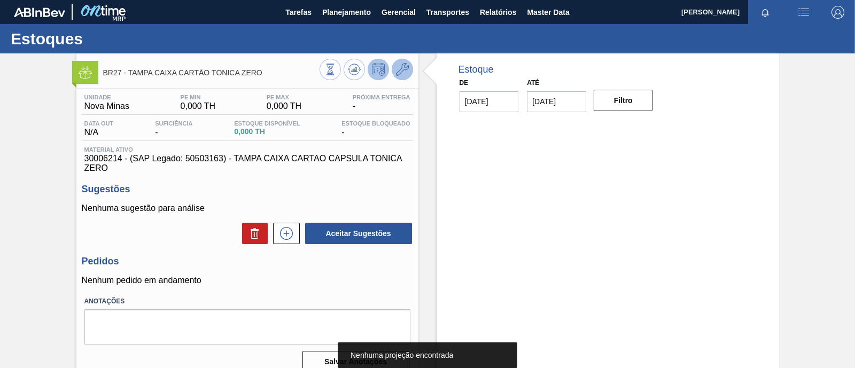
click at [401, 70] on icon at bounding box center [402, 69] width 13 height 13
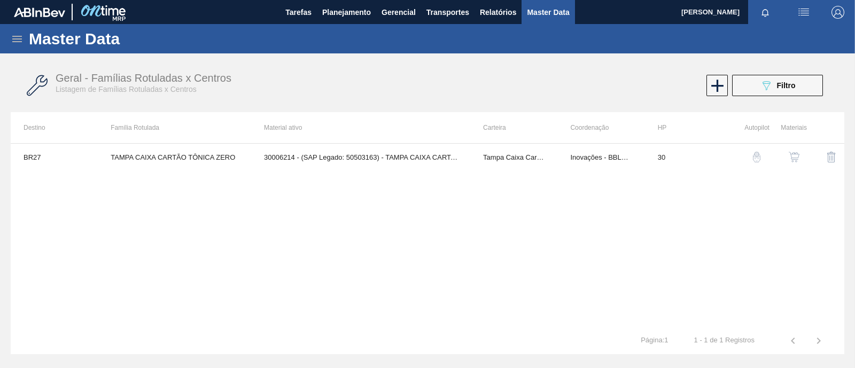
click at [795, 154] on img "button" at bounding box center [793, 157] width 11 height 11
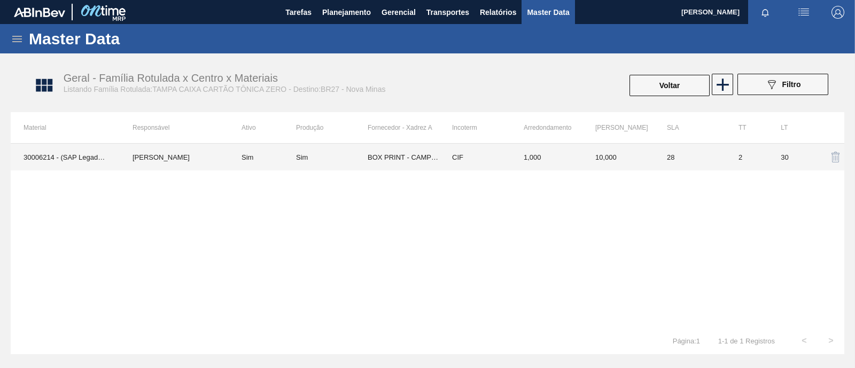
click at [398, 157] on td "BOX PRINT - CAMPO BOM (RS)" at bounding box center [403, 157] width 72 height 27
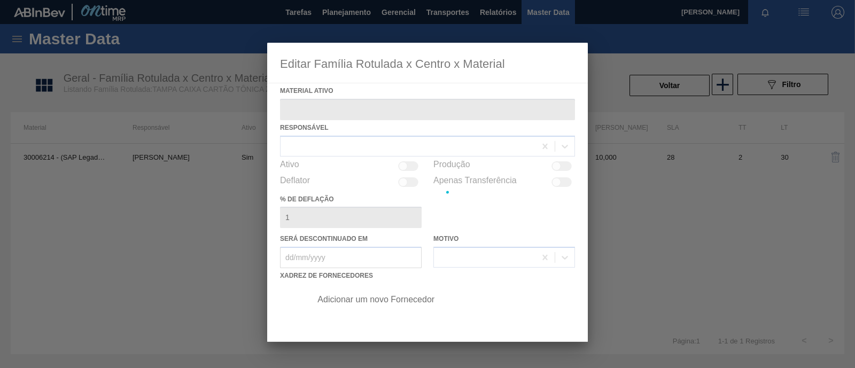
type ativo "30006214 - (SAP Legado: 50503163) - TAMPA CAIXA CARTAO CAPSULA TONICA ZERO"
checkbox input "true"
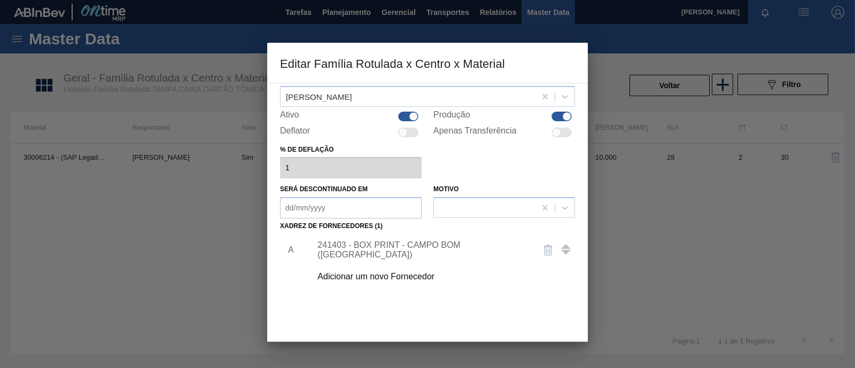
scroll to position [112, 0]
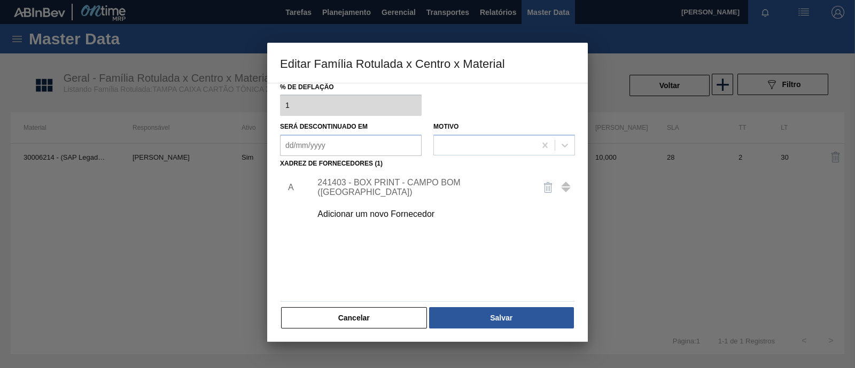
click at [438, 177] on div "241403 - BOX PRINT - CAMPO BOM (RS)" at bounding box center [440, 187] width 270 height 27
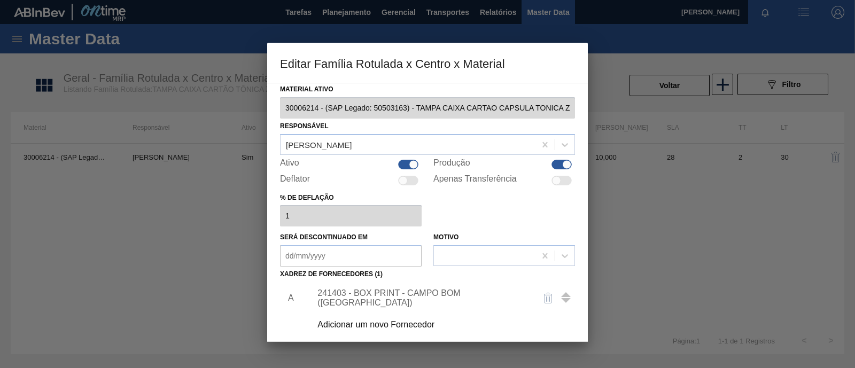
scroll to position [0, 0]
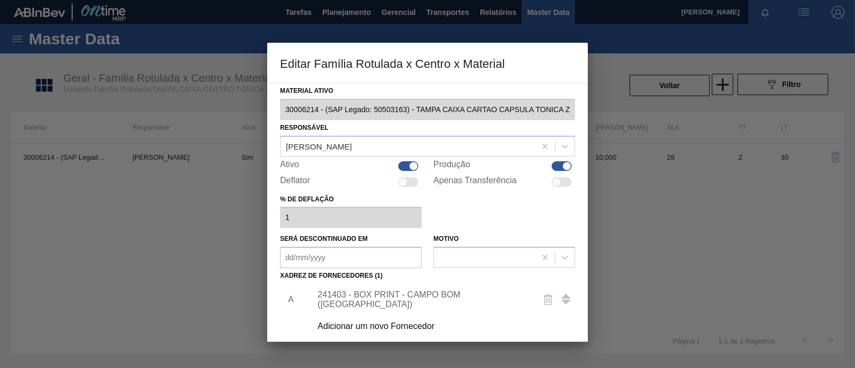
click at [429, 297] on div "241403 - BOX PRINT - CAMPO BOM (RS)" at bounding box center [421, 299] width 209 height 19
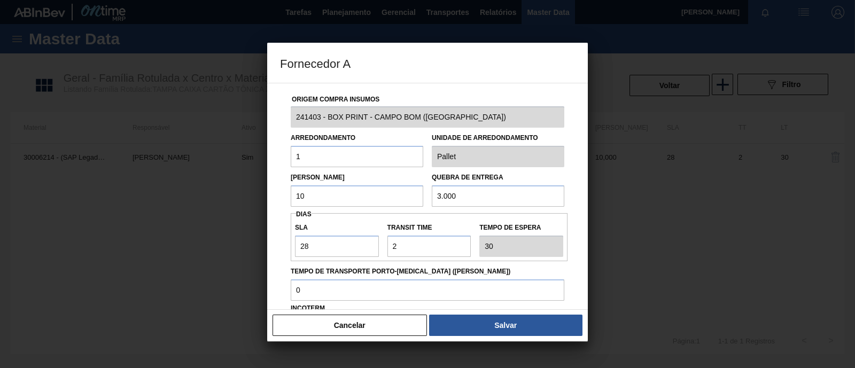
click at [345, 198] on input "10" at bounding box center [357, 195] width 132 height 21
click at [325, 221] on label "SLA" at bounding box center [337, 227] width 84 height 15
click at [325, 236] on input "28" at bounding box center [337, 246] width 84 height 21
click at [328, 199] on input "10" at bounding box center [357, 195] width 132 height 21
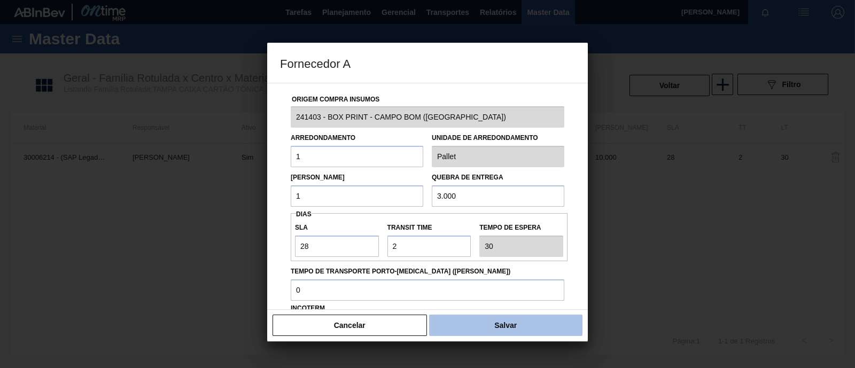
type input "1"
click at [527, 332] on button "Salvar" at bounding box center [505, 325] width 153 height 21
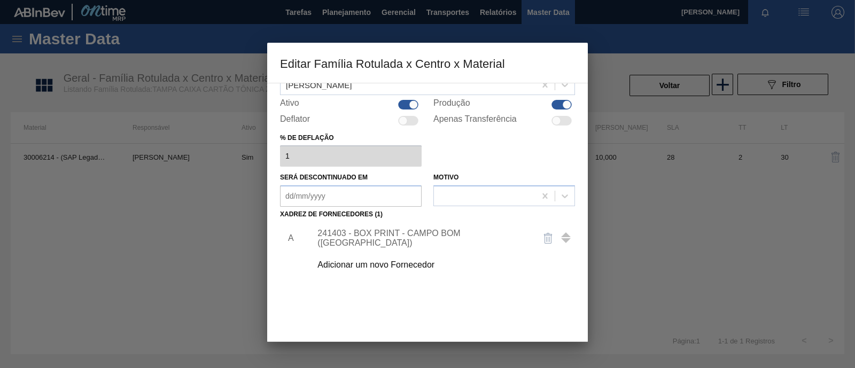
scroll to position [112, 0]
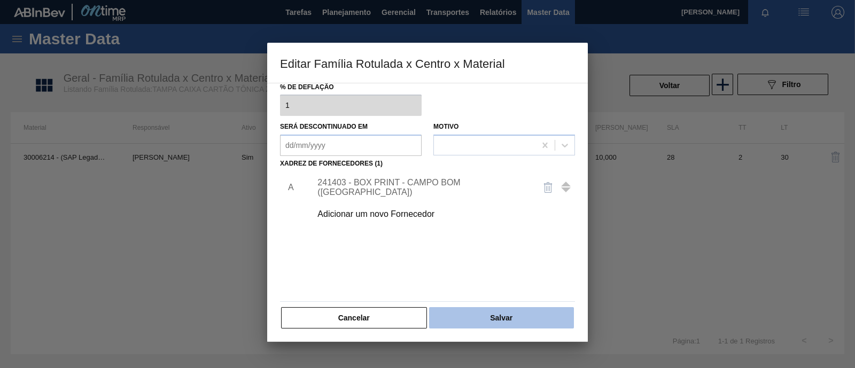
click at [495, 321] on button "Salvar" at bounding box center [501, 317] width 145 height 21
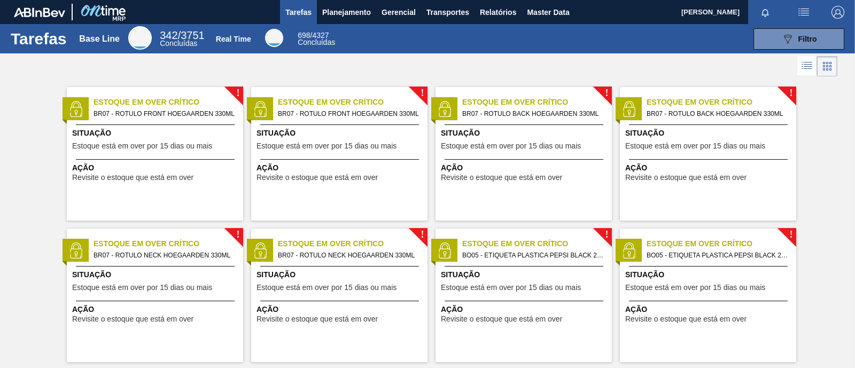
click at [833, 12] on img "button" at bounding box center [837, 12] width 13 height 13
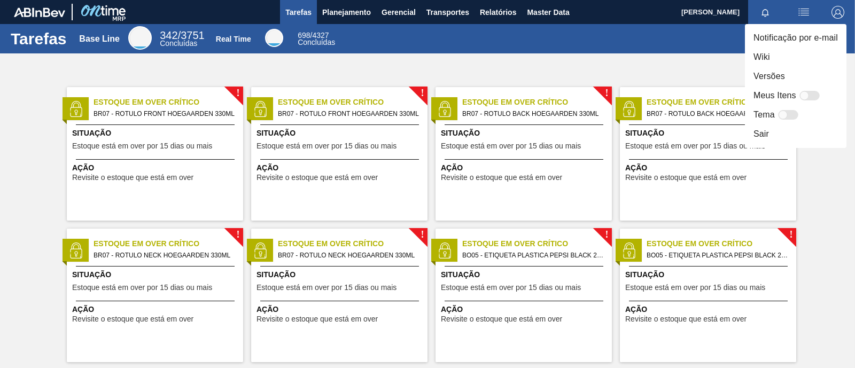
click at [779, 137] on li "Sair" at bounding box center [795, 133] width 101 height 19
